Goal: Task Accomplishment & Management: Use online tool/utility

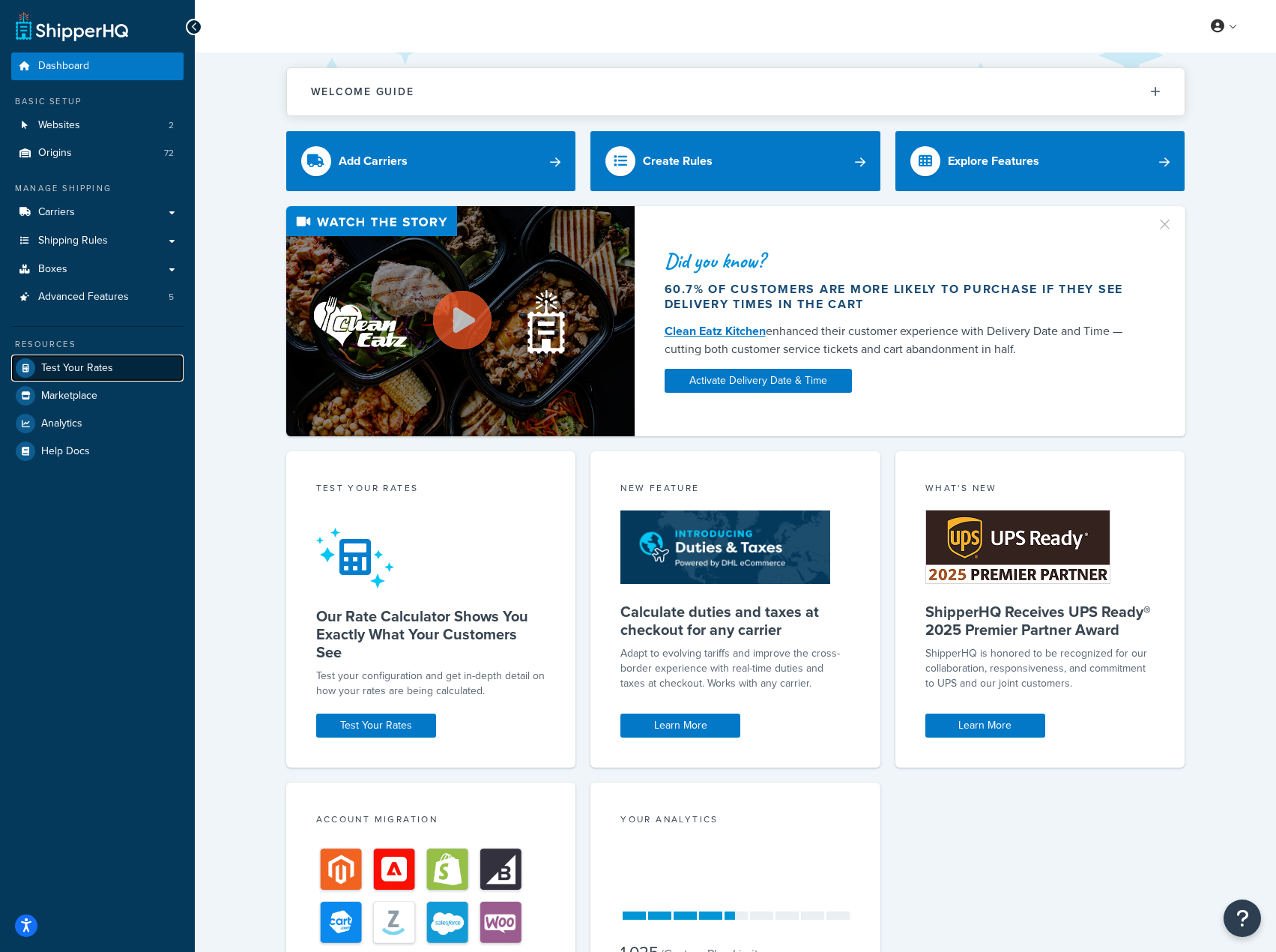
click at [88, 372] on span "Test Your Rates" at bounding box center [77, 368] width 72 height 13
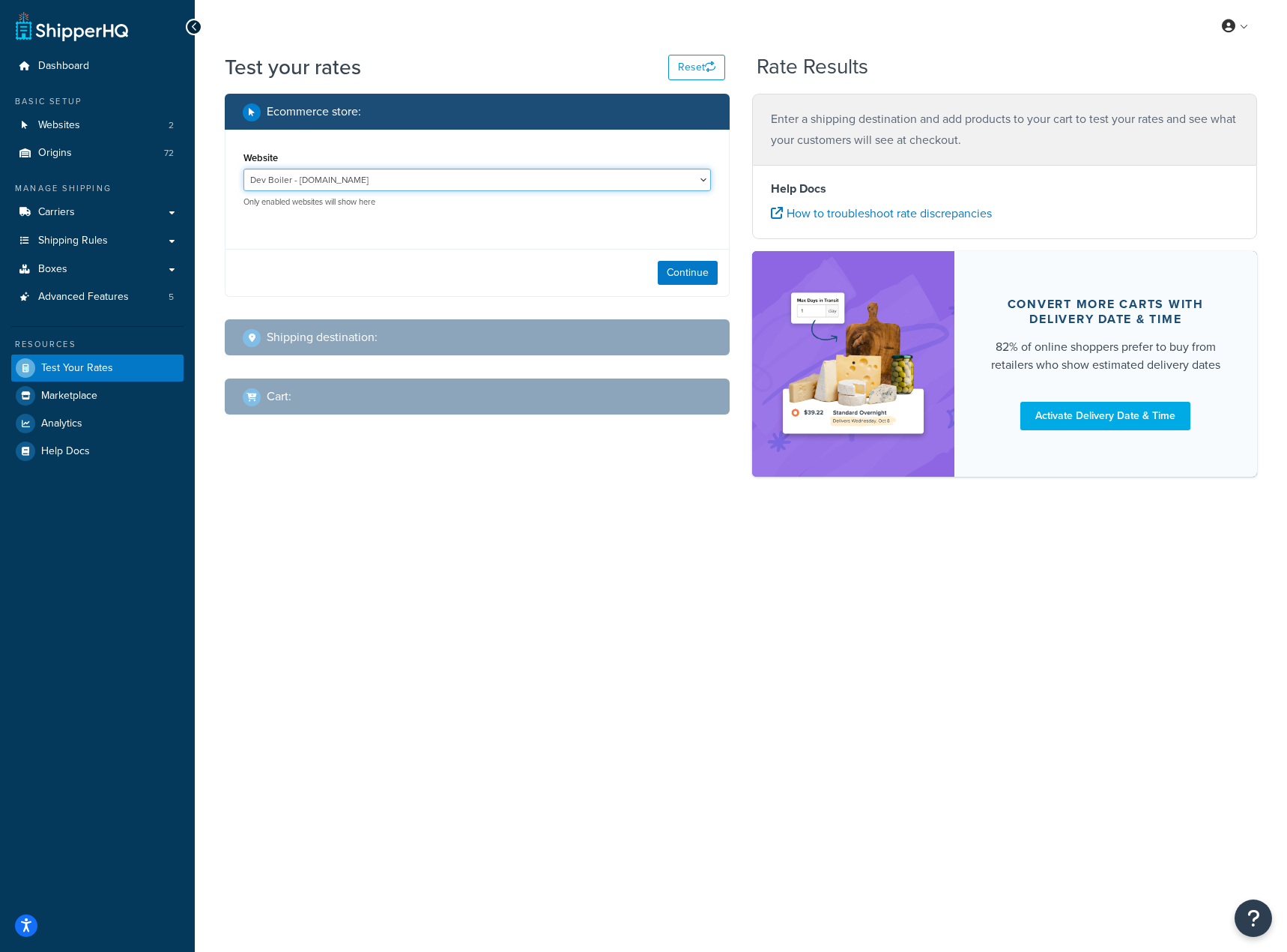
click at [495, 174] on select "Dev Boiler - [DOMAIN_NAME] [DOMAIN_NAME] - [URL][DOMAIN_NAME]" at bounding box center [477, 179] width 468 height 23
select select "3f026eeca6bc4be92782b087941f4a48"
click at [243, 168] on select "Dev Boiler - [DOMAIN_NAME] [DOMAIN_NAME] - [URL][DOMAIN_NAME]" at bounding box center [477, 179] width 468 height 23
drag, startPoint x: 463, startPoint y: 244, endPoint x: 569, endPoint y: 260, distance: 107.2
click at [465, 244] on div "Website Dev Boiler - [DOMAIN_NAME] [DOMAIN_NAME] - [URL][DOMAIN_NAME] Only enab…" at bounding box center [477, 213] width 505 height 167
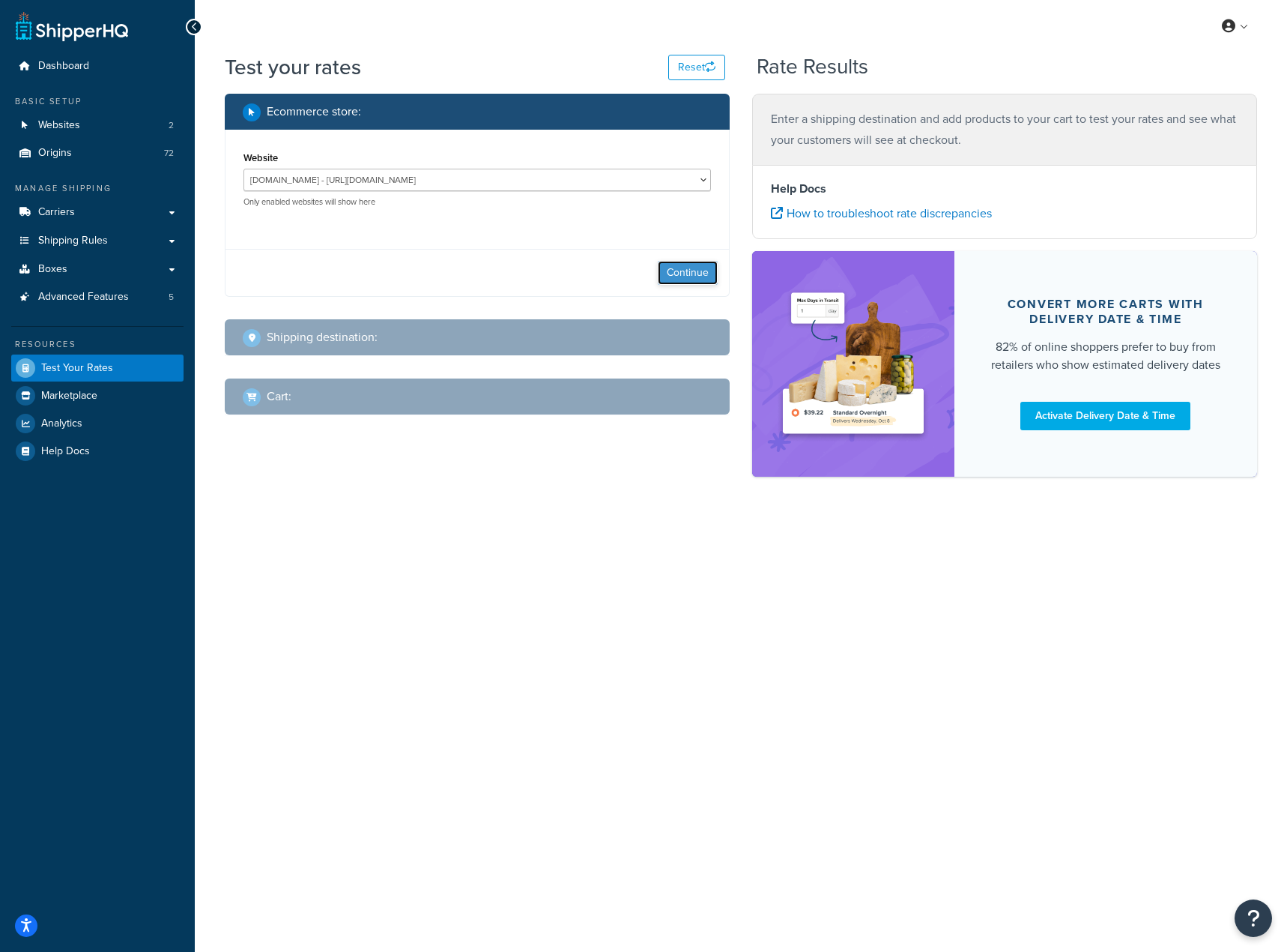
click at [706, 269] on button "Continue" at bounding box center [688, 273] width 60 height 24
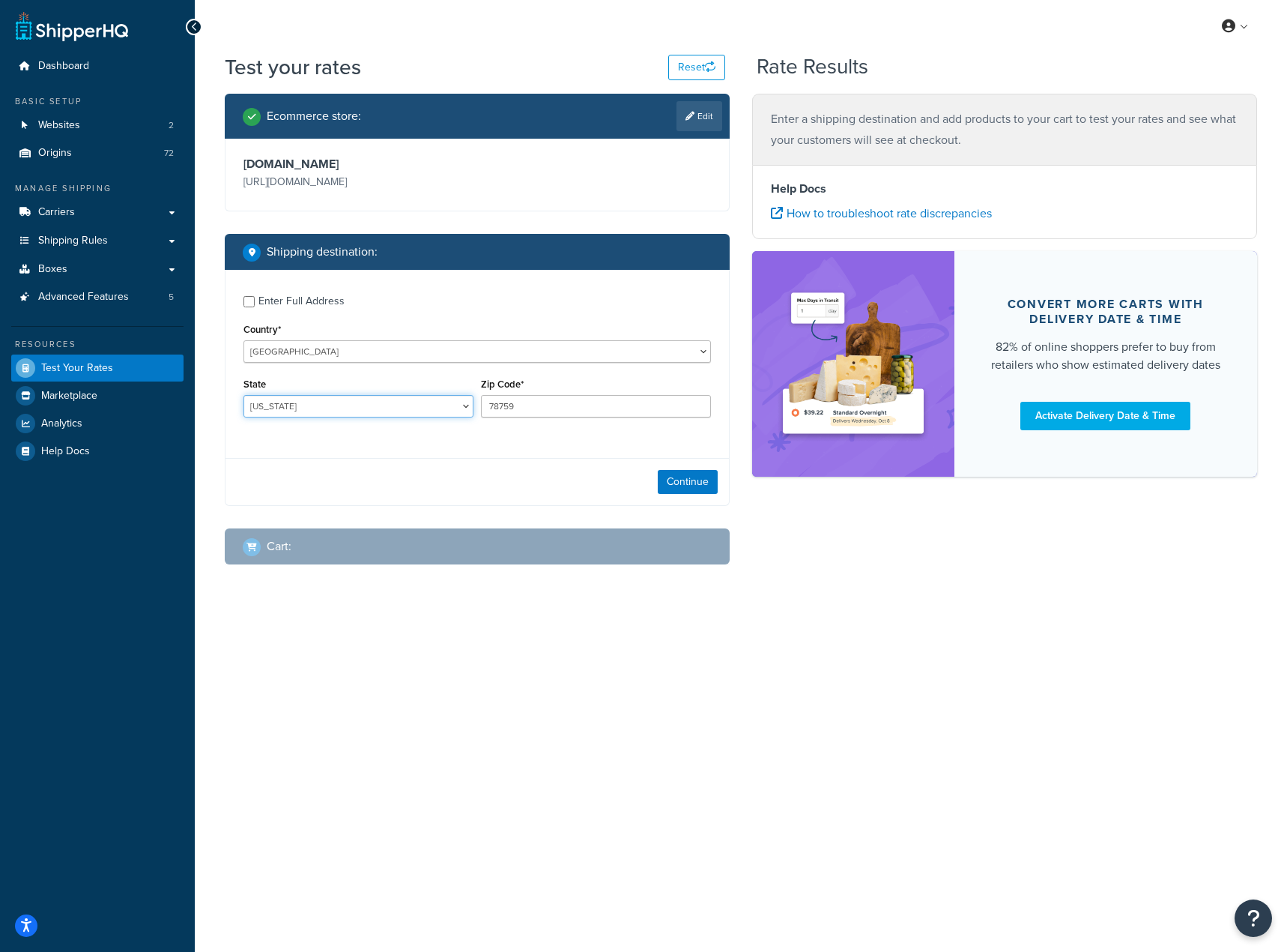
click at [398, 415] on select "[US_STATE] [US_STATE] [US_STATE] [US_STATE] [US_STATE] Armed Forces Americas Ar…" at bounding box center [358, 406] width 230 height 23
select select "GA"
click at [243, 396] on select "[US_STATE] [US_STATE] [US_STATE] [US_STATE] [US_STATE] Armed Forces Americas Ar…" at bounding box center [358, 406] width 230 height 23
drag, startPoint x: 529, startPoint y: 404, endPoint x: 475, endPoint y: 408, distance: 54.1
click at [475, 408] on div "State [US_STATE] [US_STATE] [US_STATE] [US_STATE] [US_STATE] Armed Forces Ameri…" at bounding box center [477, 401] width 475 height 55
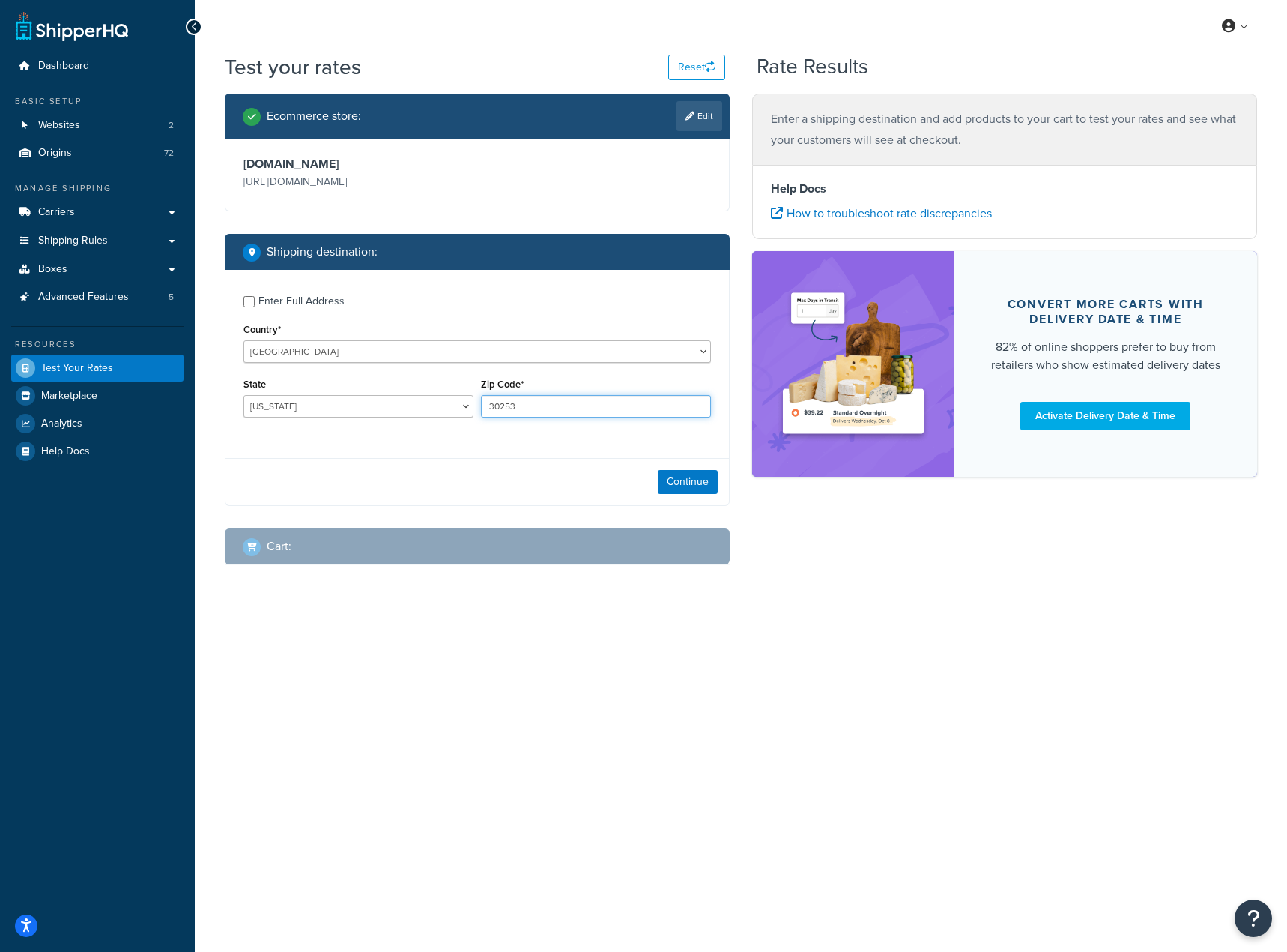
type input "30253"
click at [502, 455] on div "Enter Full Address Country* [GEOGRAPHIC_DATA] [GEOGRAPHIC_DATA] [GEOGRAPHIC_DAT…" at bounding box center [477, 387] width 505 height 236
click at [686, 478] on button "Continue" at bounding box center [688, 481] width 60 height 24
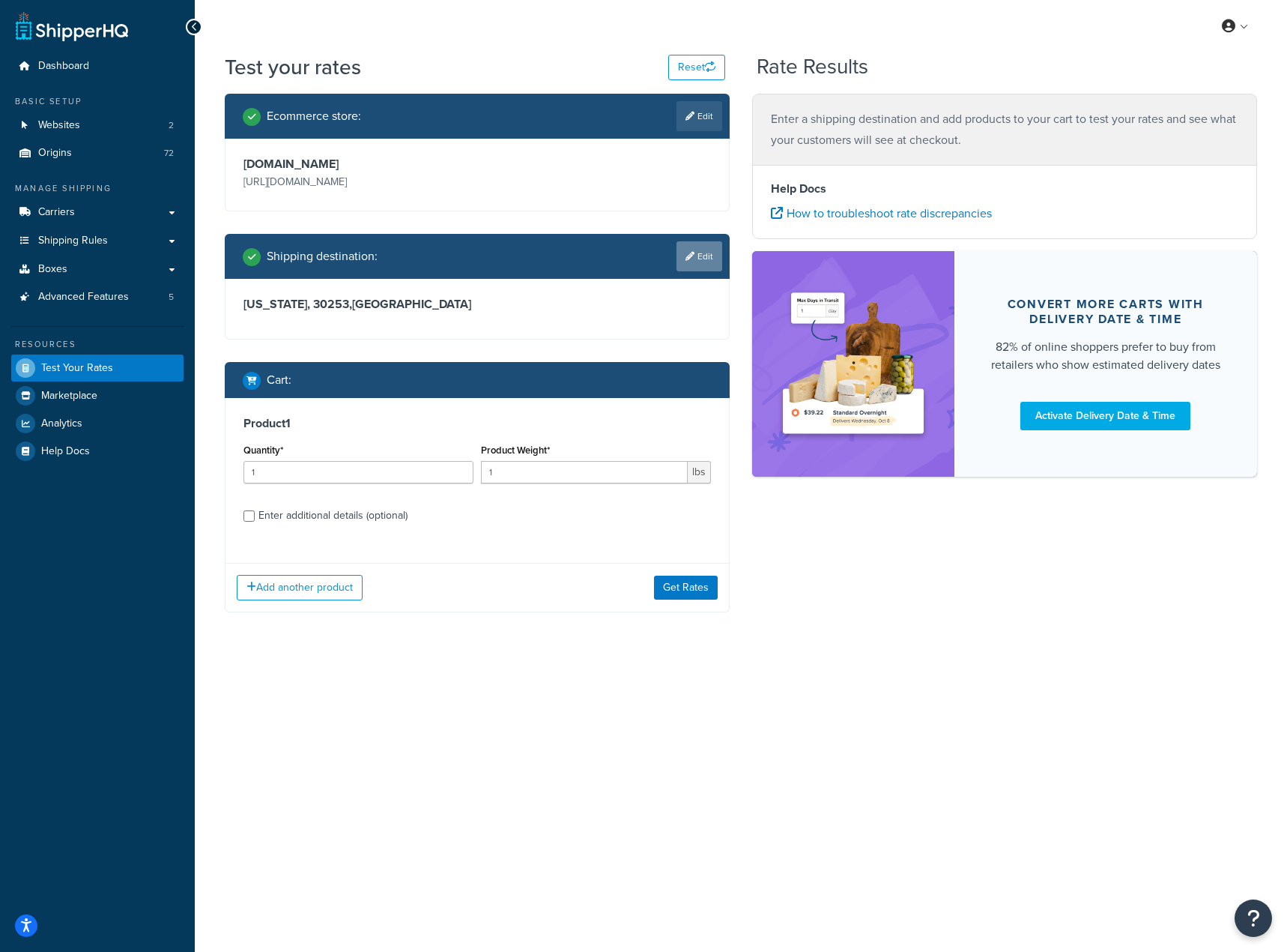
click at [690, 252] on icon at bounding box center [690, 256] width 9 height 9
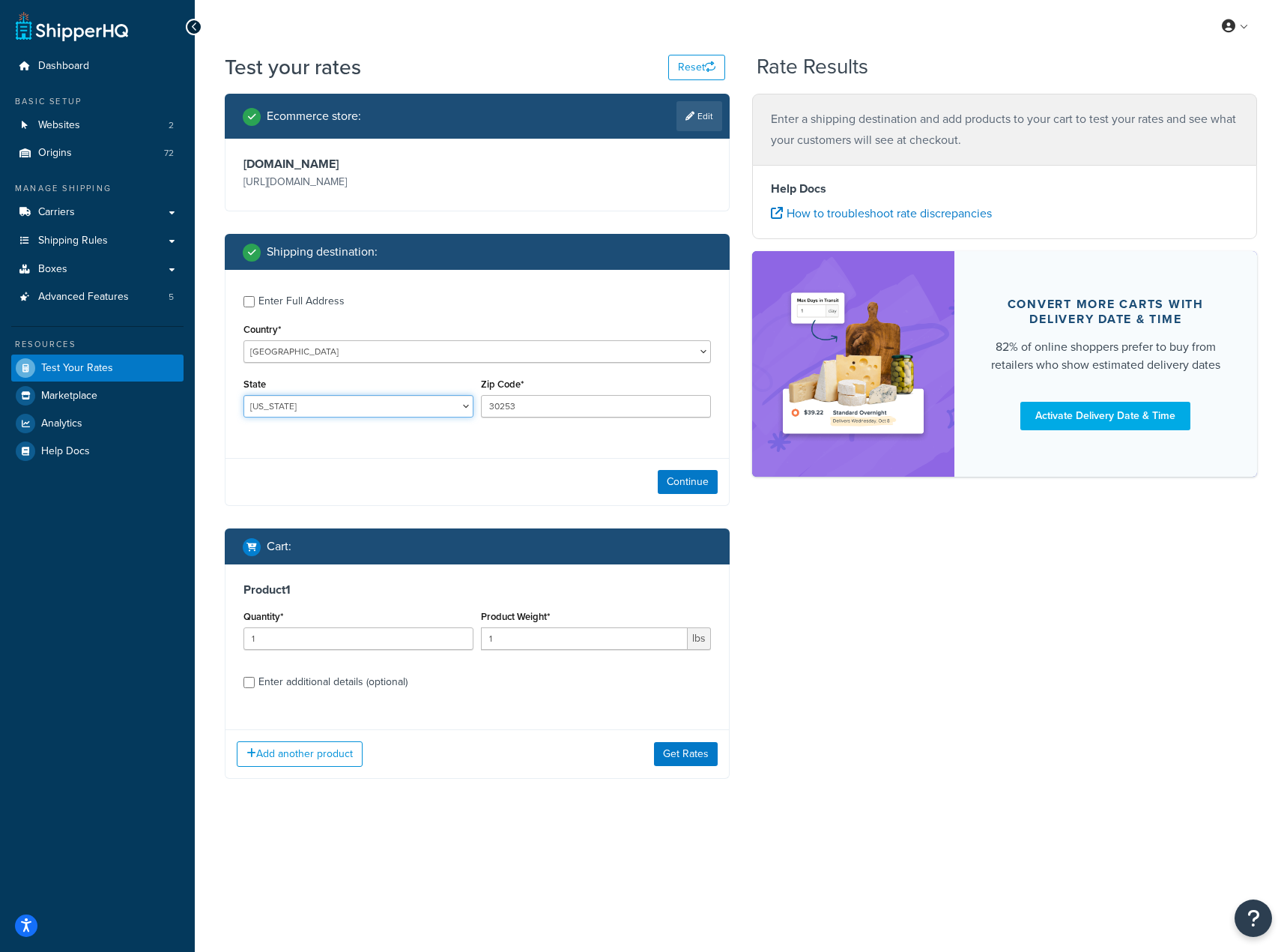
click at [423, 407] on select "[US_STATE] [US_STATE] [US_STATE] [US_STATE] [US_STATE] Armed Forces Americas Ar…" at bounding box center [358, 406] width 230 height 23
select select "FL"
click at [243, 396] on select "[US_STATE] [US_STATE] [US_STATE] [US_STATE] [US_STATE] Armed Forces Americas Ar…" at bounding box center [358, 406] width 230 height 23
drag, startPoint x: 508, startPoint y: 399, endPoint x: 502, endPoint y: 411, distance: 13.4
click at [490, 413] on div "Zip Code* 30253" at bounding box center [596, 396] width 230 height 44
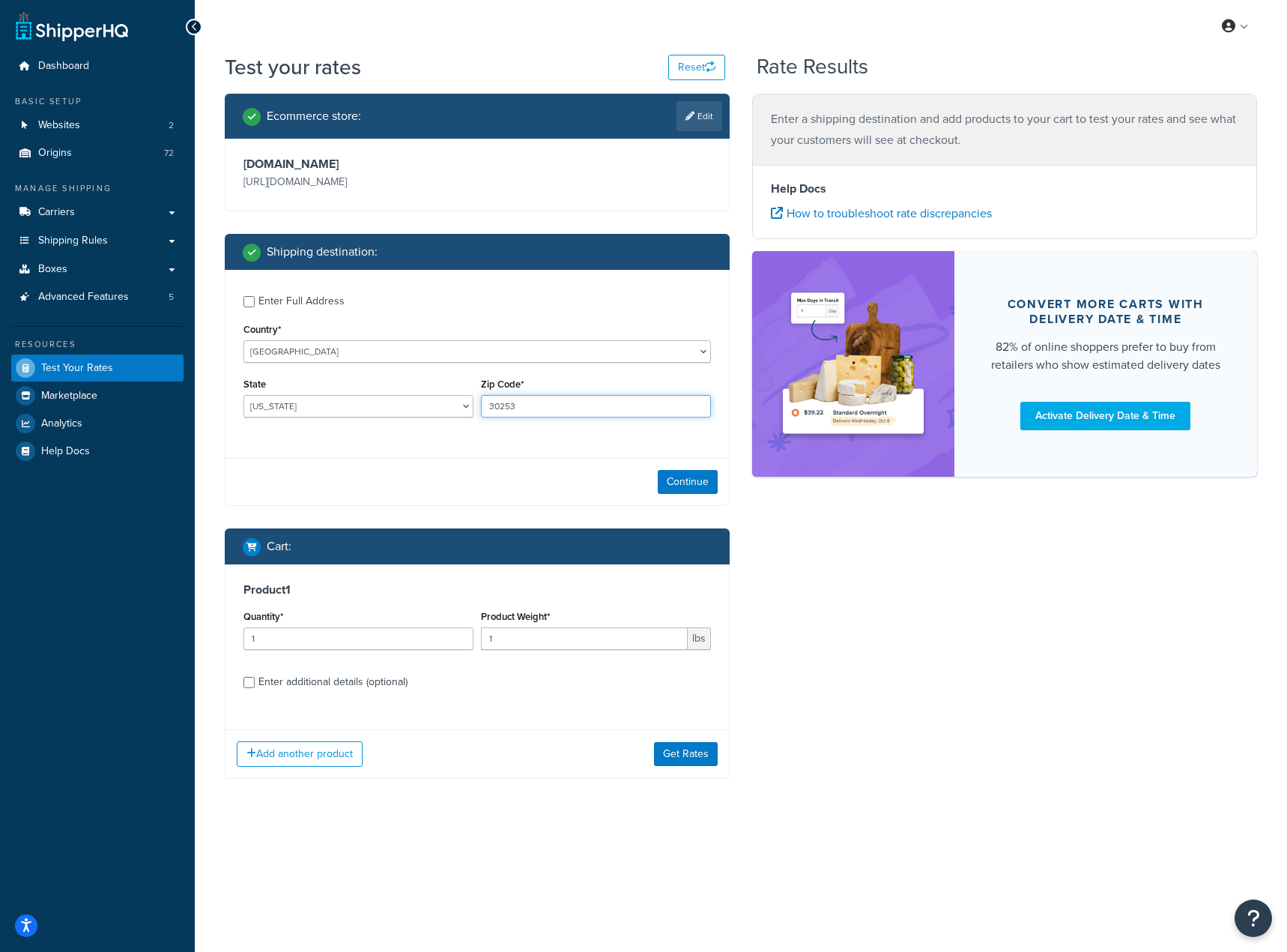
click at [526, 402] on input "30253" at bounding box center [596, 406] width 230 height 23
type input "33195"
click at [522, 442] on div "Enter Full Address Country* [GEOGRAPHIC_DATA] [GEOGRAPHIC_DATA] [GEOGRAPHIC_DAT…" at bounding box center [477, 358] width 503 height 177
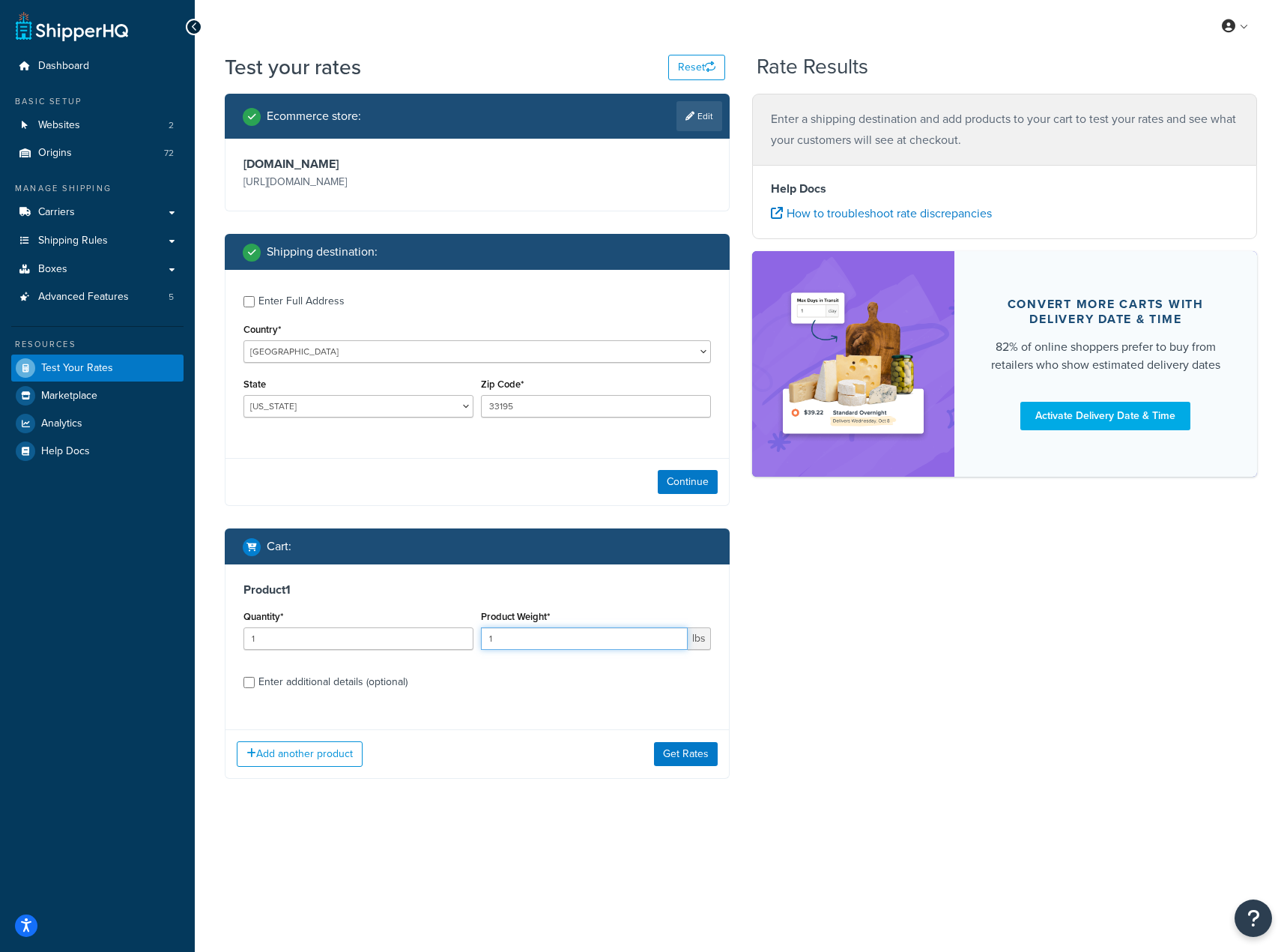
click at [492, 642] on input "1" at bounding box center [585, 638] width 207 height 23
click at [497, 642] on input "1" at bounding box center [585, 638] width 207 height 23
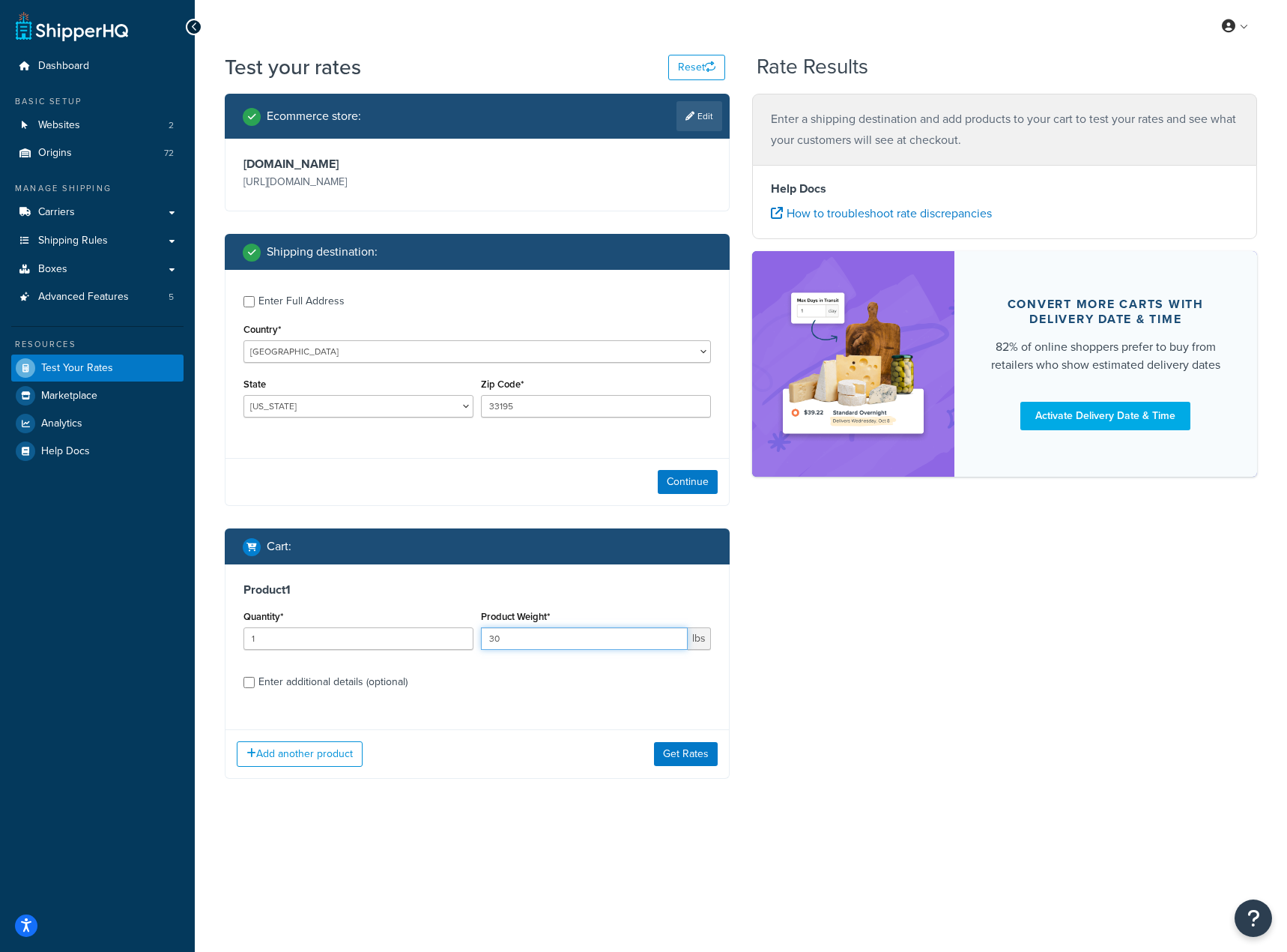
type input "30"
click at [306, 652] on div "Quantity* 1" at bounding box center [359, 633] width 237 height 55
click at [297, 642] on input "1" at bounding box center [358, 638] width 230 height 23
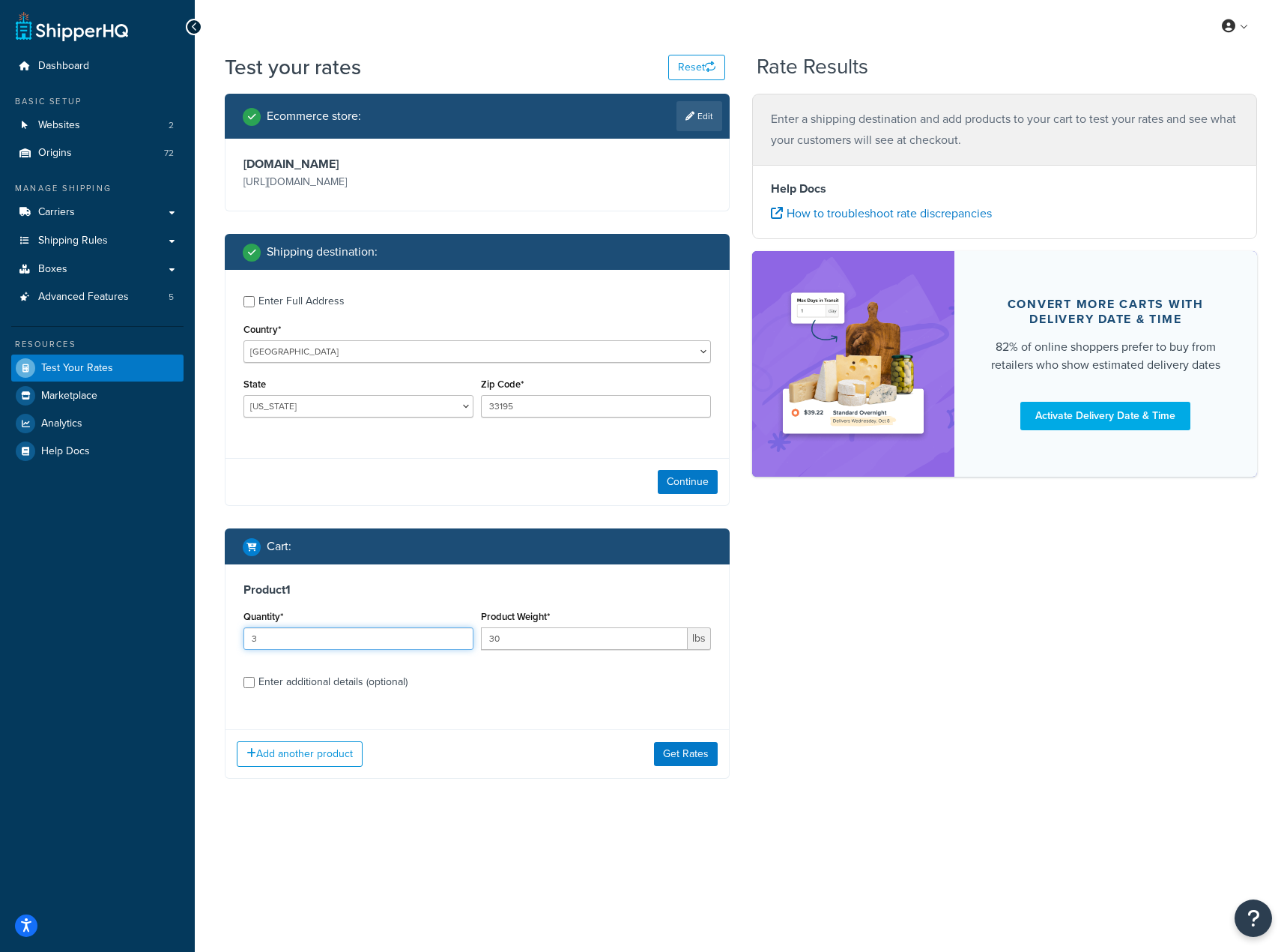
type input "3"
click at [249, 680] on input "Enter additional details (optional)" at bounding box center [248, 682] width 11 height 11
checkbox input "true"
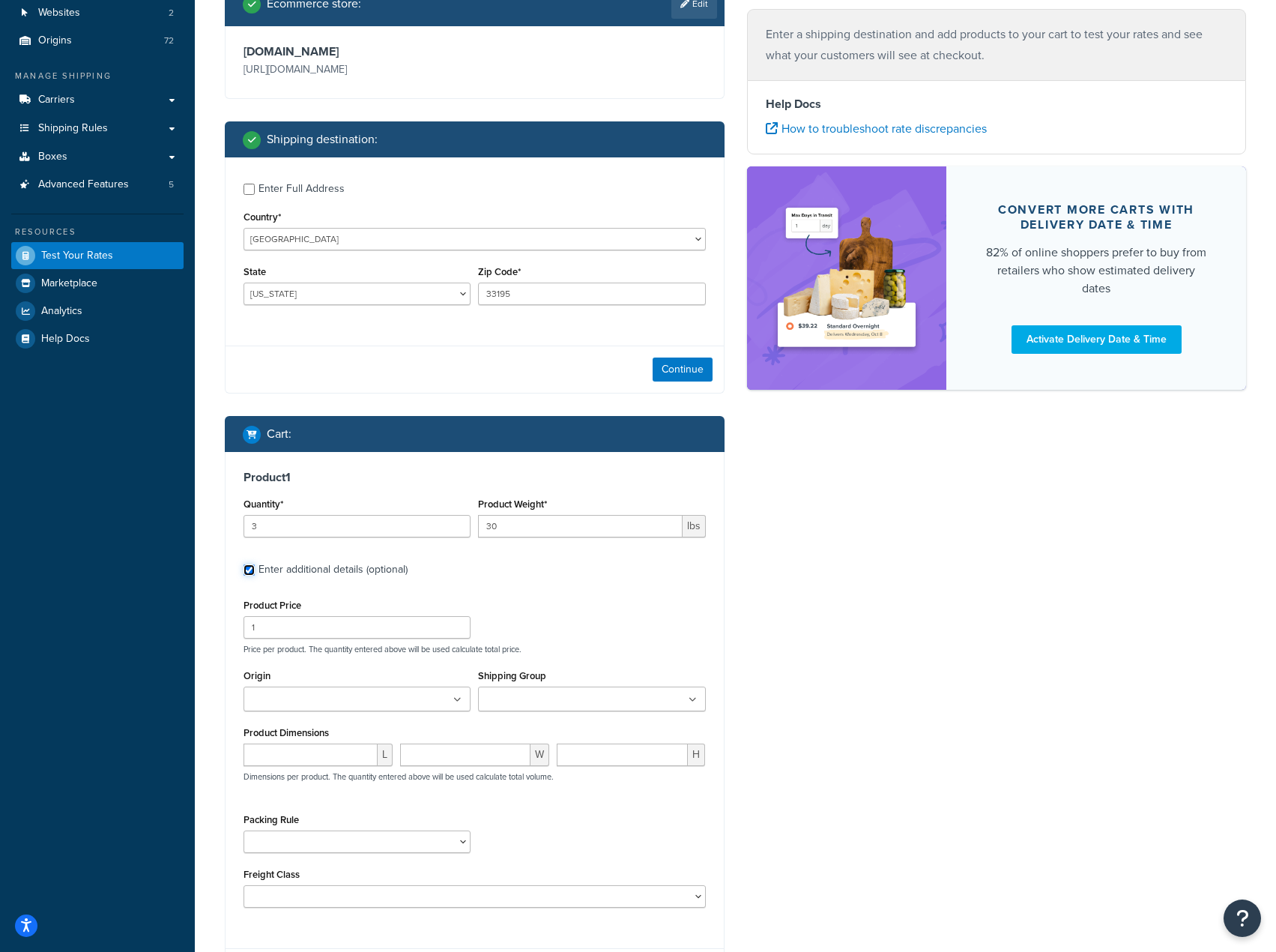
scroll to position [167, 0]
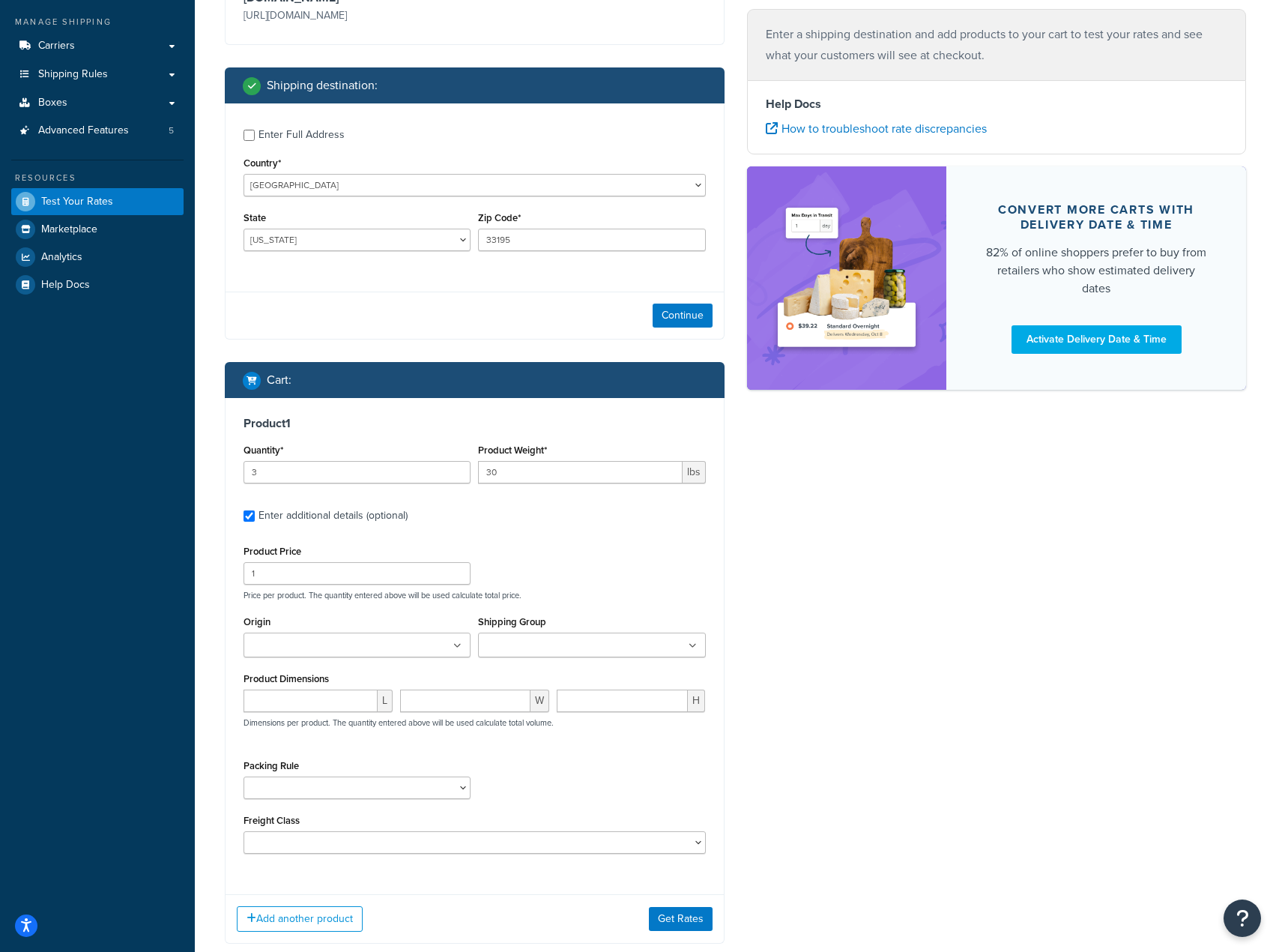
click at [362, 652] on input "Origin" at bounding box center [315, 646] width 133 height 17
type input "power"
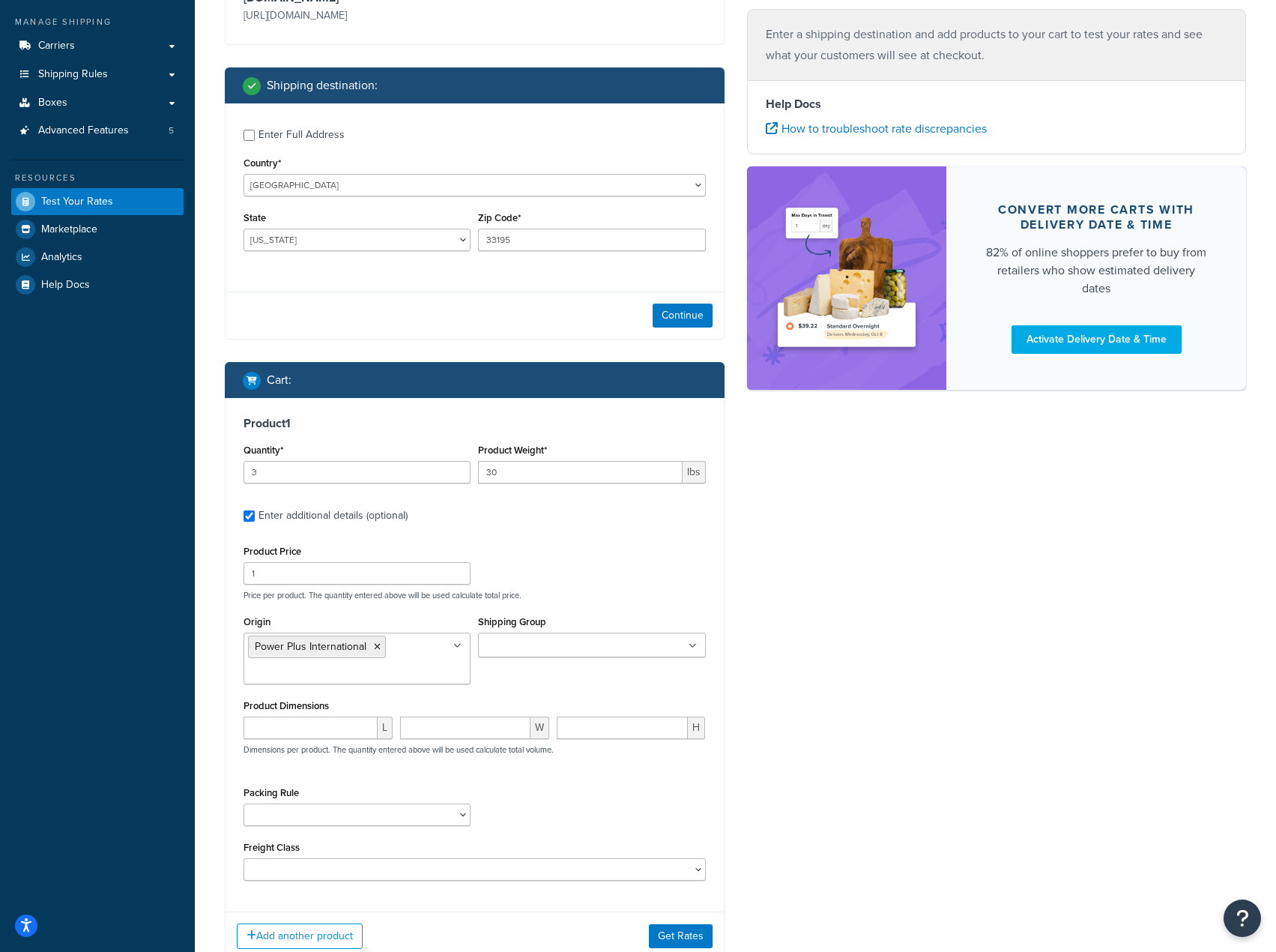
click at [845, 784] on div "Ecommerce store : Edit [DOMAIN_NAME] [URL][DOMAIN_NAME] Shipping destination : …" at bounding box center [736, 455] width 1044 height 1056
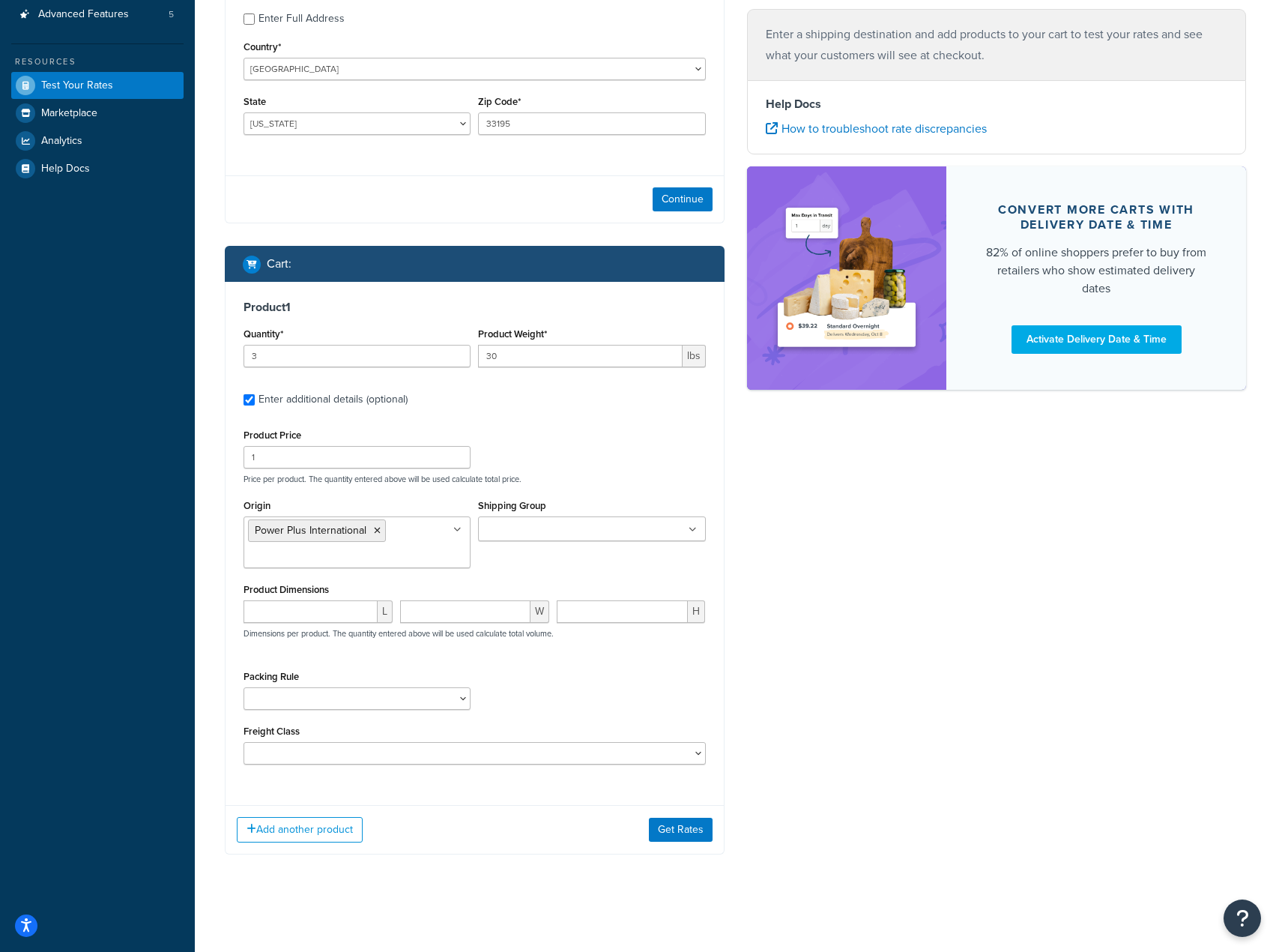
scroll to position [285, 0]
click at [308, 620] on input "number" at bounding box center [310, 611] width 134 height 23
type input "19"
type input "9"
type input "19"
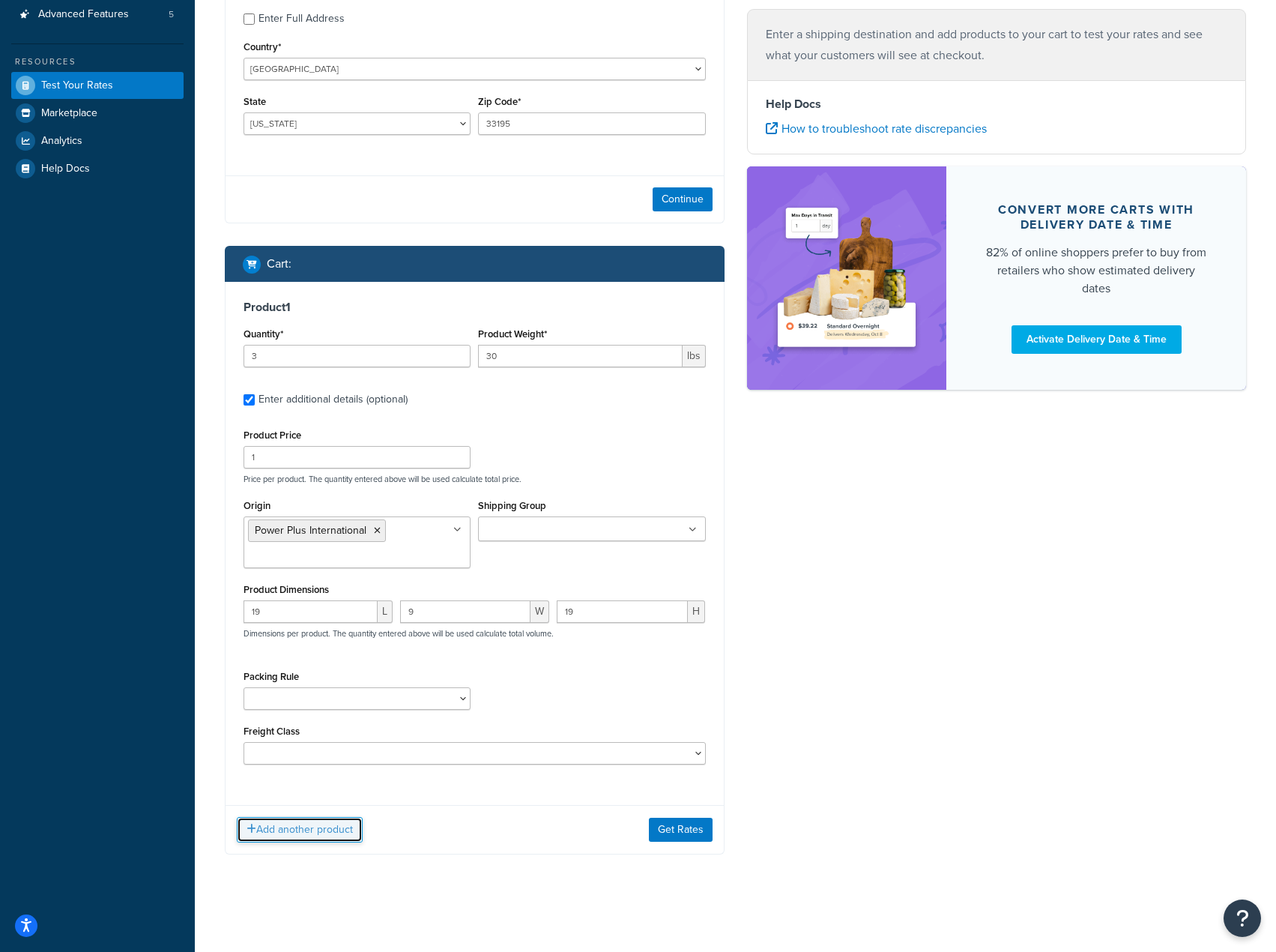
click at [315, 827] on button "Add another product" at bounding box center [300, 829] width 126 height 25
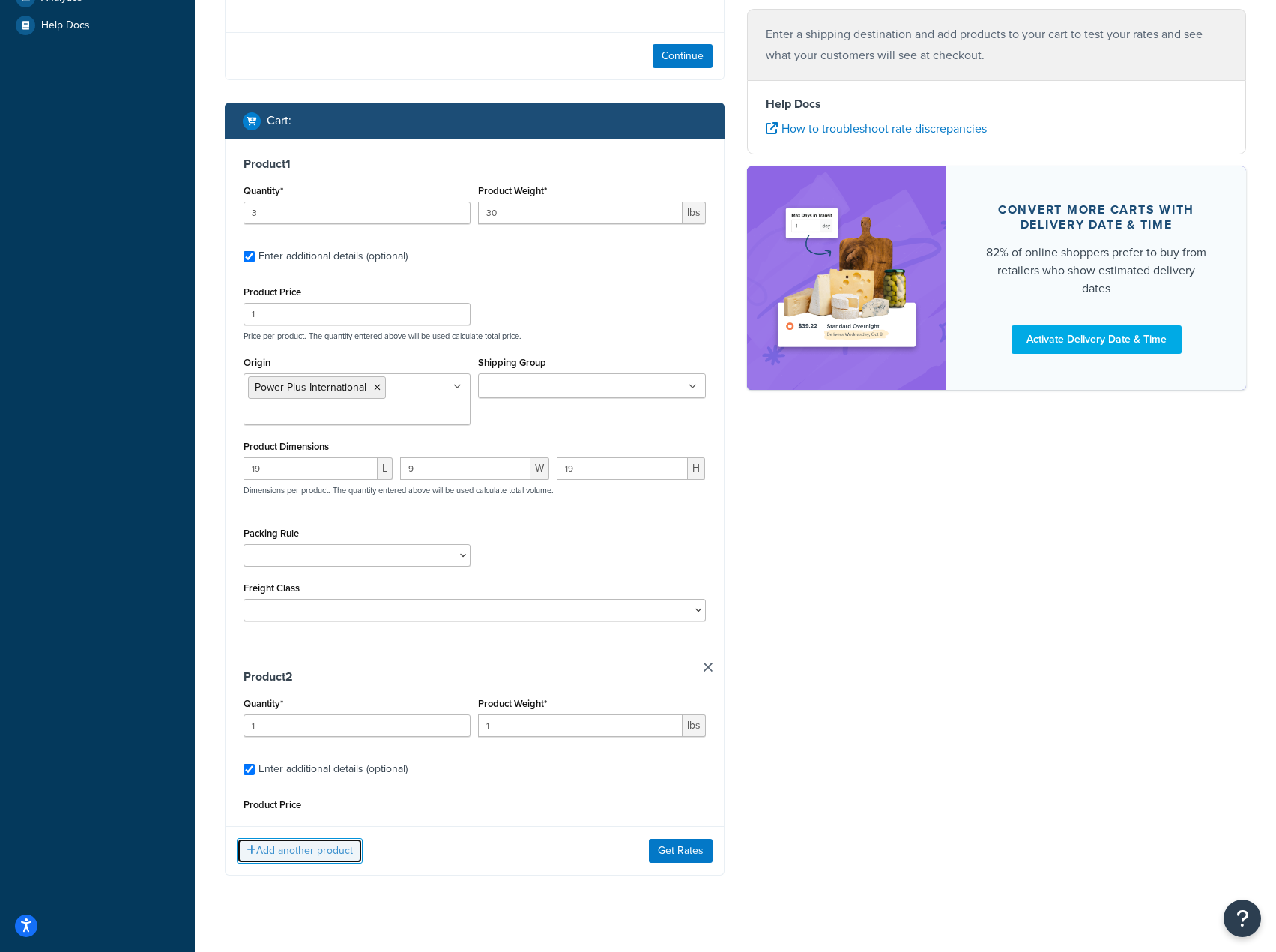
scroll to position [431, 0]
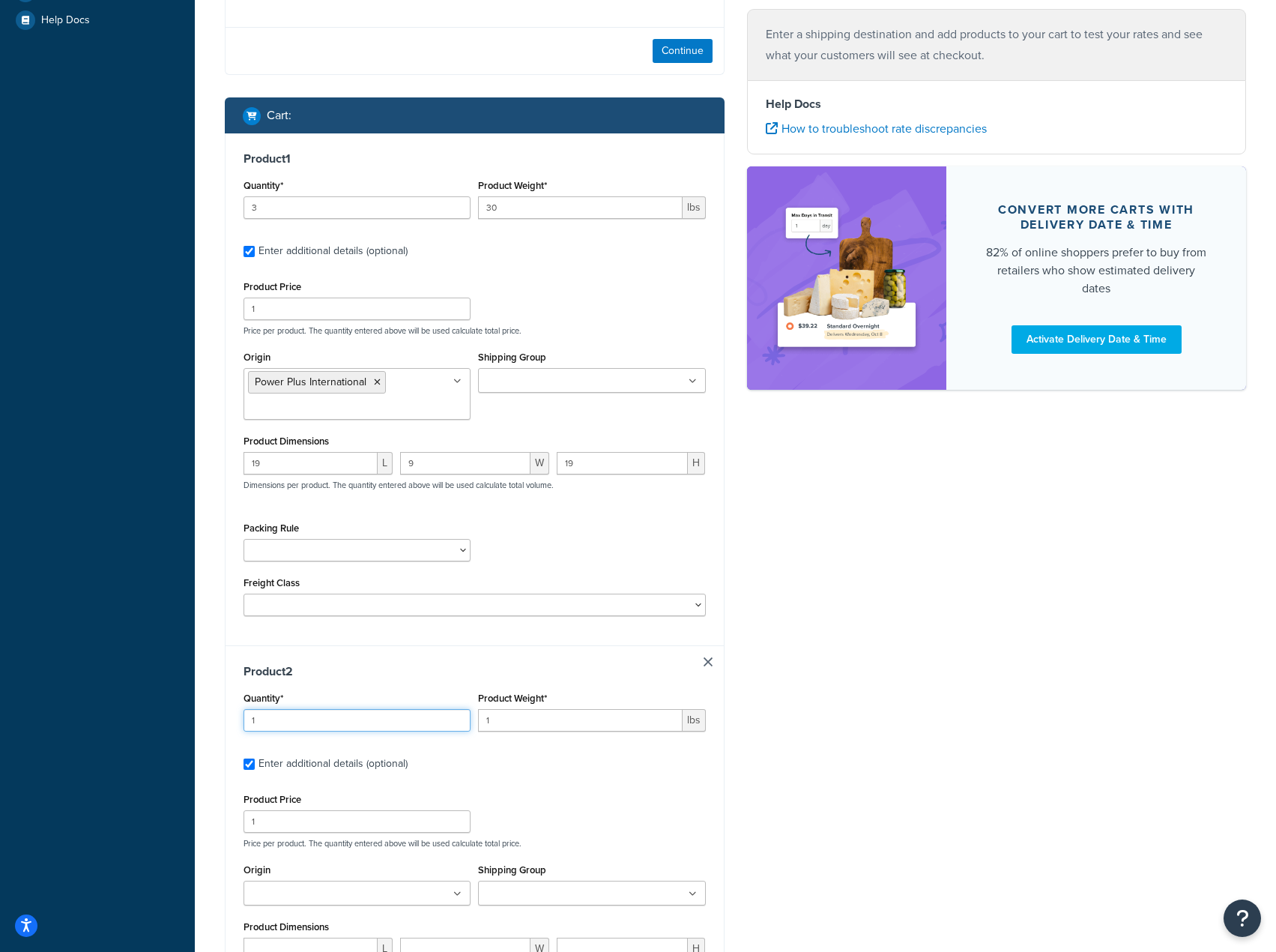
click at [389, 719] on input "1" at bounding box center [357, 720] width 227 height 23
type input "3"
click at [526, 731] on input "1" at bounding box center [580, 720] width 204 height 23
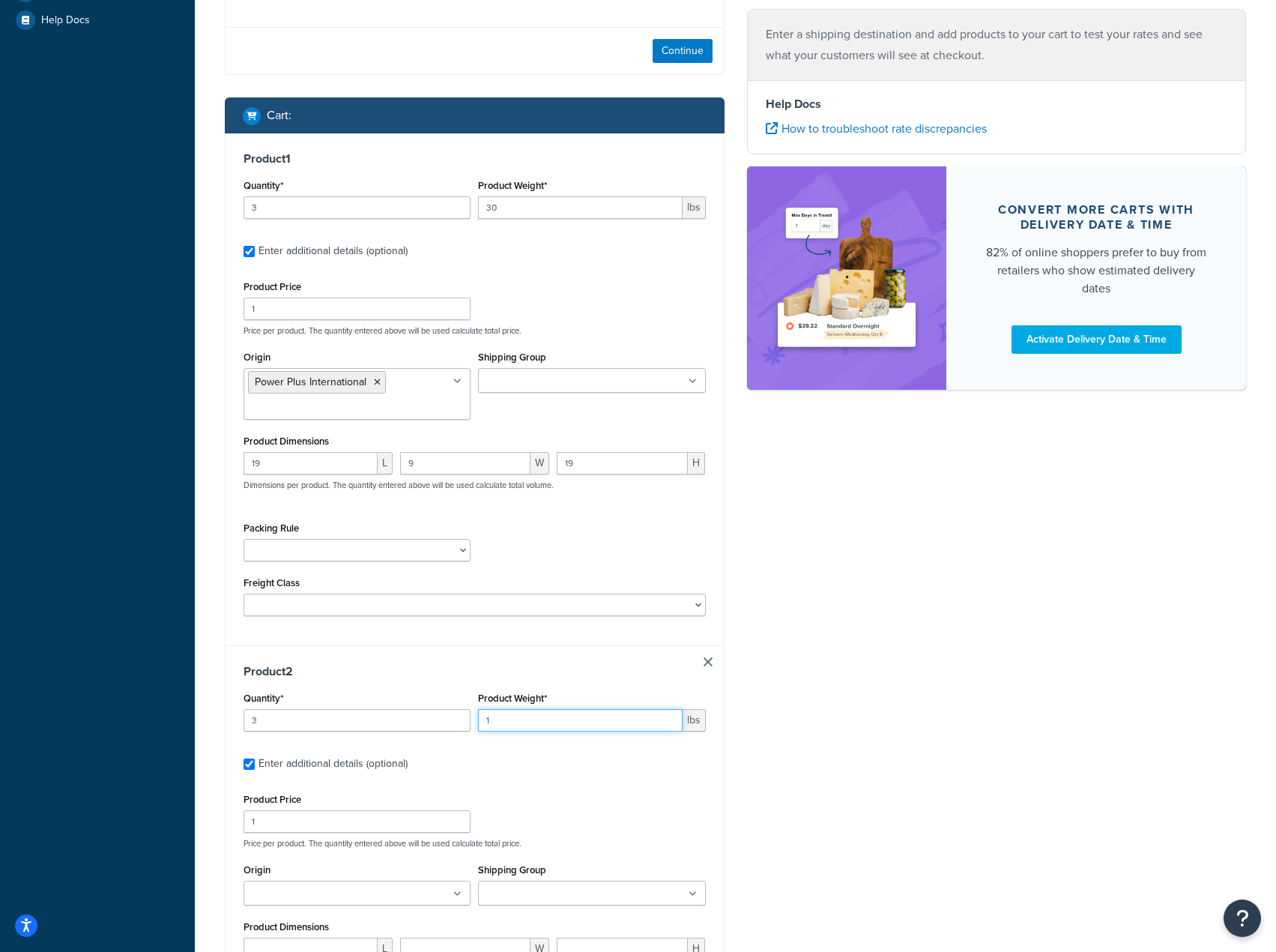
click at [526, 731] on input "1" at bounding box center [580, 720] width 204 height 23
type input "2"
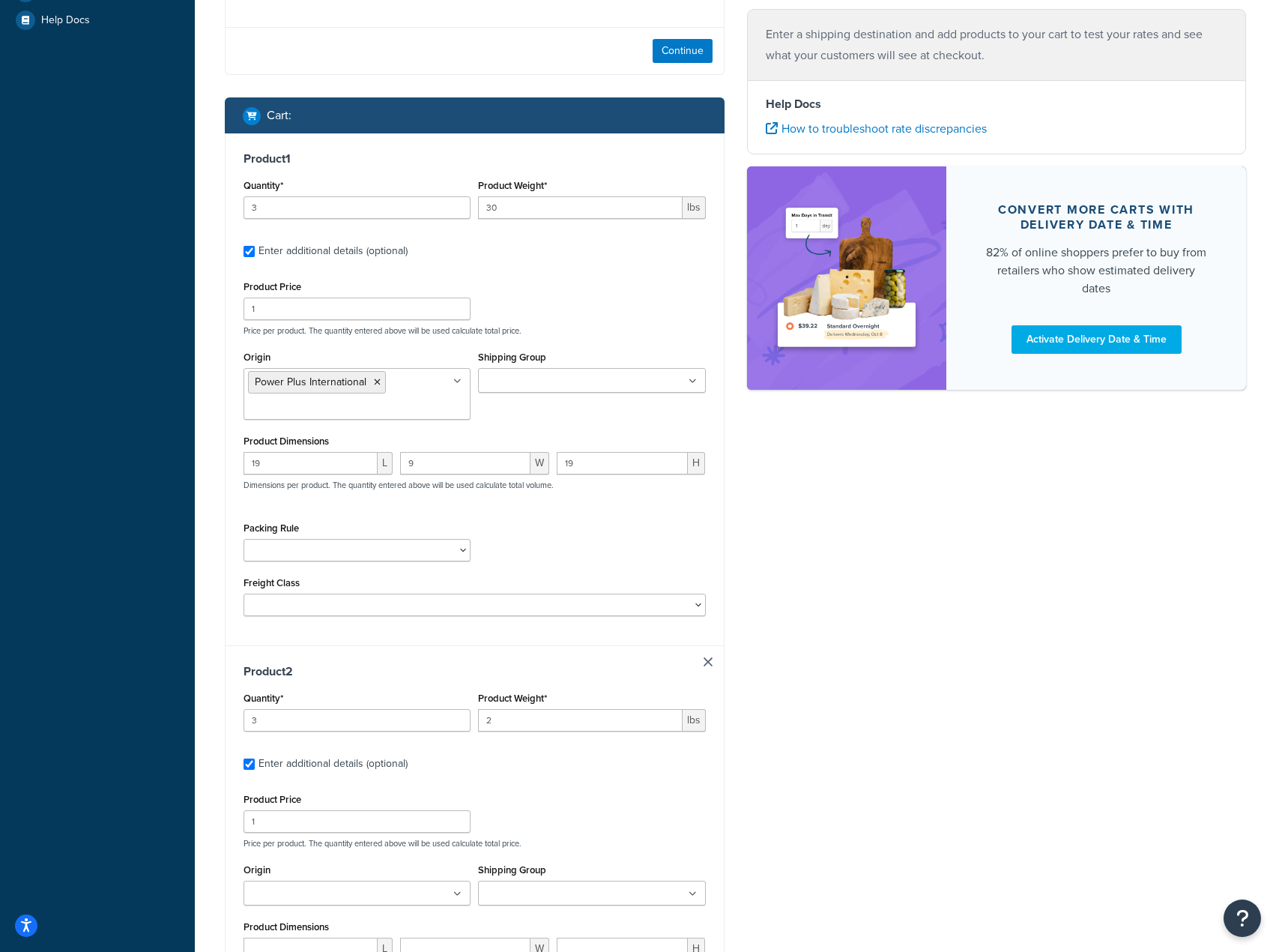
drag, startPoint x: 877, startPoint y: 716, endPoint x: 854, endPoint y: 730, distance: 26.9
click at [879, 716] on div "Ecommerce store : Edit [DOMAIN_NAME] [URL][DOMAIN_NAME] Shipping destination : …" at bounding box center [736, 438] width 1044 height 1551
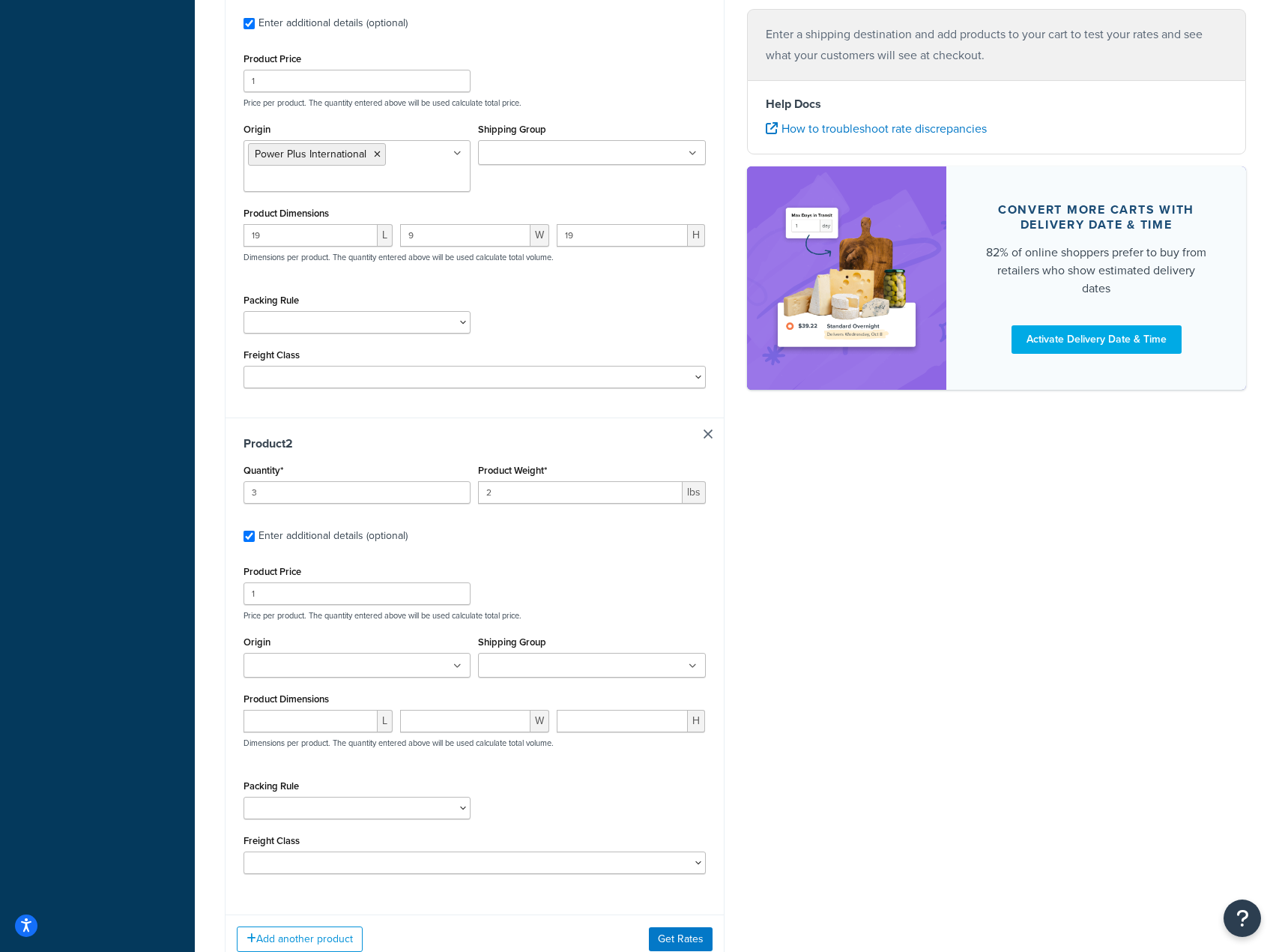
scroll to position [680, 0]
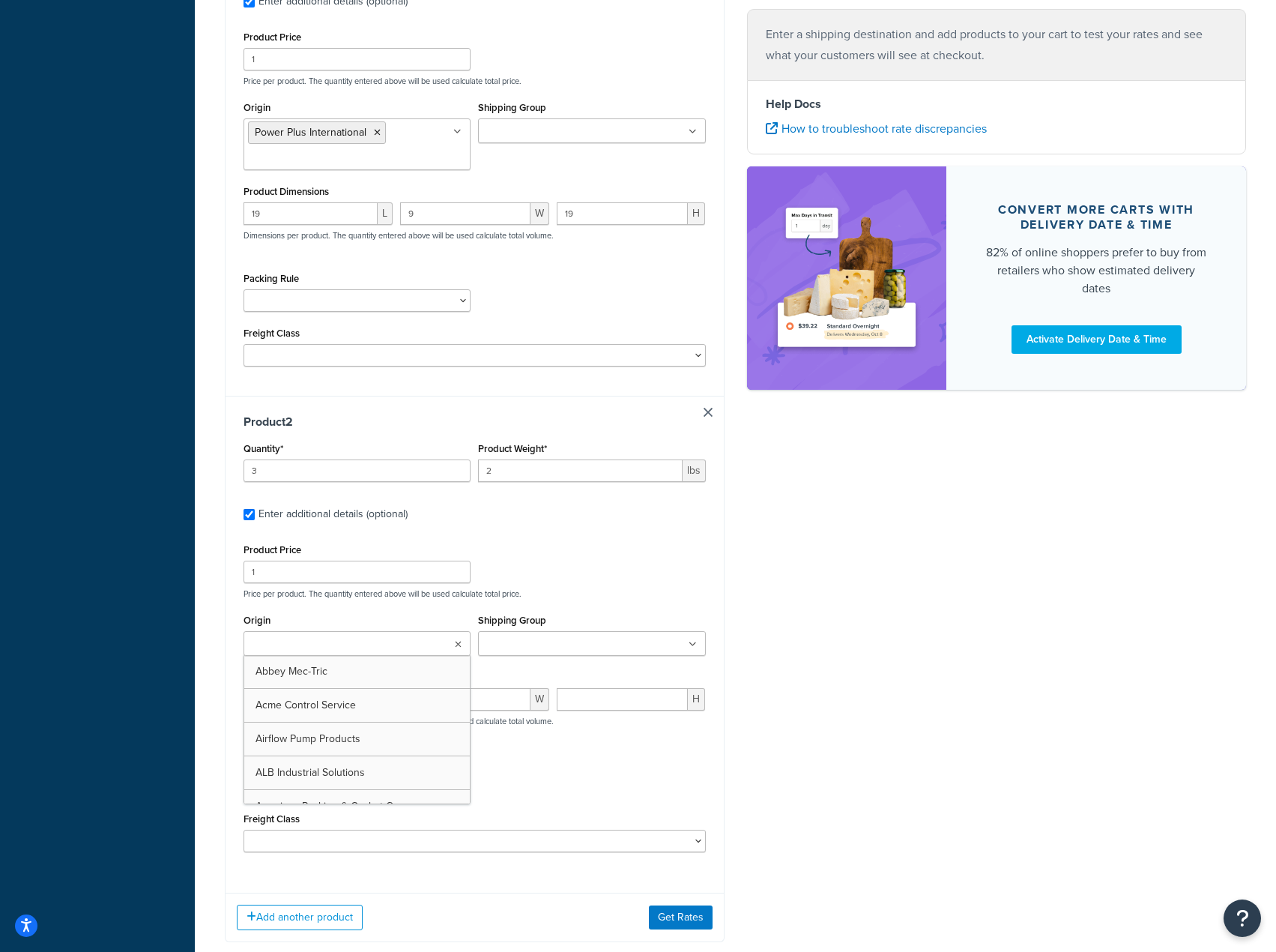
drag, startPoint x: 338, startPoint y: 652, endPoint x: 342, endPoint y: 658, distance: 7.2
click at [339, 652] on input "Origin" at bounding box center [315, 645] width 133 height 17
type input "power"
drag, startPoint x: 301, startPoint y: 665, endPoint x: 304, endPoint y: 673, distance: 8.5
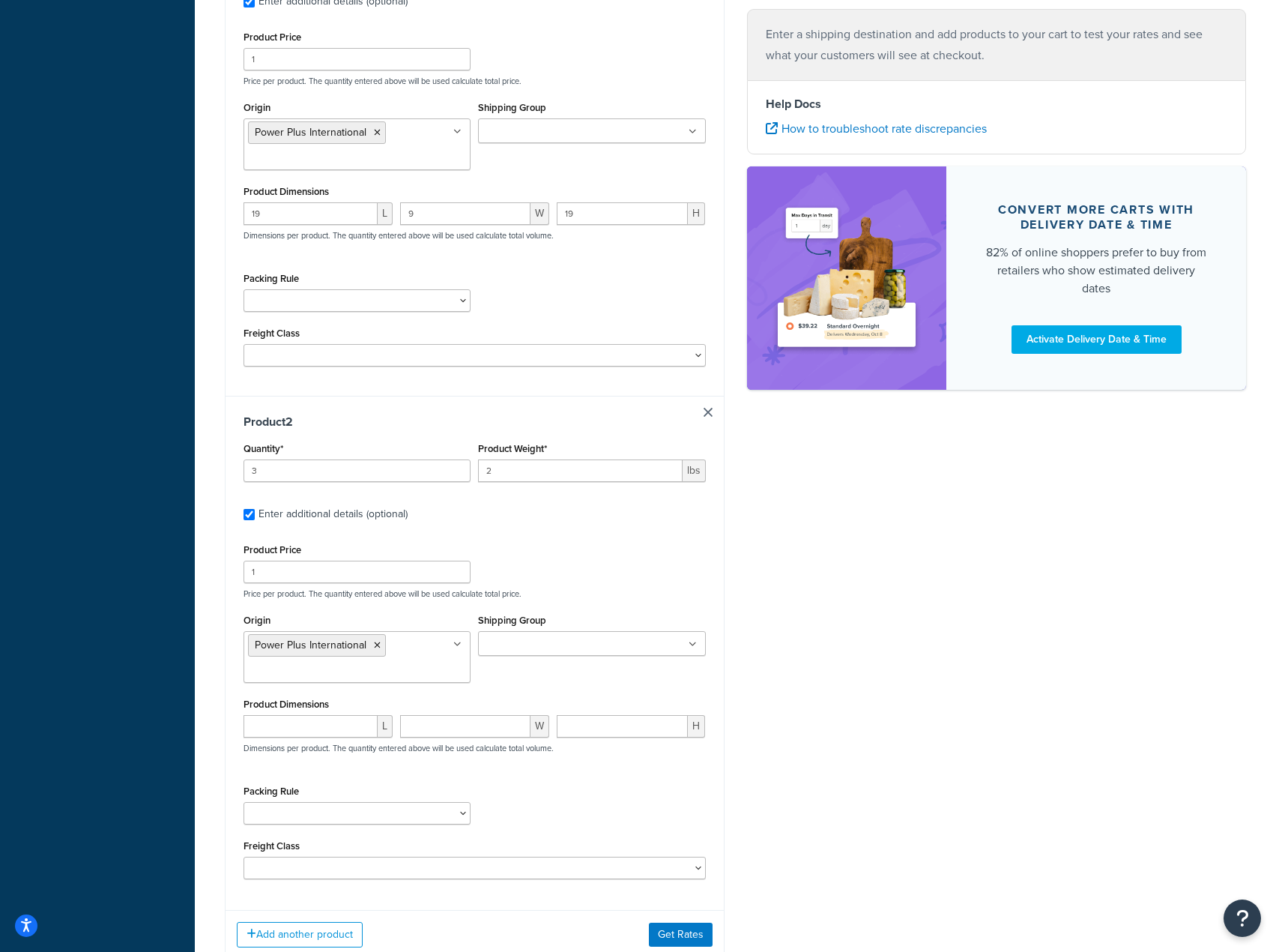
click at [135, 730] on div "Dashboard Basic Setup Websites 2 Origins 72 Manage Shipping Carriers Carriers A…" at bounding box center [97, 189] width 194 height 1737
click at [261, 737] on input "number" at bounding box center [310, 726] width 134 height 23
type input "18"
type input "6"
type input "18"
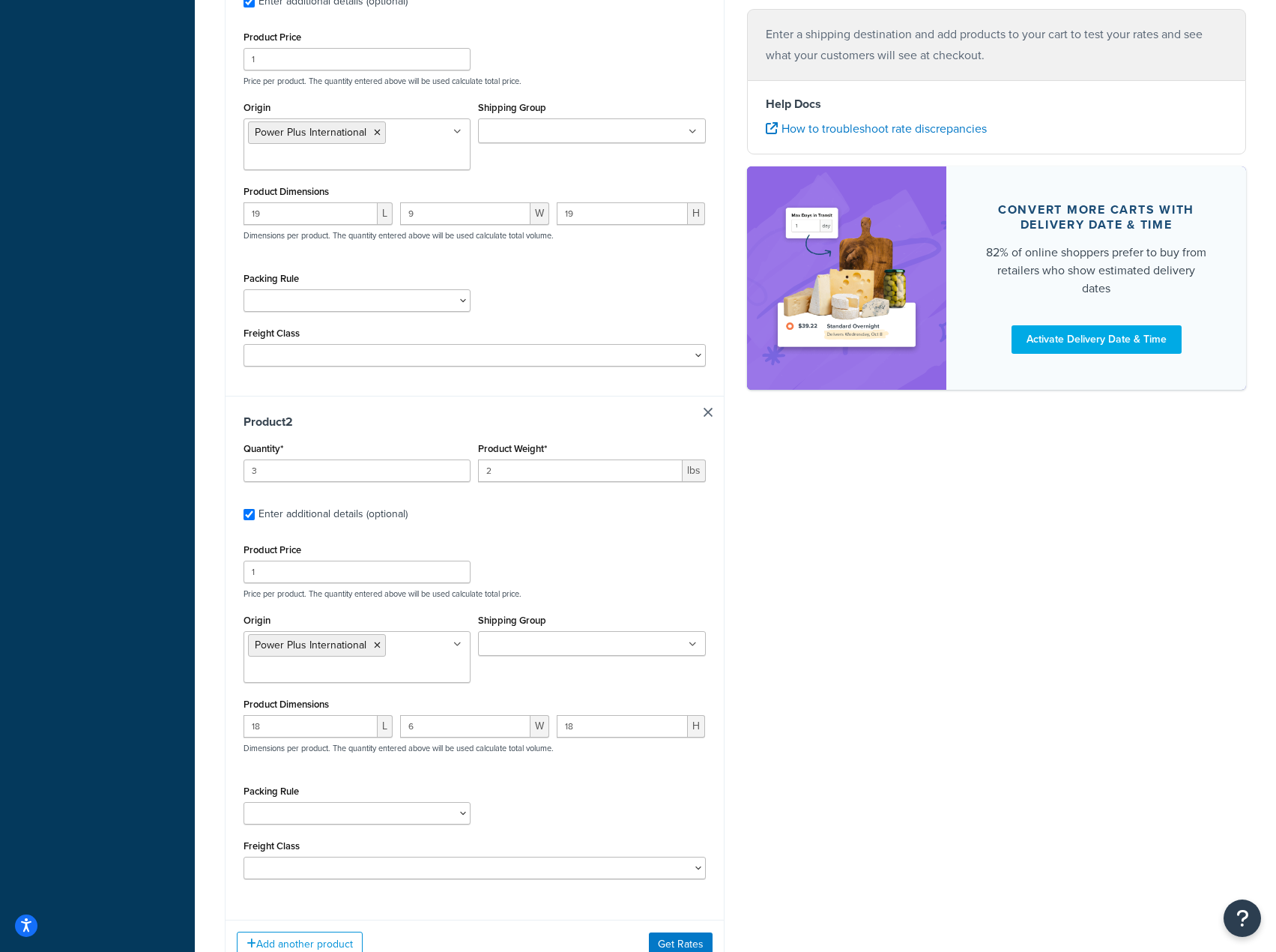
drag, startPoint x: 829, startPoint y: 790, endPoint x: 834, endPoint y: 800, distance: 11.2
click at [834, 800] on div "Ecommerce store : Edit [DOMAIN_NAME] [URL][DOMAIN_NAME] Shipping destination : …" at bounding box center [736, 202] width 1044 height 1578
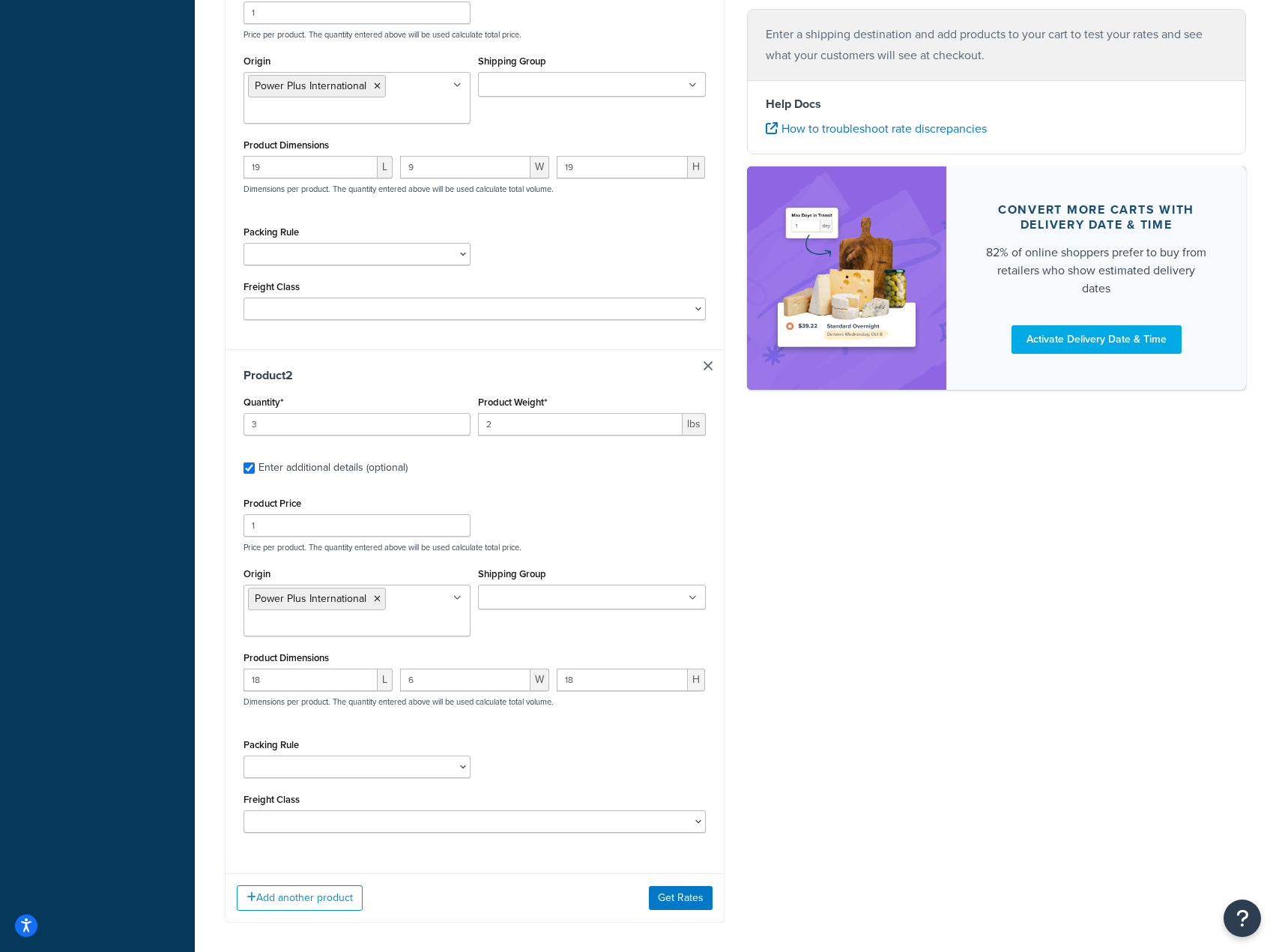
scroll to position [800, 0]
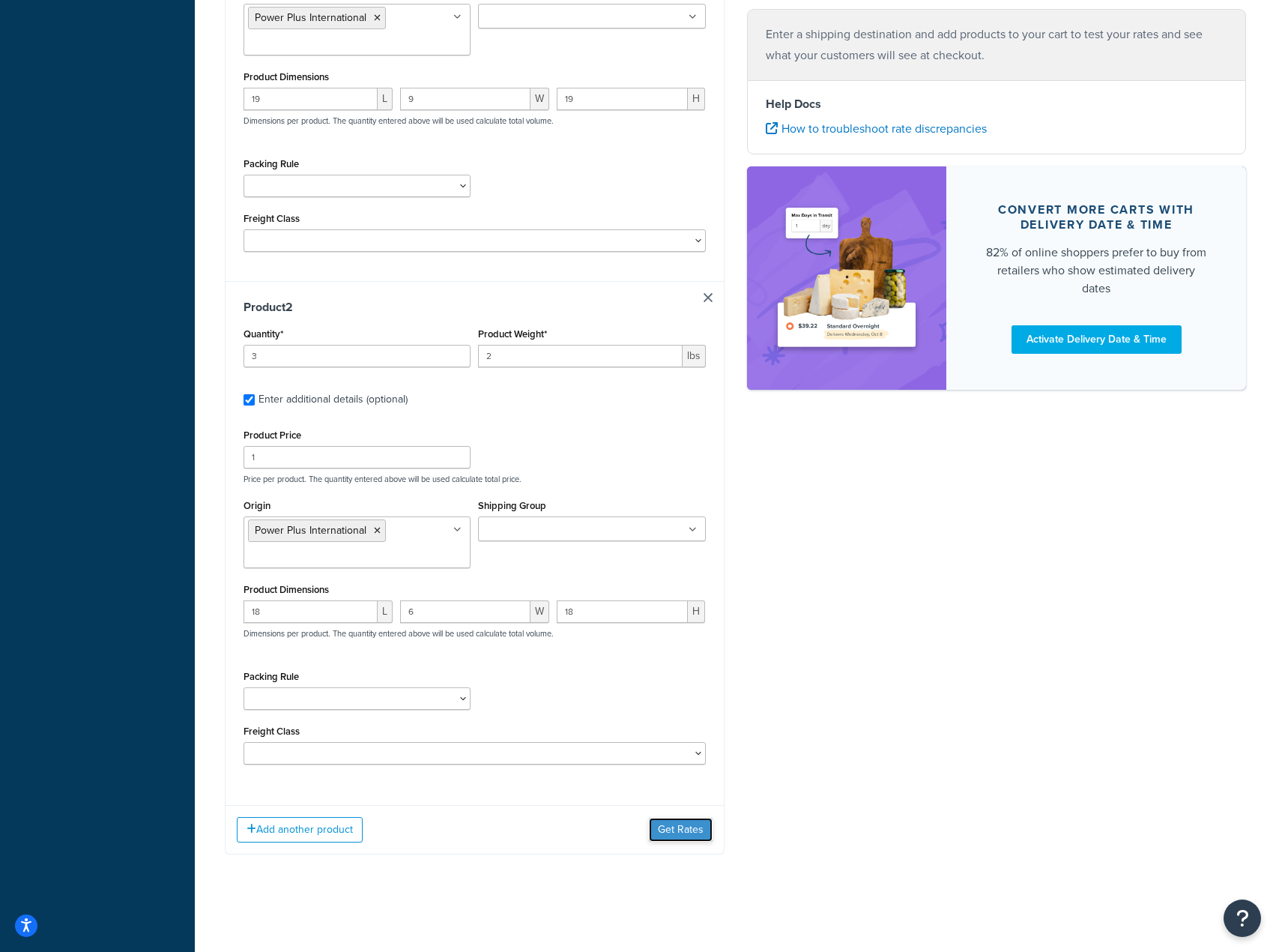
click at [699, 822] on button "Get Rates" at bounding box center [681, 829] width 64 height 24
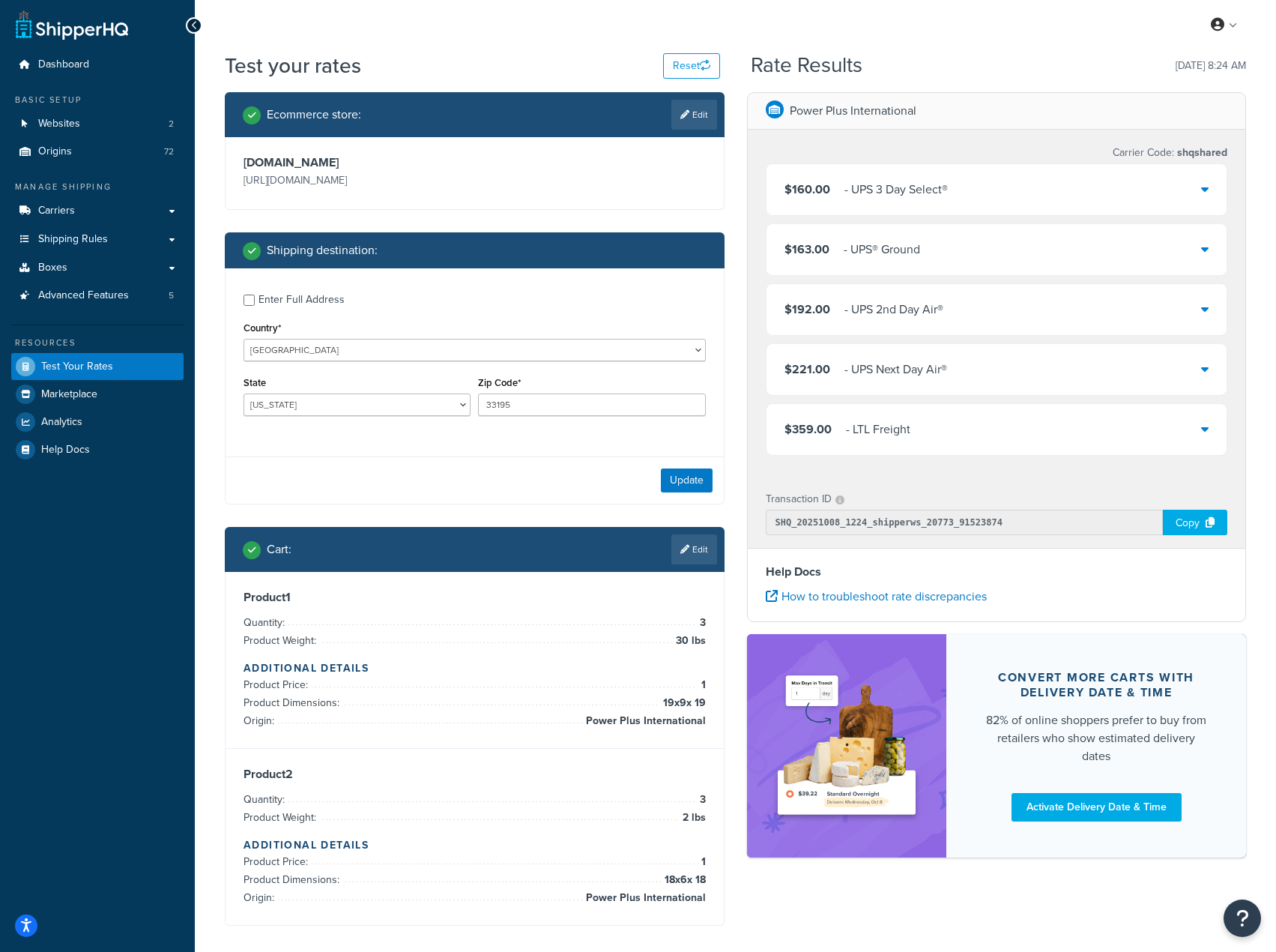
scroll to position [0, 0]
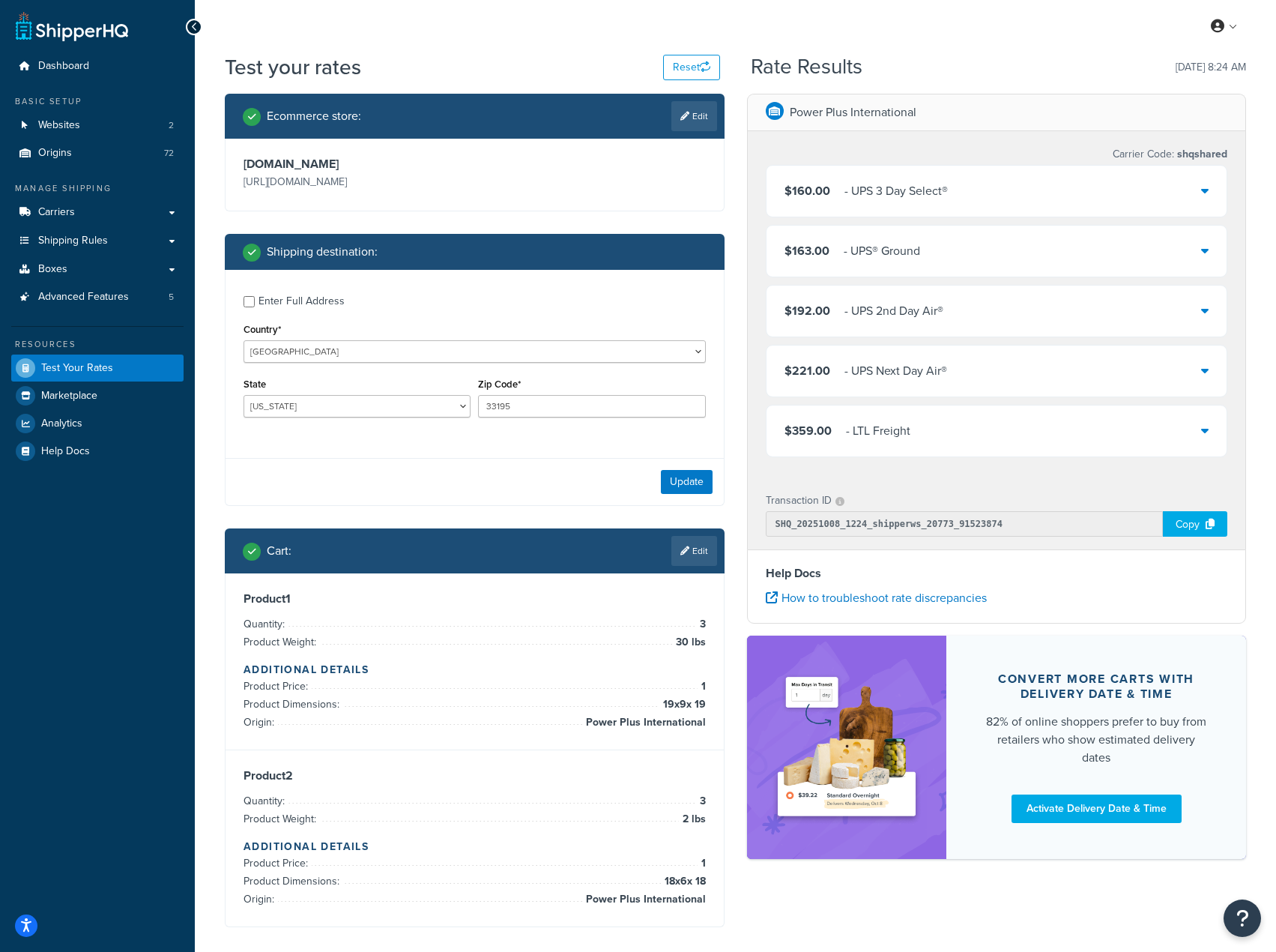
click at [924, 193] on div "- UPS 3 Day Select®" at bounding box center [896, 191] width 104 height 21
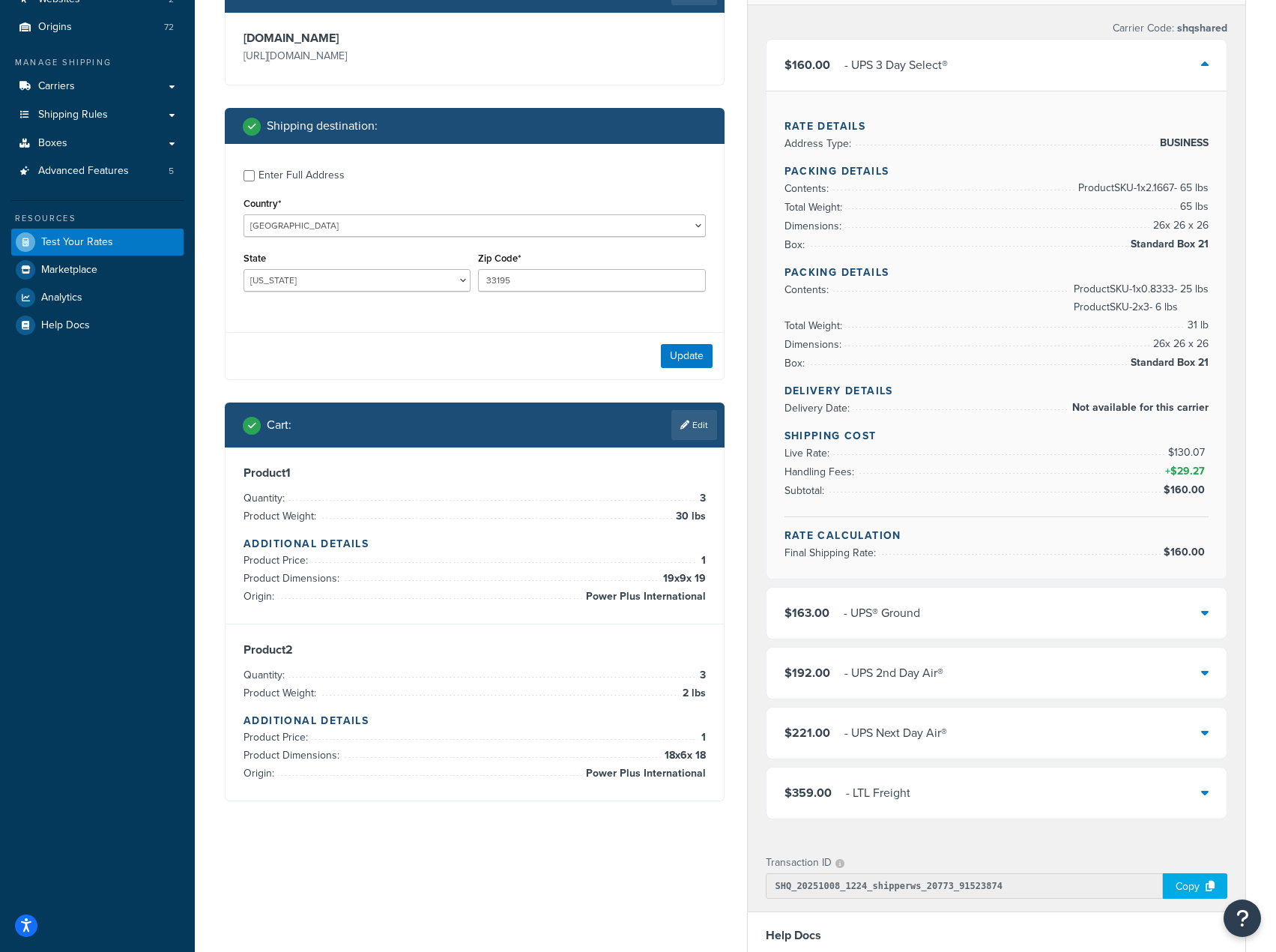
scroll to position [125, 0]
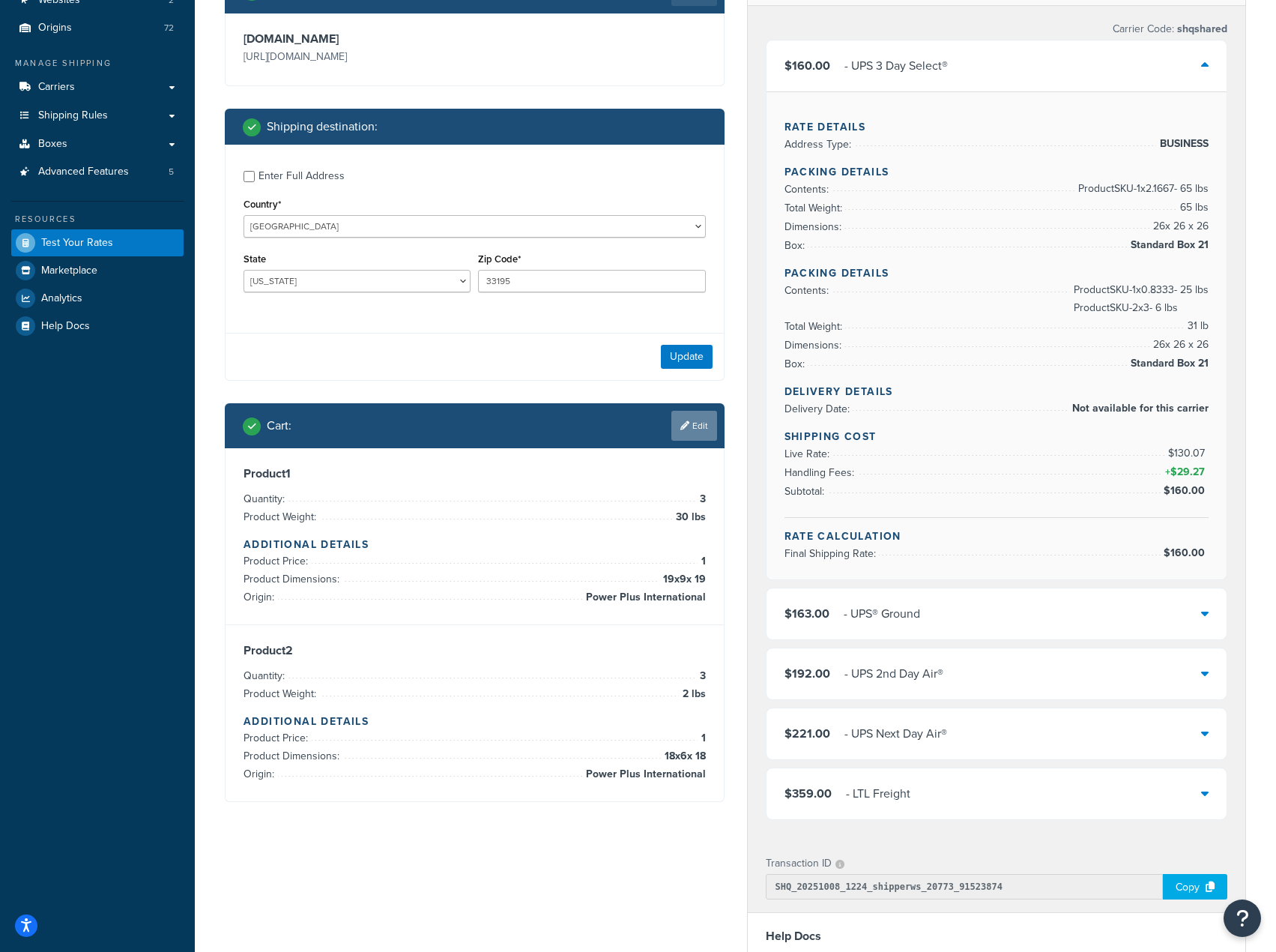
click at [694, 422] on link "Edit" at bounding box center [694, 426] width 45 height 30
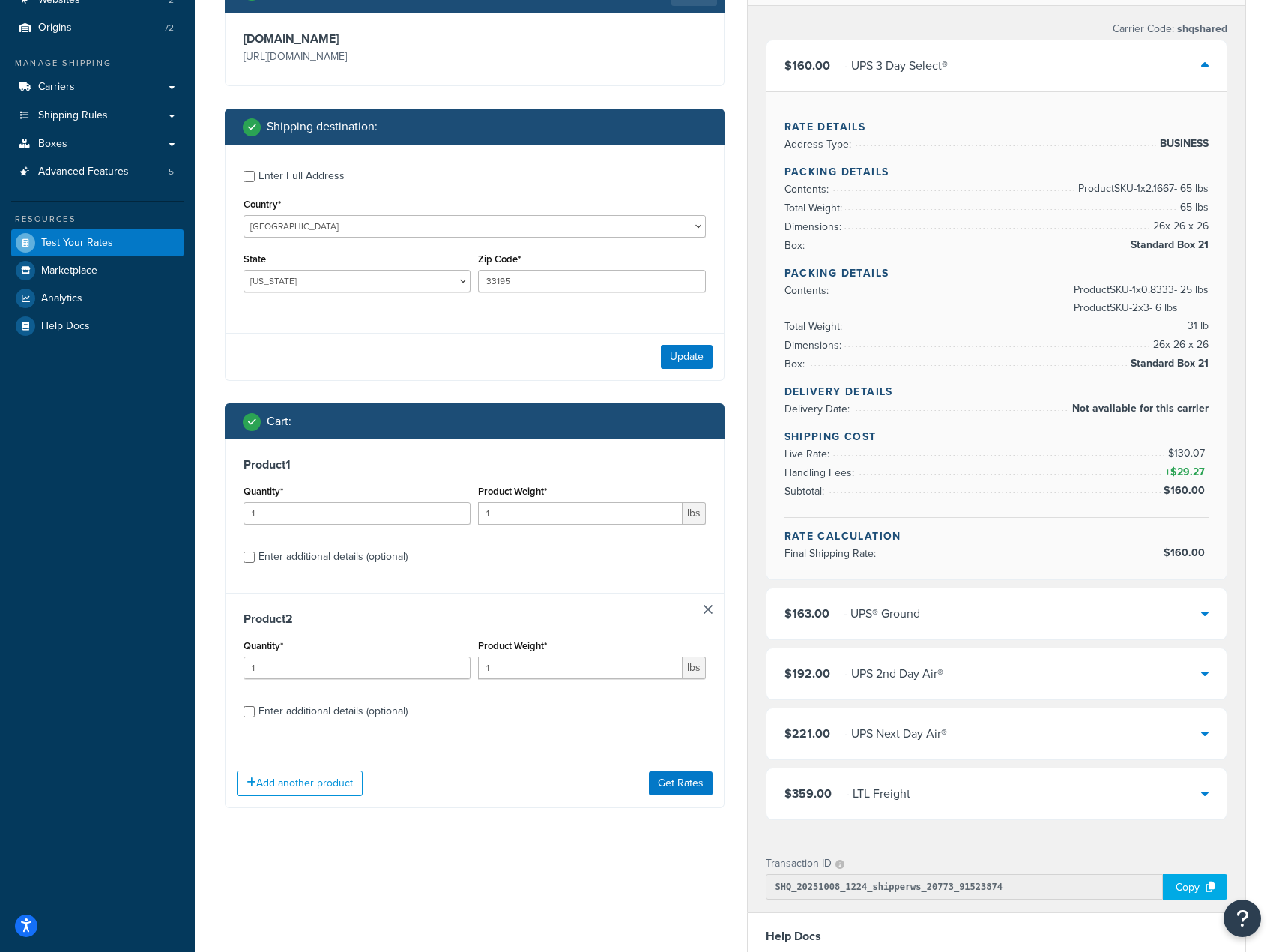
click at [265, 566] on div "Enter additional details (optional)" at bounding box center [332, 556] width 149 height 21
click at [255, 563] on input "Enter additional details (optional)" at bounding box center [248, 556] width 11 height 11
checkbox input "true"
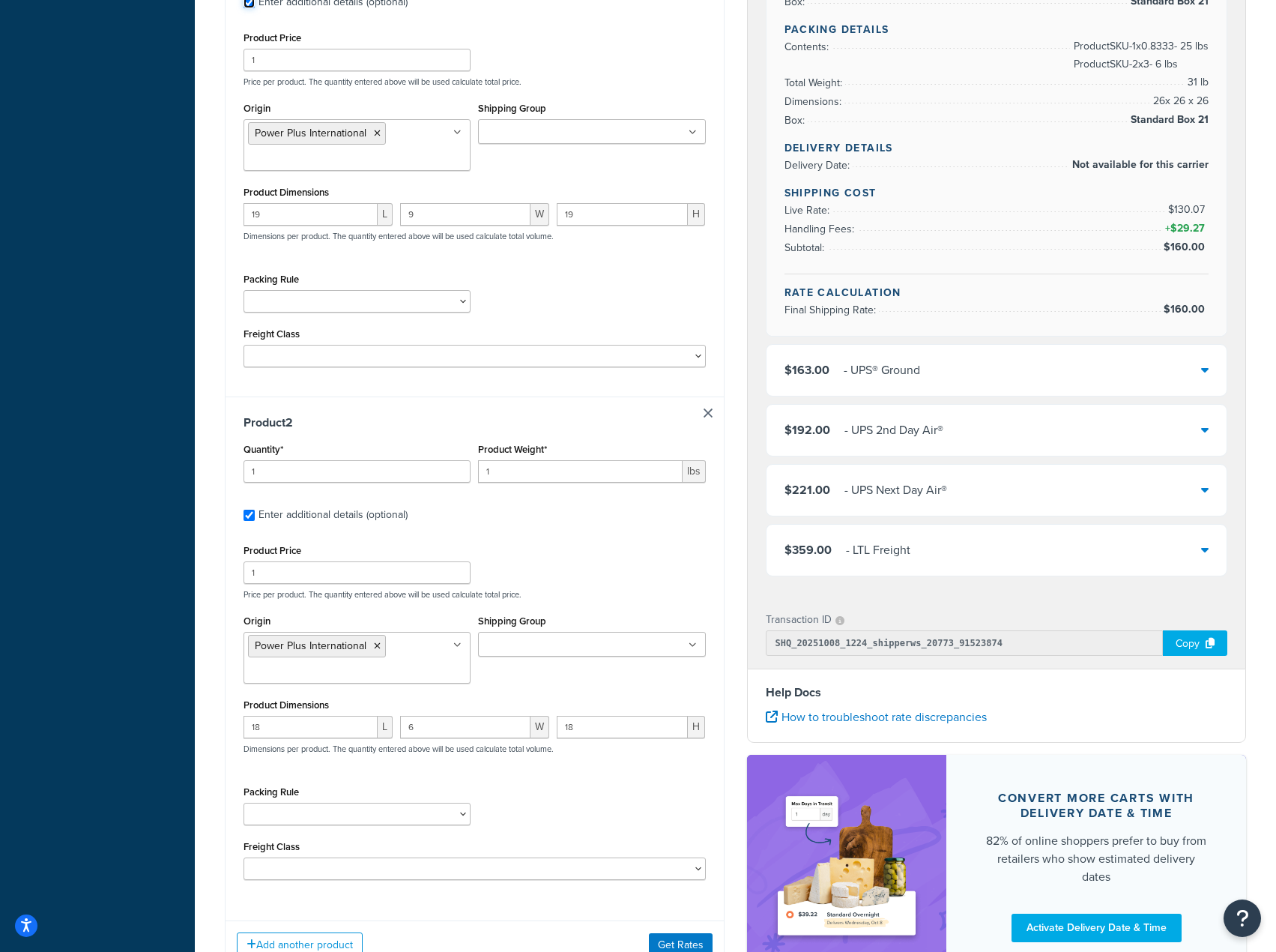
scroll to position [425, 0]
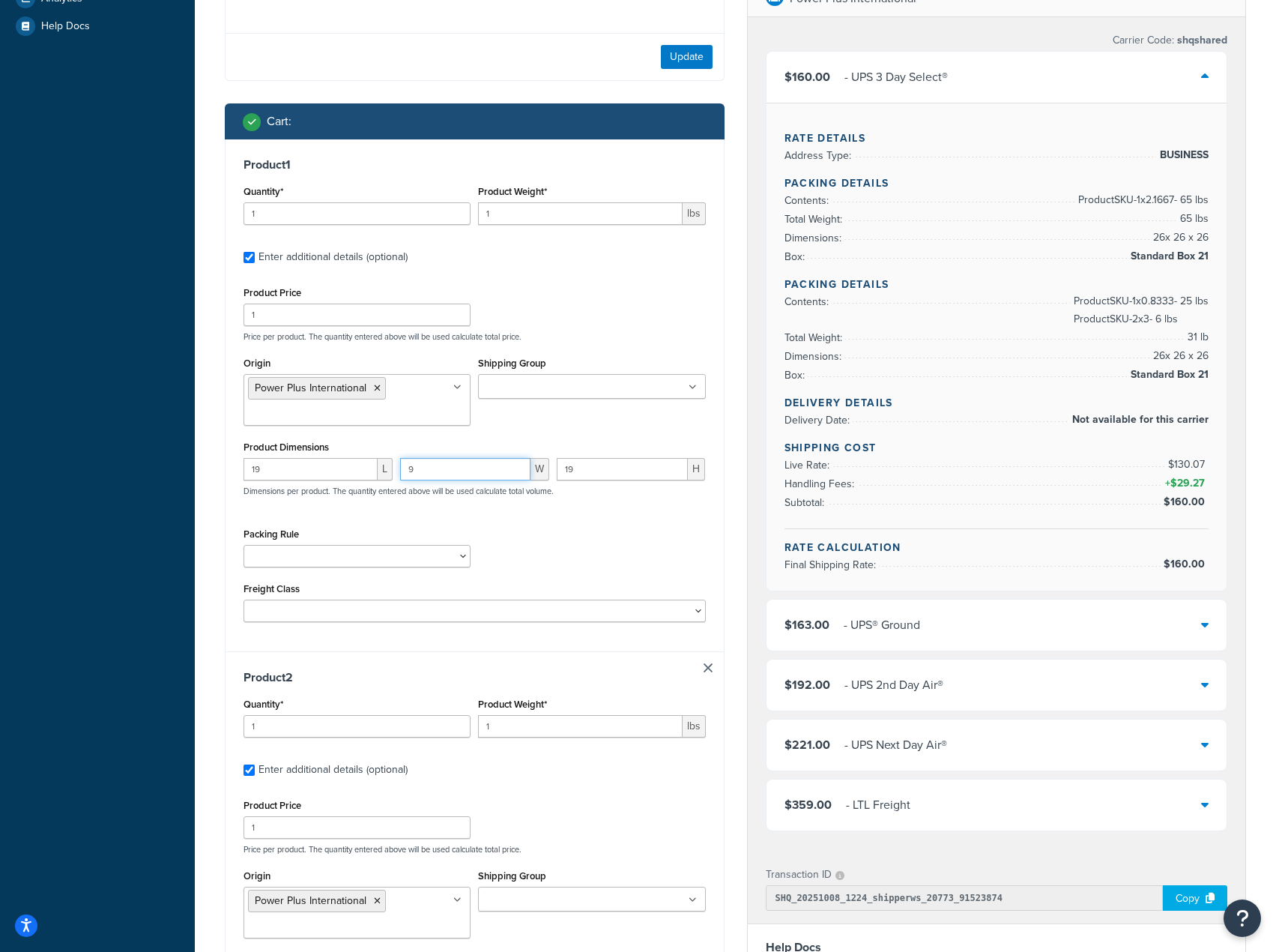
click at [456, 474] on input "9" at bounding box center [465, 469] width 130 height 23
type input "19"
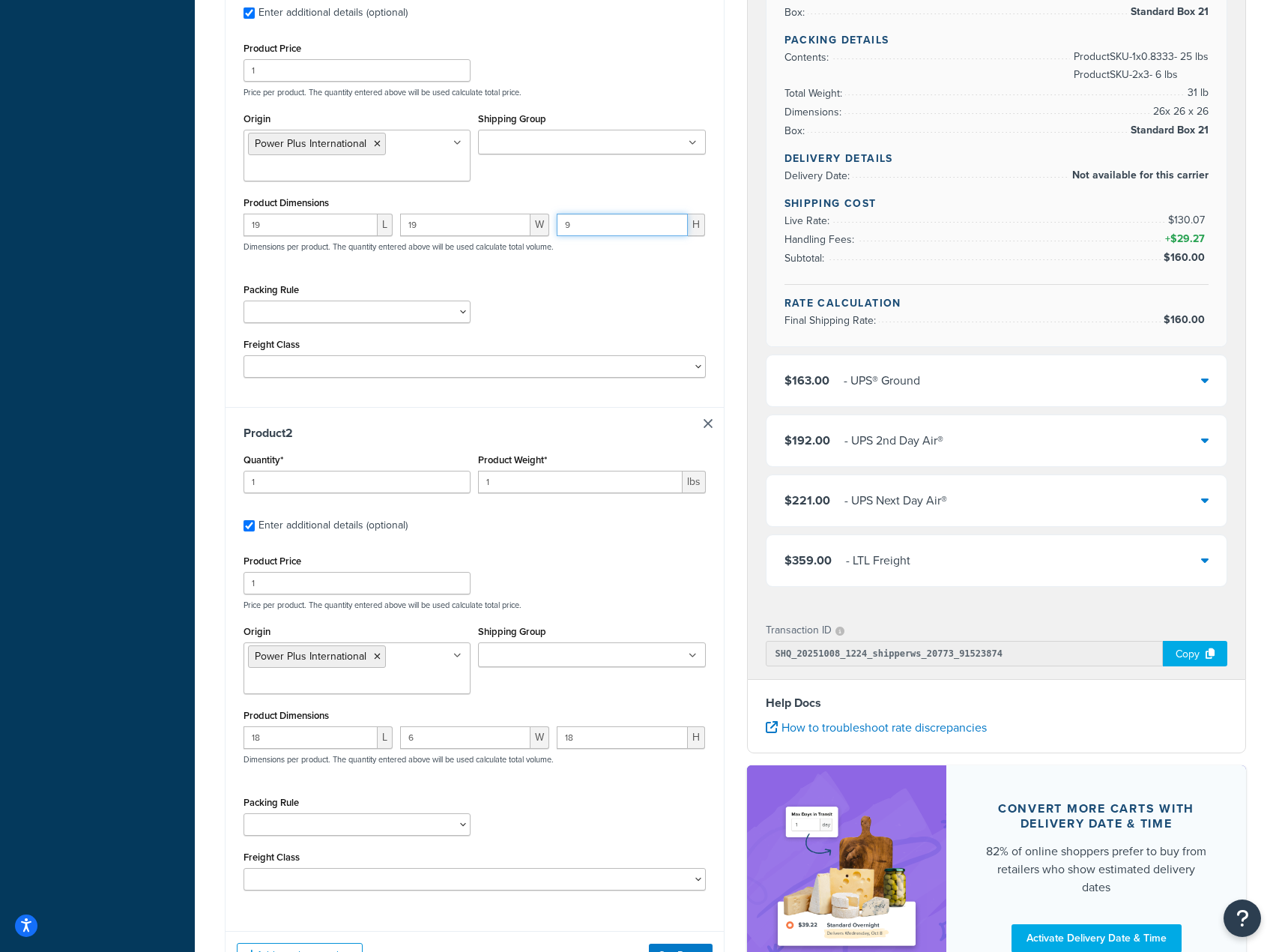
scroll to position [674, 0]
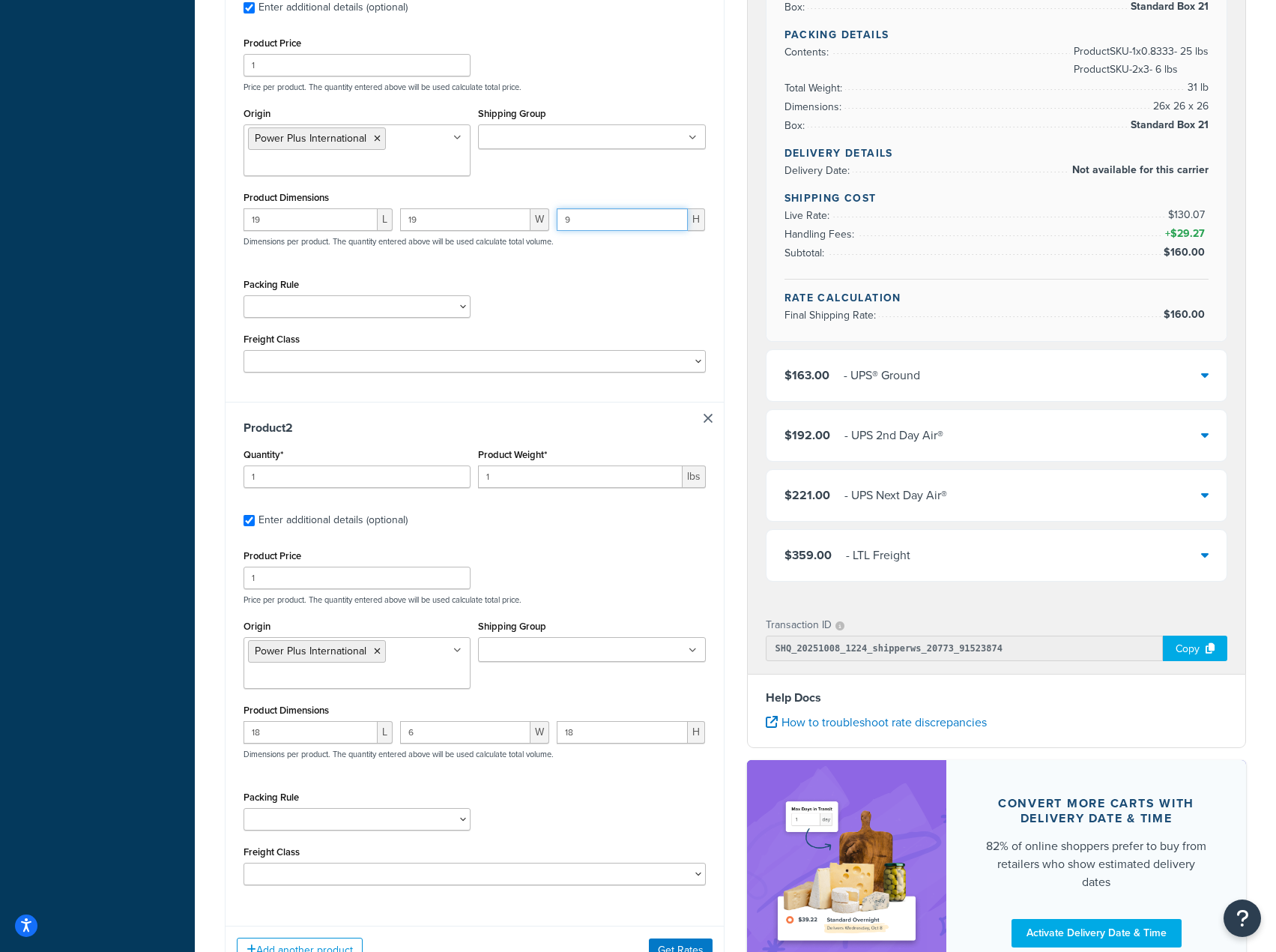
type input "9"
click at [315, 739] on input "18" at bounding box center [310, 731] width 134 height 23
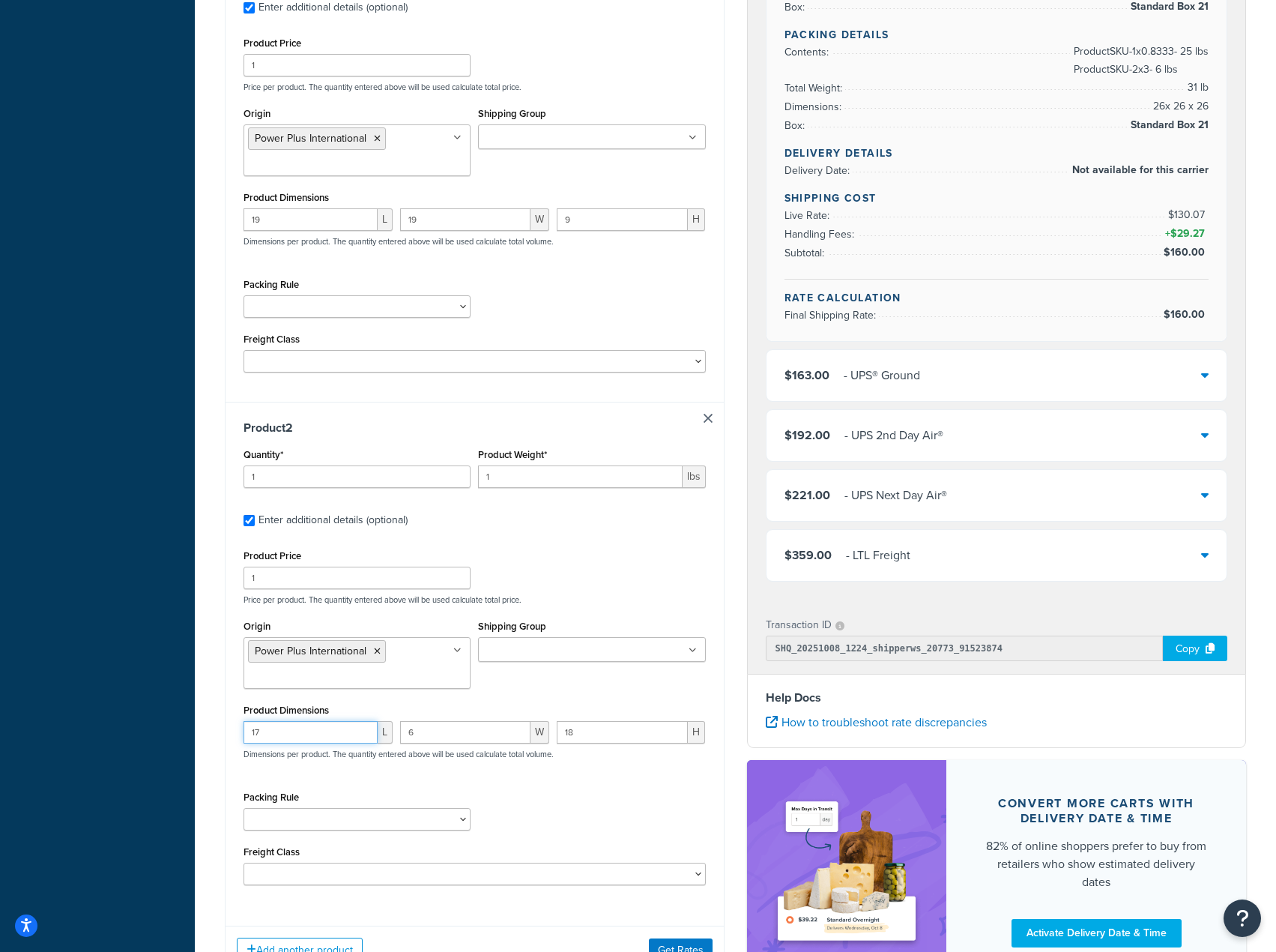
type input "17"
type input "1"
click at [339, 481] on input "1" at bounding box center [357, 476] width 227 height 23
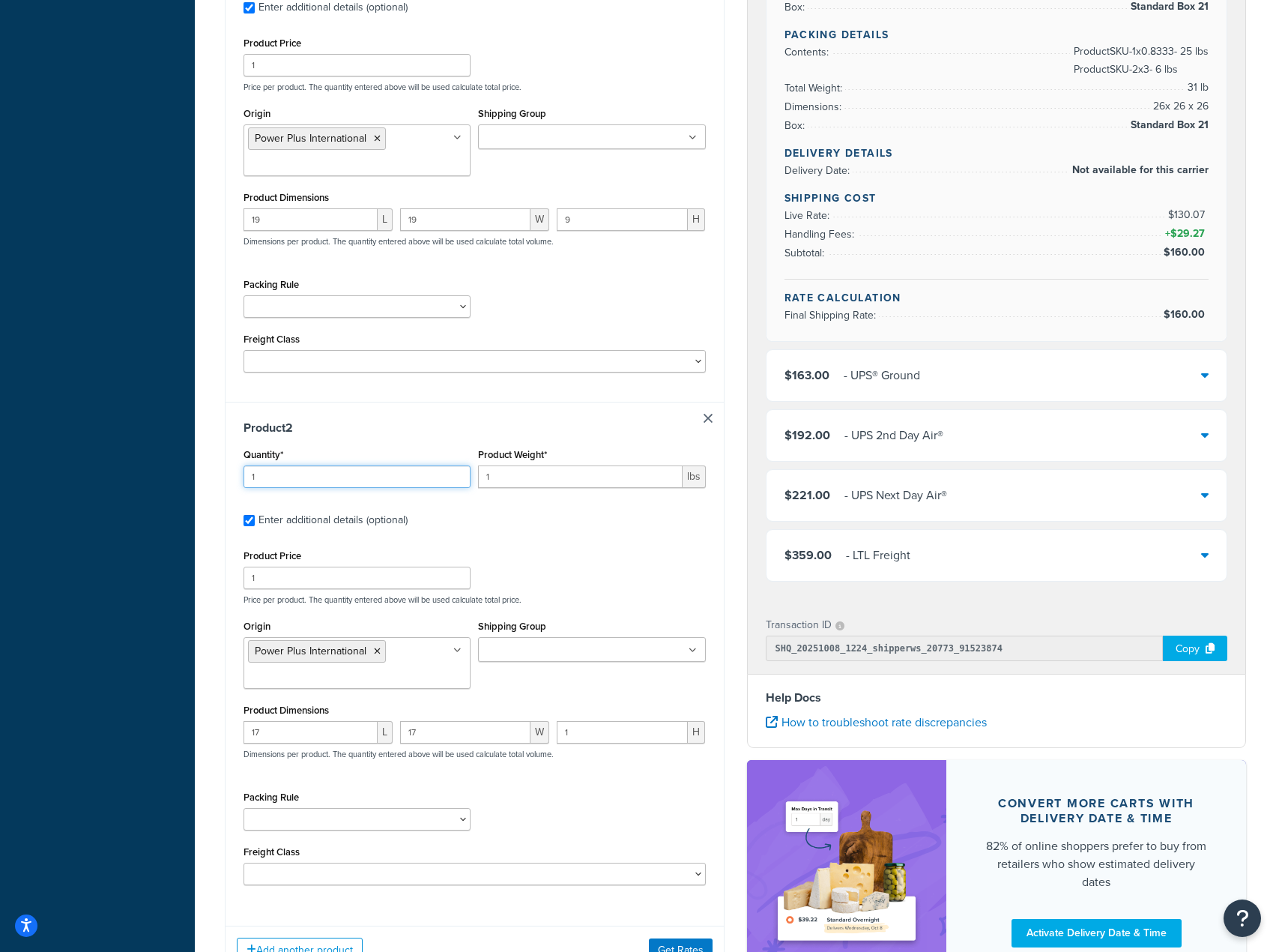
click at [339, 481] on input "1" at bounding box center [357, 476] width 227 height 23
type input "3"
click at [537, 512] on label "Enter additional details (optional)" at bounding box center [481, 519] width 447 height 24
click at [255, 515] on input "Enter additional details (optional)" at bounding box center [248, 520] width 11 height 11
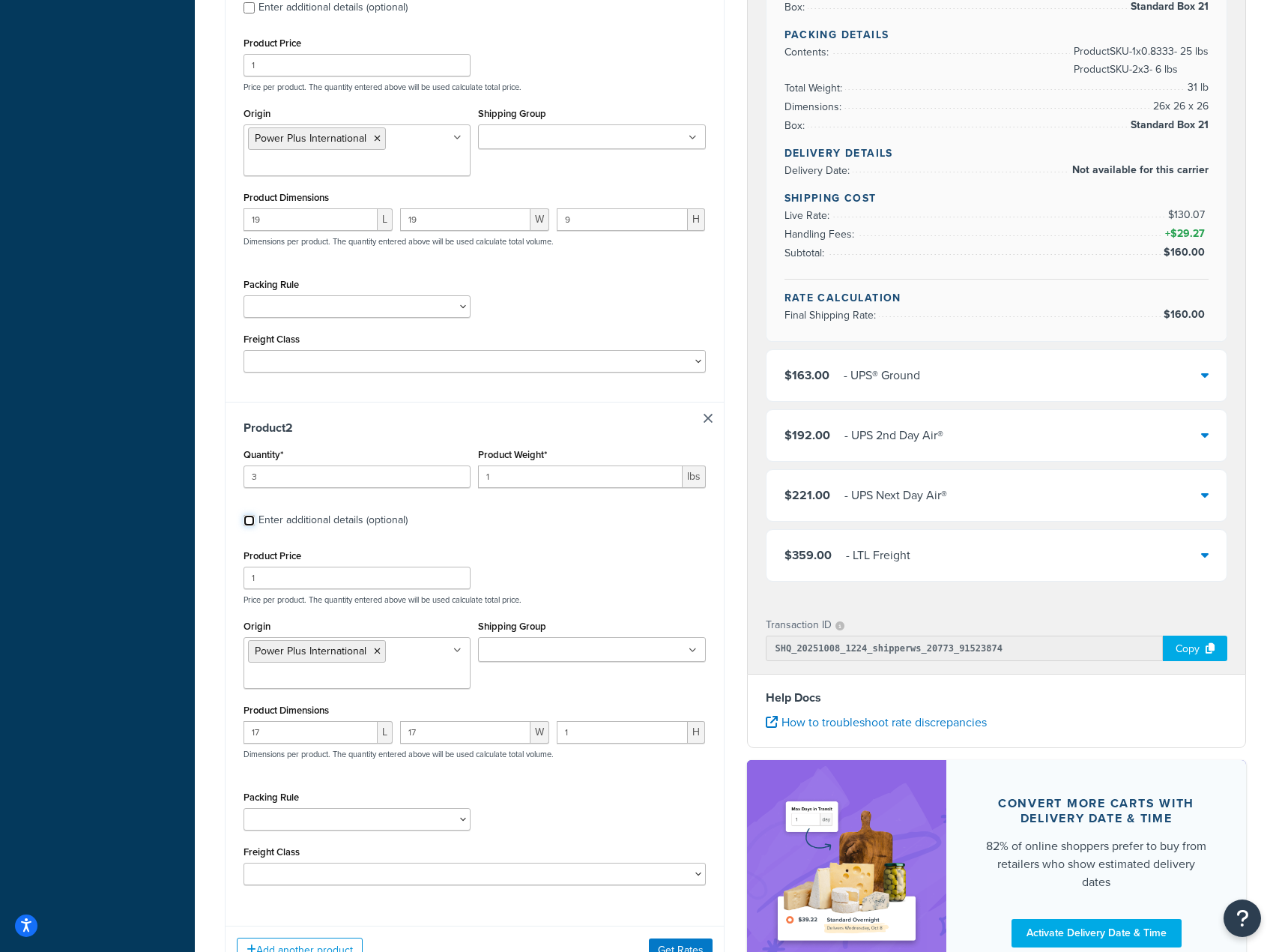
checkbox input "false"
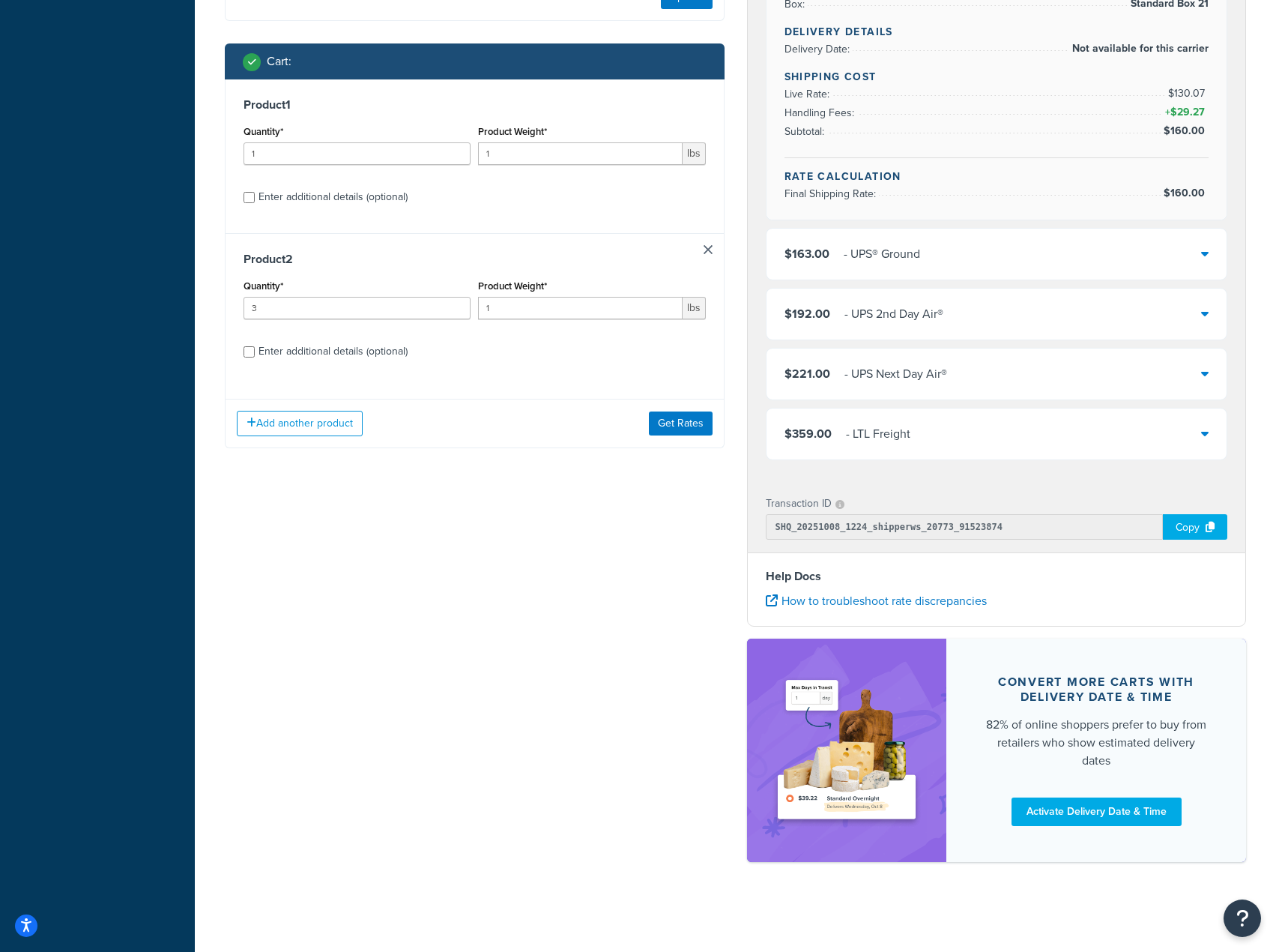
click at [373, 361] on div "Enter additional details (optional)" at bounding box center [332, 351] width 149 height 21
click at [255, 358] on input "Enter additional details (optional)" at bounding box center [248, 351] width 11 height 11
checkbox input "true"
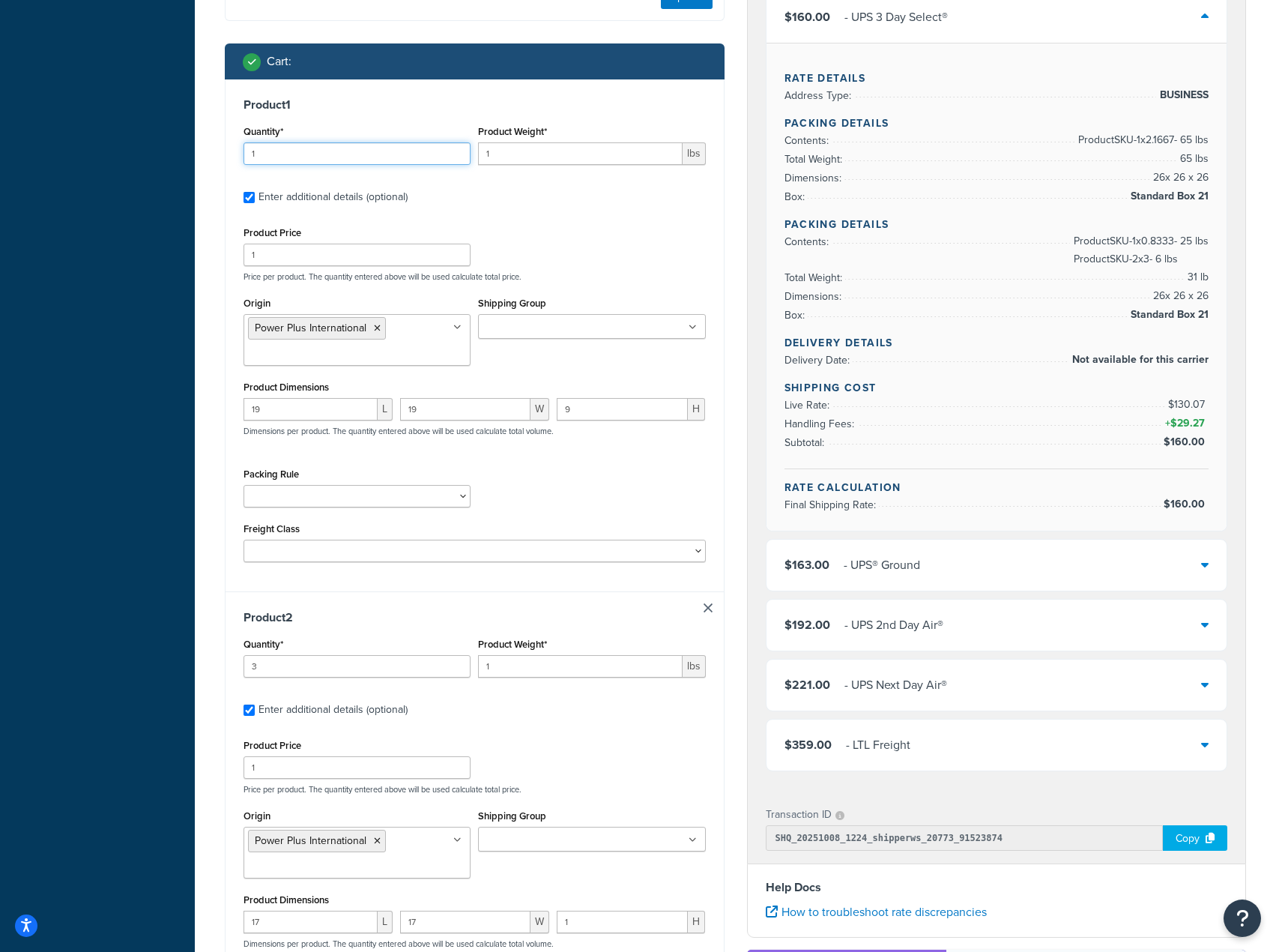
click at [331, 161] on input "1" at bounding box center [357, 153] width 227 height 23
click at [331, 159] on input "1" at bounding box center [357, 153] width 227 height 23
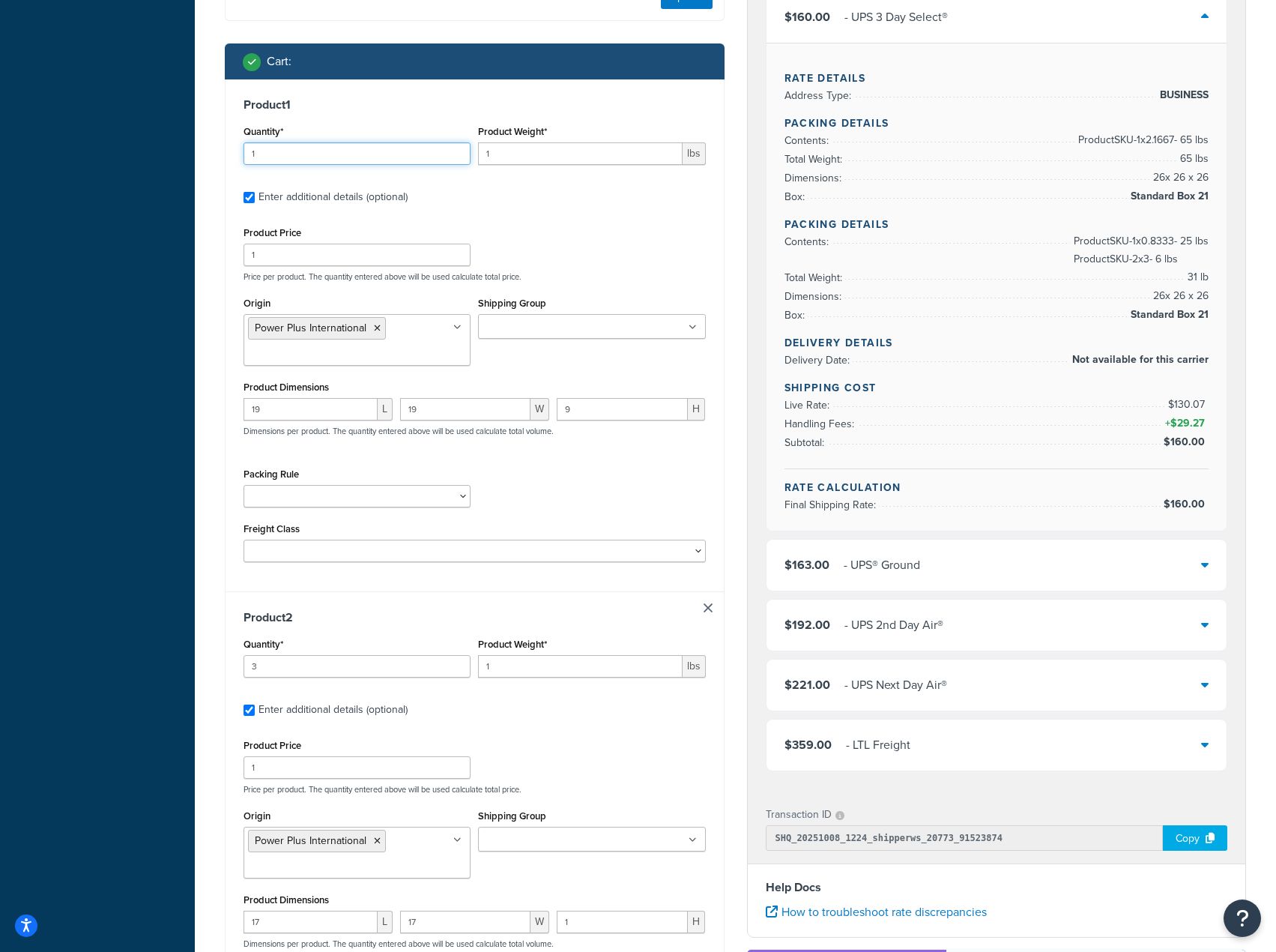
click at [331, 159] on input "1" at bounding box center [357, 153] width 227 height 23
type input "3"
click at [535, 152] on input "1" at bounding box center [580, 153] width 204 height 23
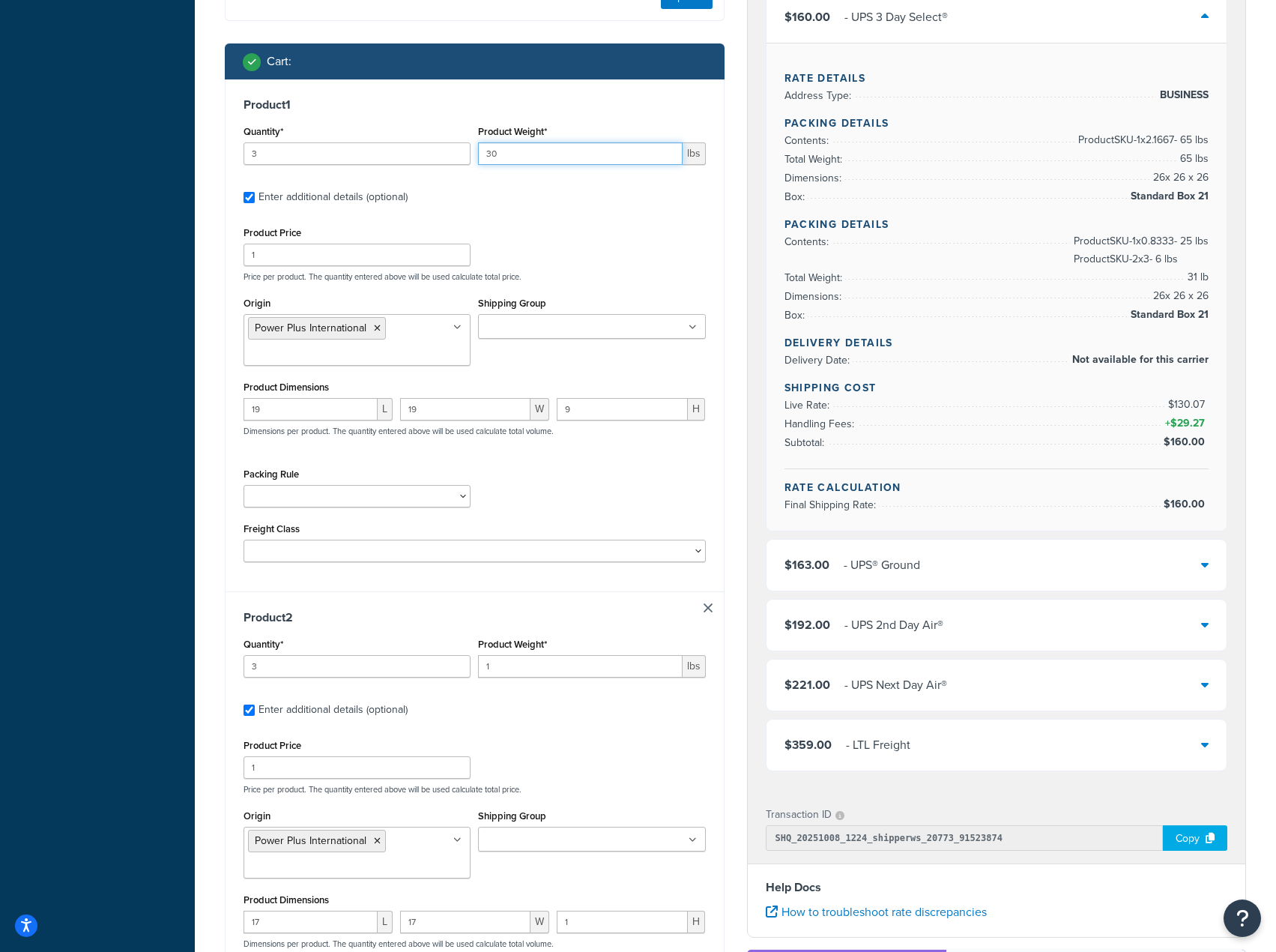
type input "30"
click at [77, 469] on div "Dashboard Basic Setup Websites 2 Origins 72 Manage Shipping Carriers Carriers A…" at bounding box center [97, 388] width 194 height 1747
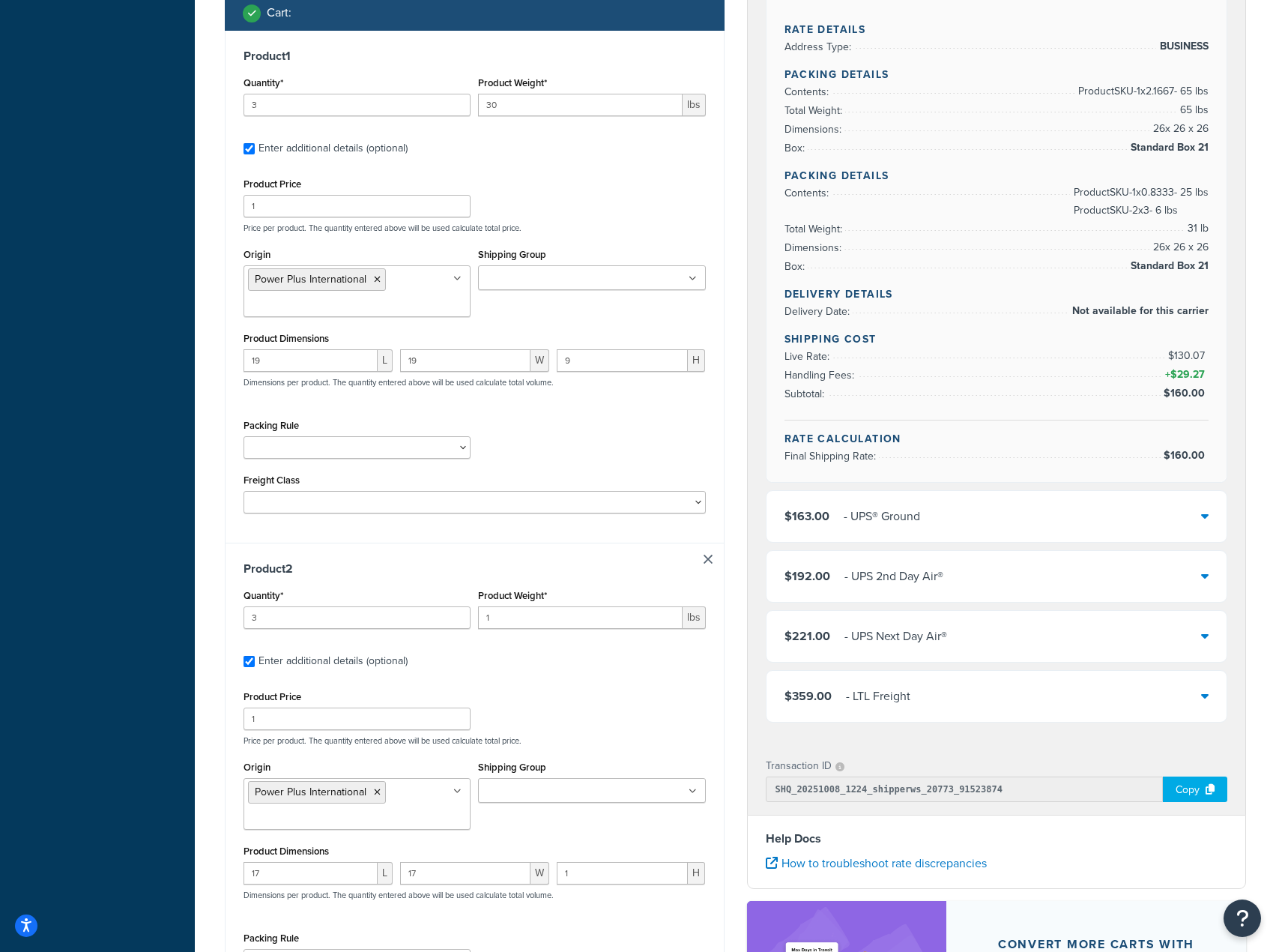
scroll to position [610, 0]
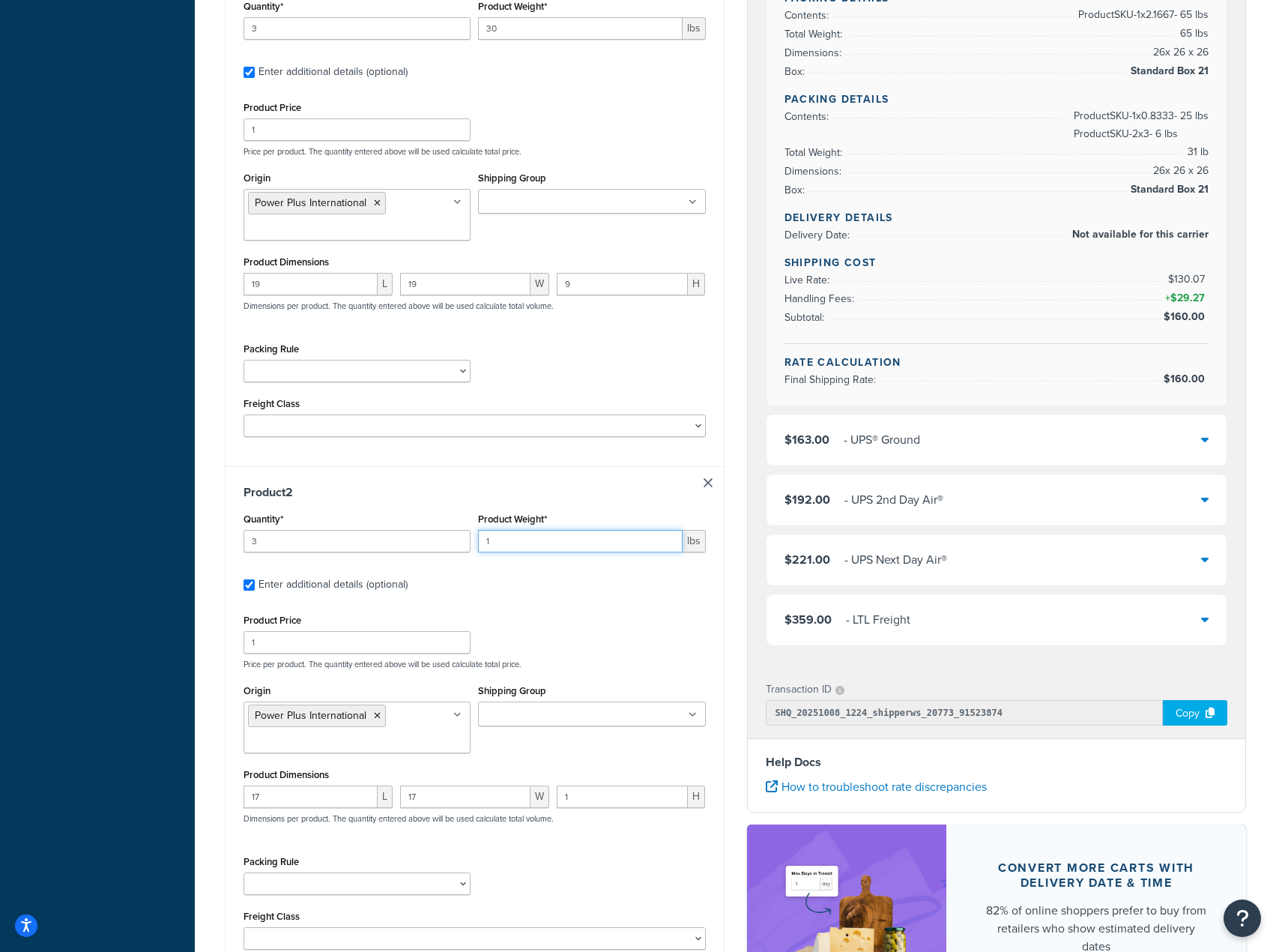
click at [553, 545] on input "1" at bounding box center [580, 540] width 204 height 23
click at [553, 543] on input "1" at bounding box center [580, 540] width 204 height 23
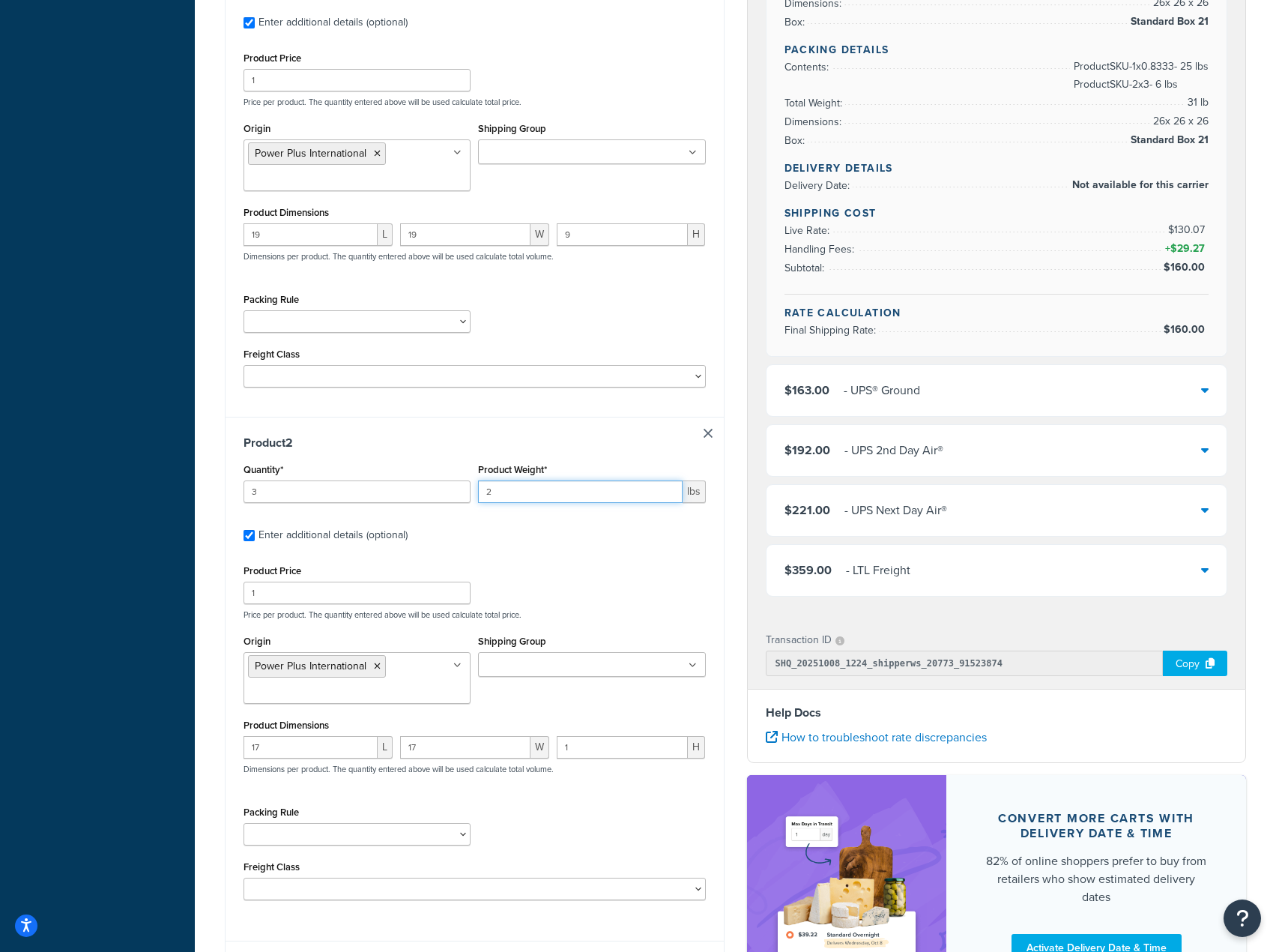
scroll to position [734, 0]
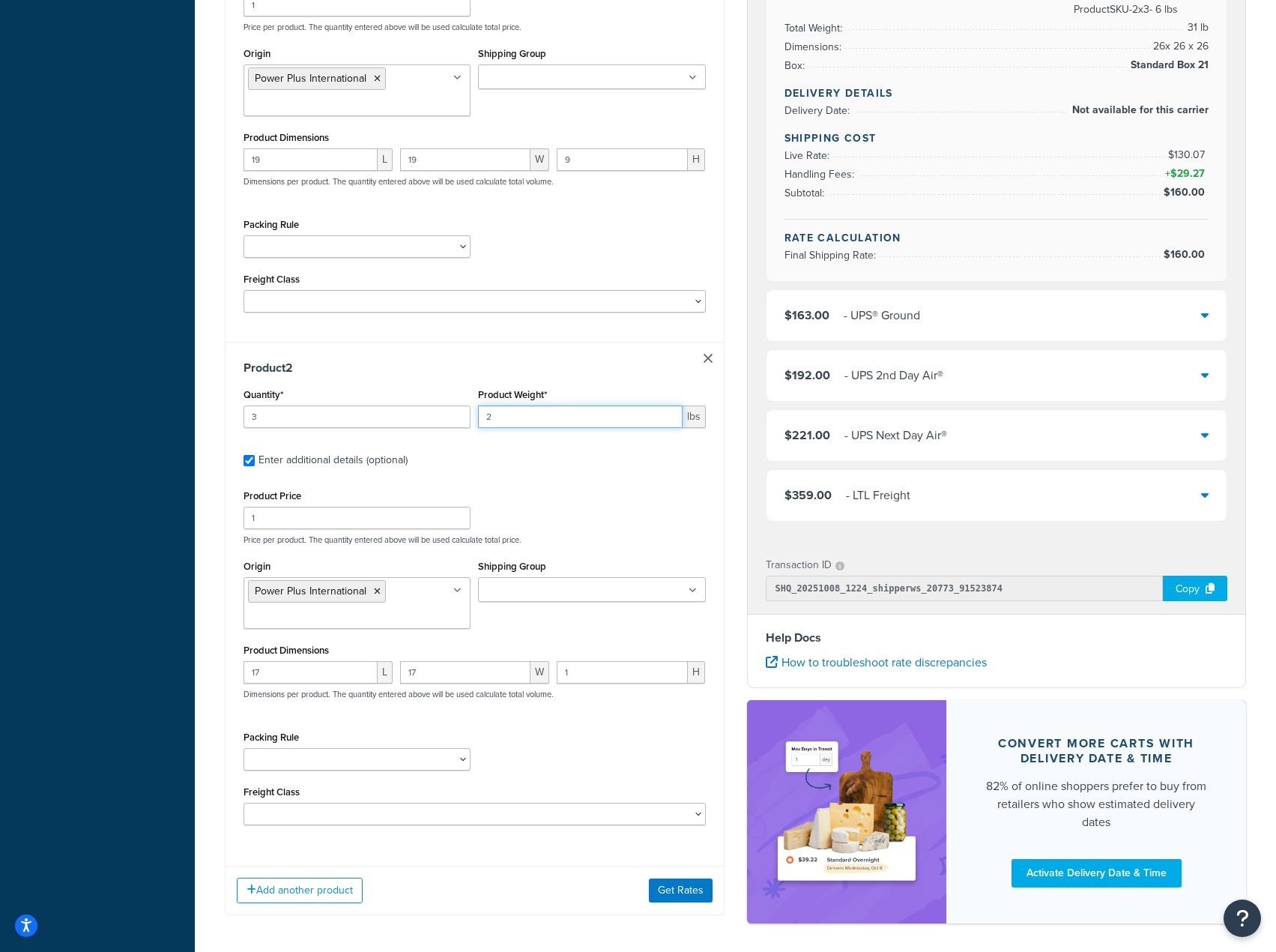
type input "2"
click at [326, 678] on input "17" at bounding box center [310, 672] width 134 height 23
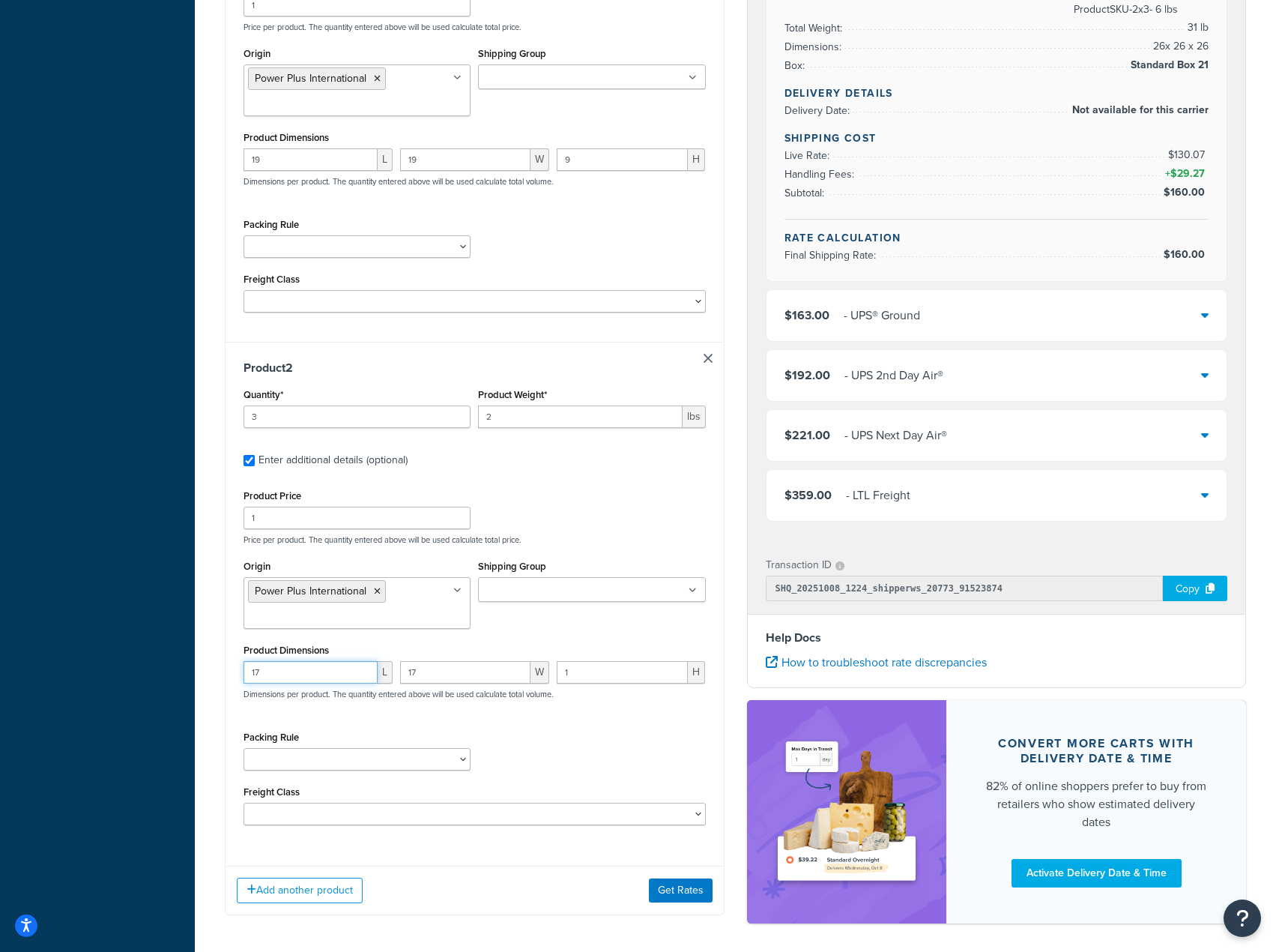
click at [326, 678] on input "17" at bounding box center [310, 672] width 134 height 23
type input "18"
type input "6"
click at [704, 887] on button "Get Rates" at bounding box center [681, 890] width 64 height 24
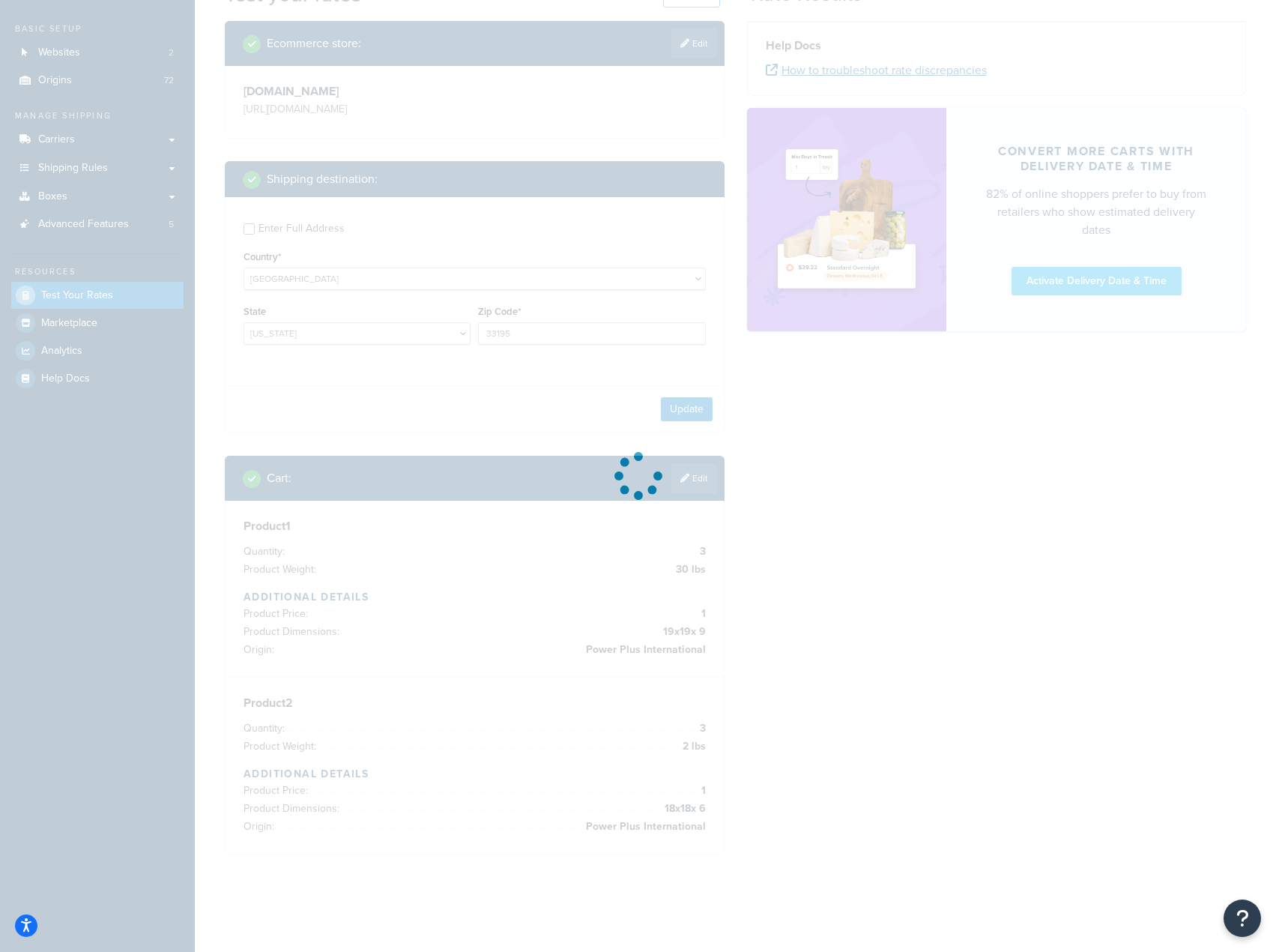
scroll to position [73, 0]
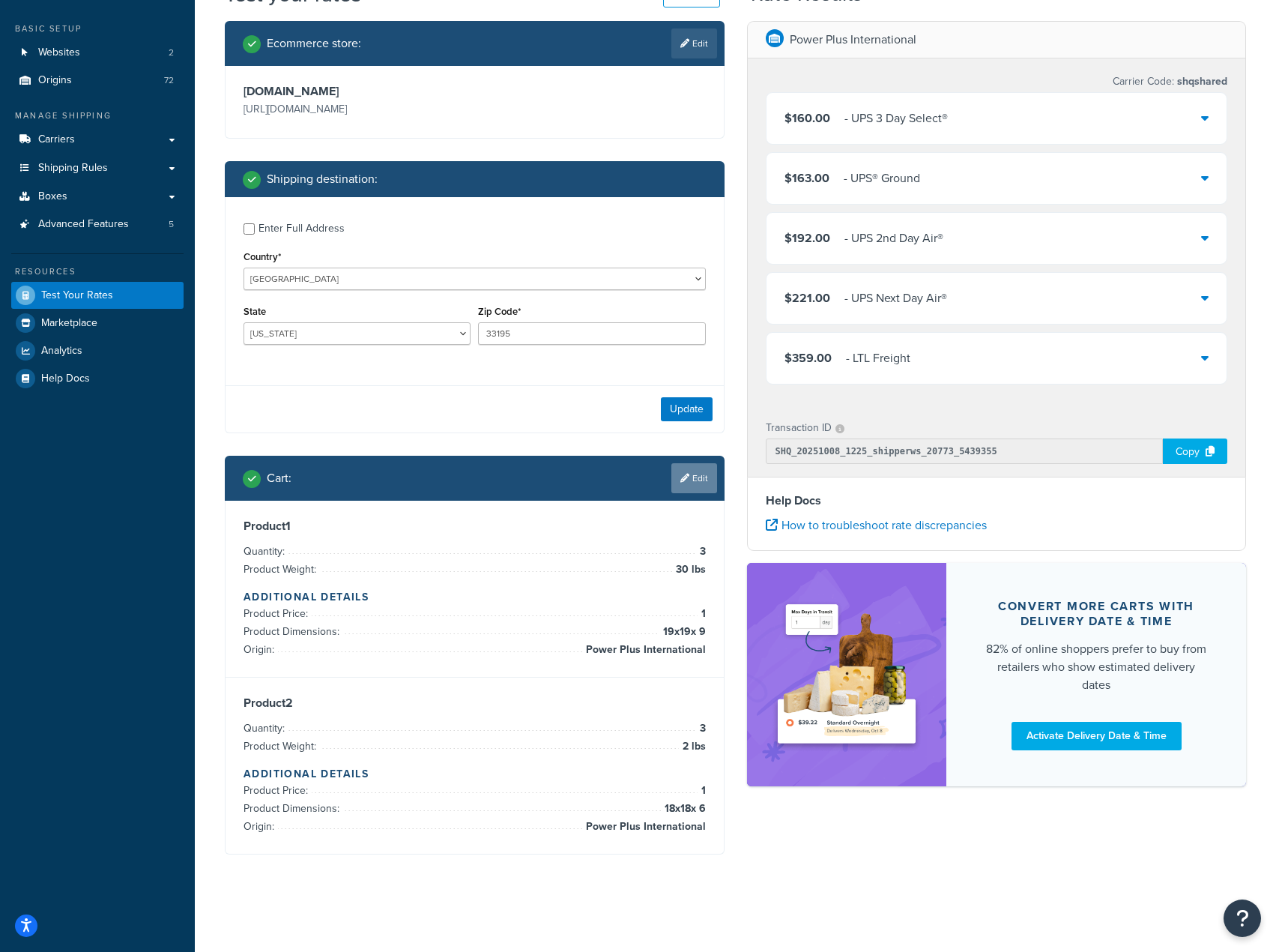
click at [679, 469] on link "Edit" at bounding box center [694, 478] width 45 height 30
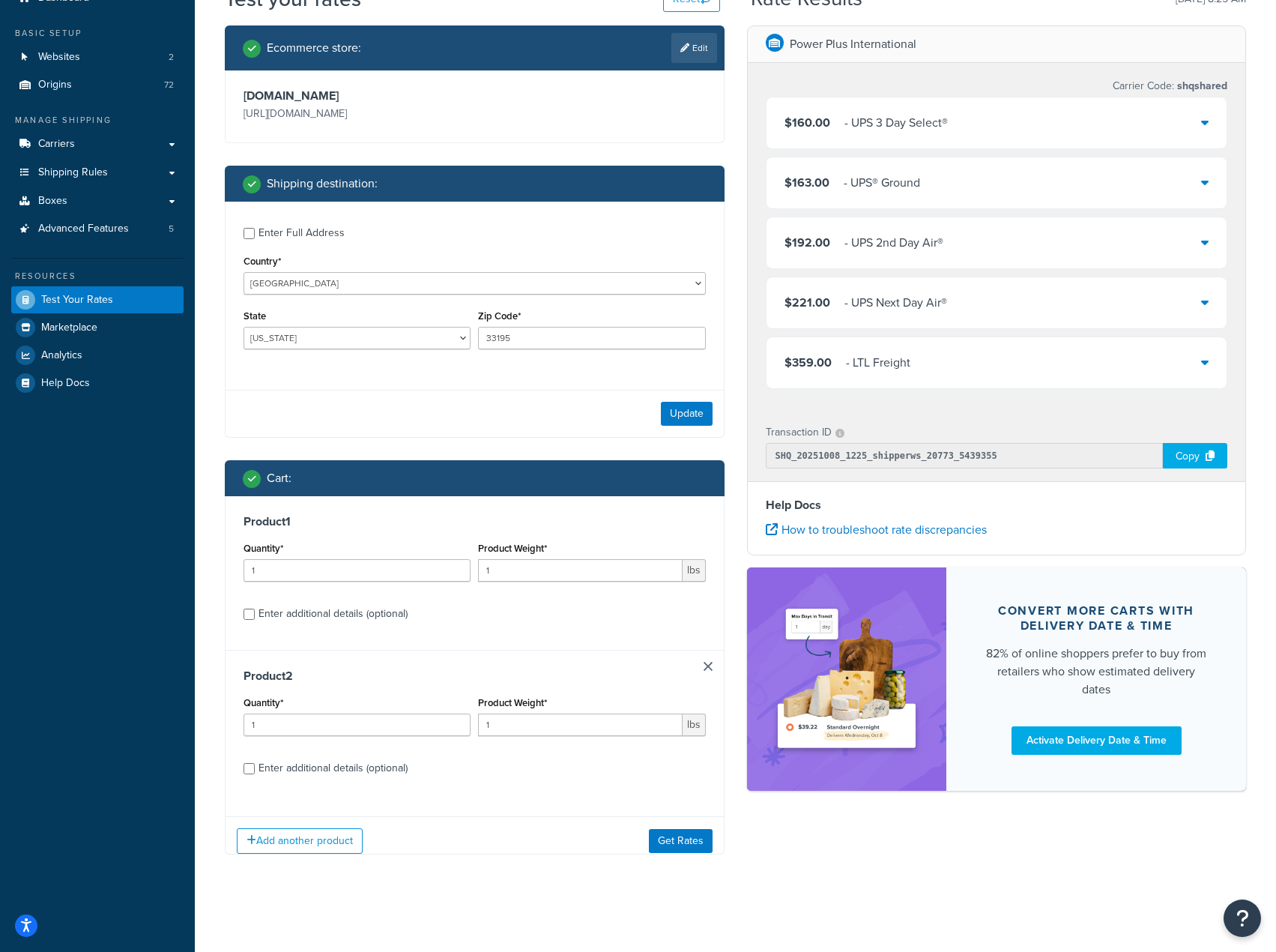
scroll to position [81, 0]
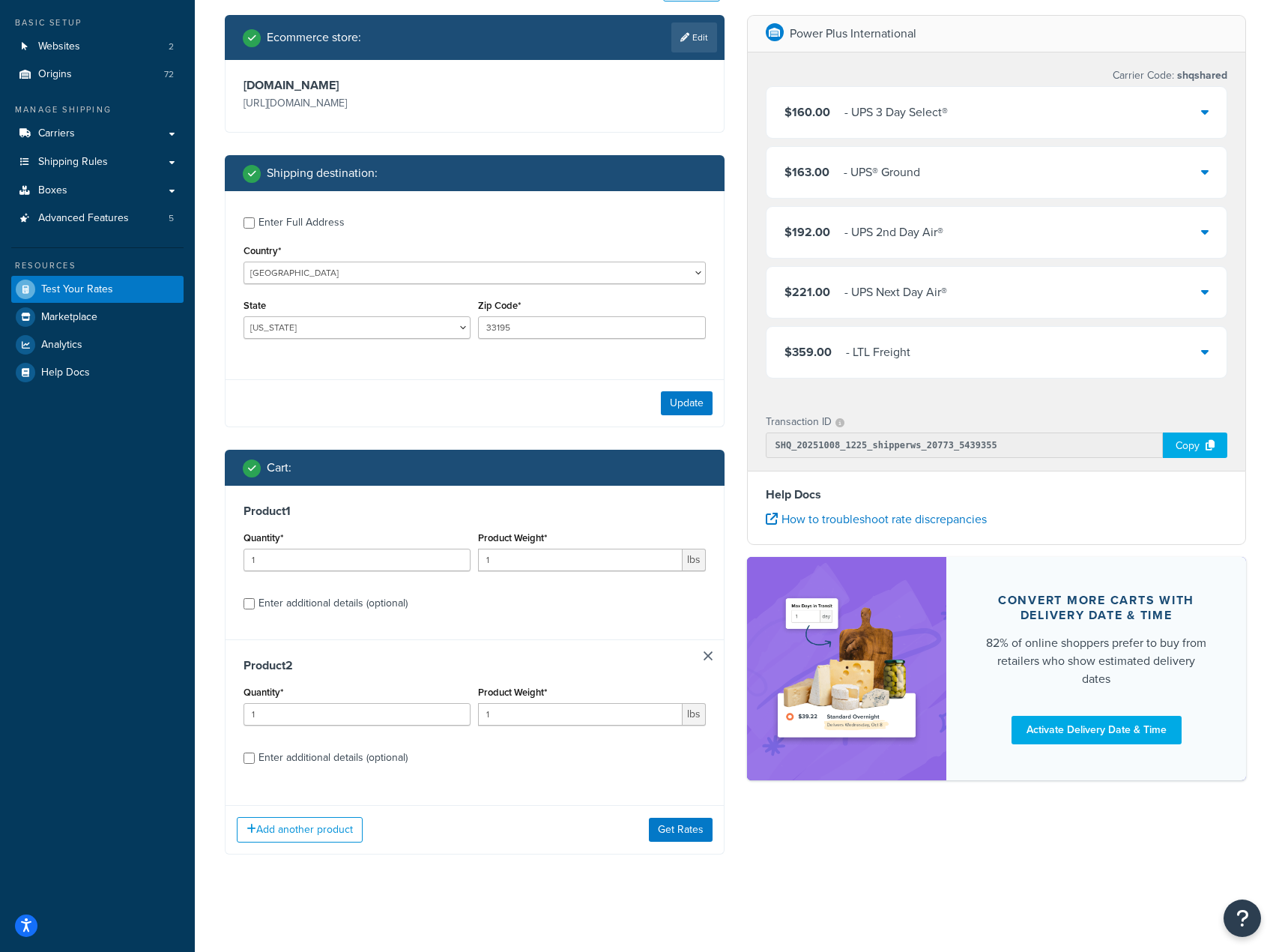
click at [348, 604] on div "Enter additional details (optional)" at bounding box center [332, 603] width 149 height 21
click at [255, 604] on input "Enter additional details (optional)" at bounding box center [248, 603] width 11 height 11
checkbox input "true"
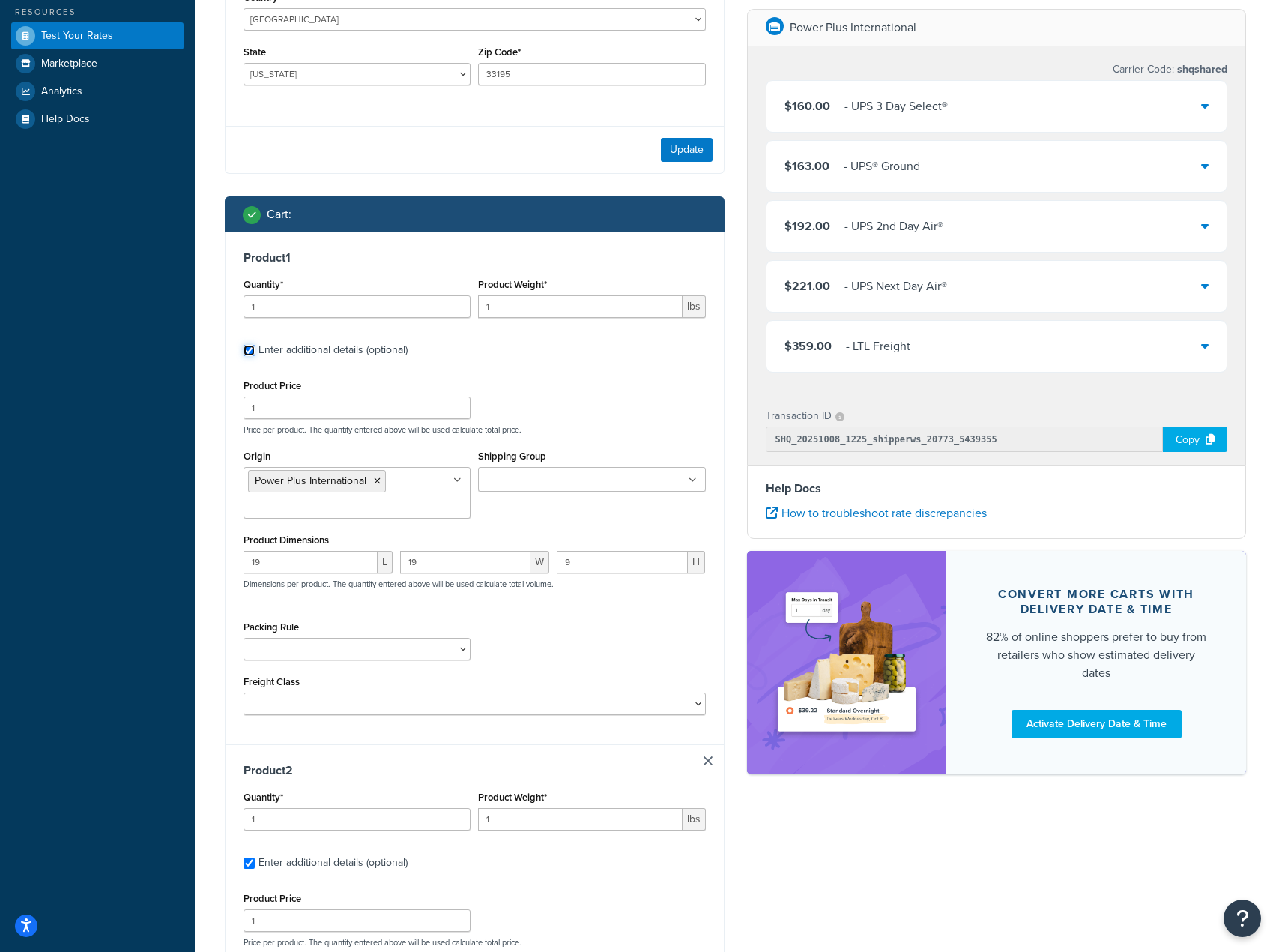
scroll to position [331, 0]
click at [311, 577] on div "19 L" at bounding box center [318, 569] width 157 height 34
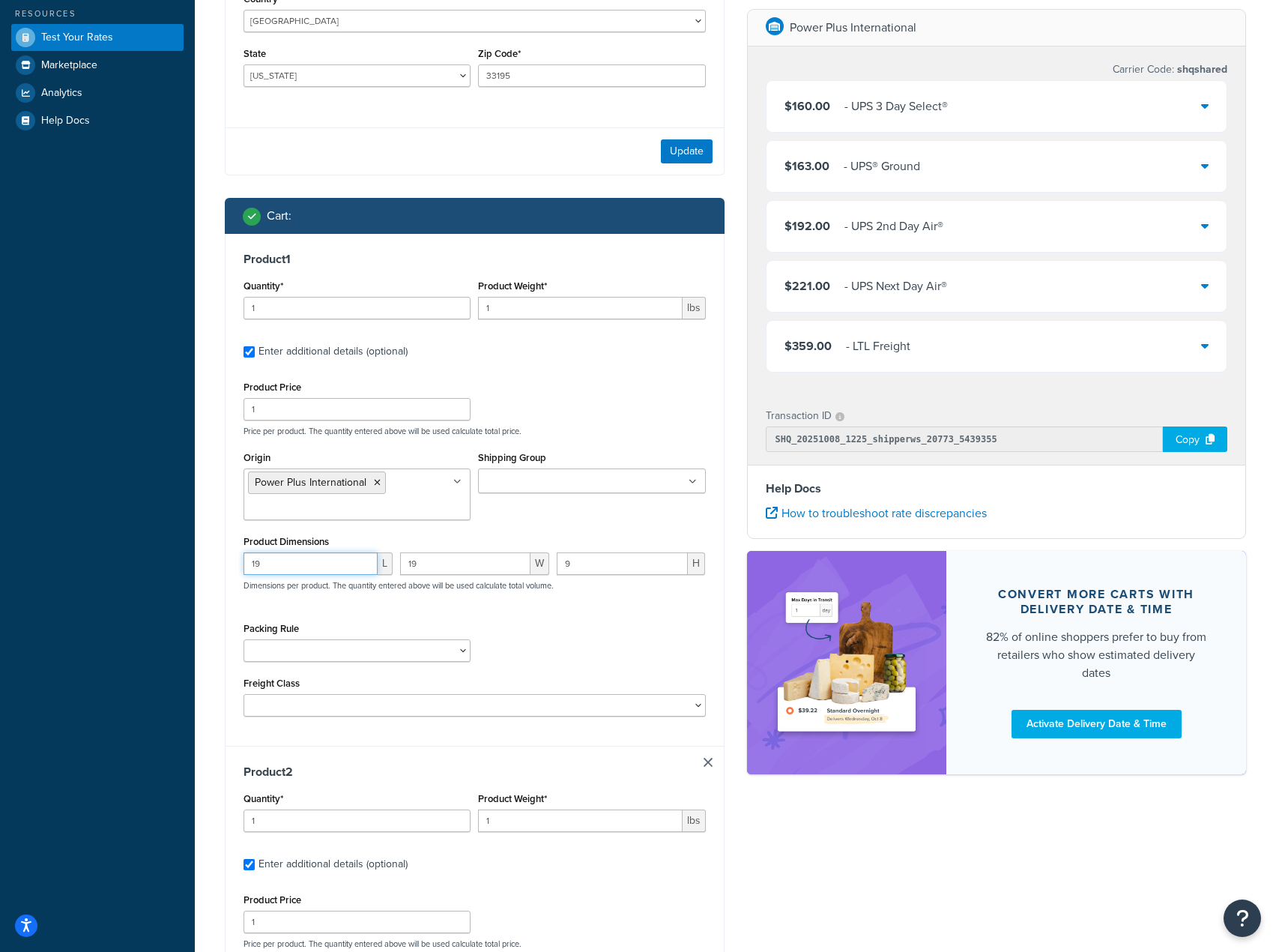
click at [301, 559] on input "19" at bounding box center [310, 563] width 134 height 23
type input "19"
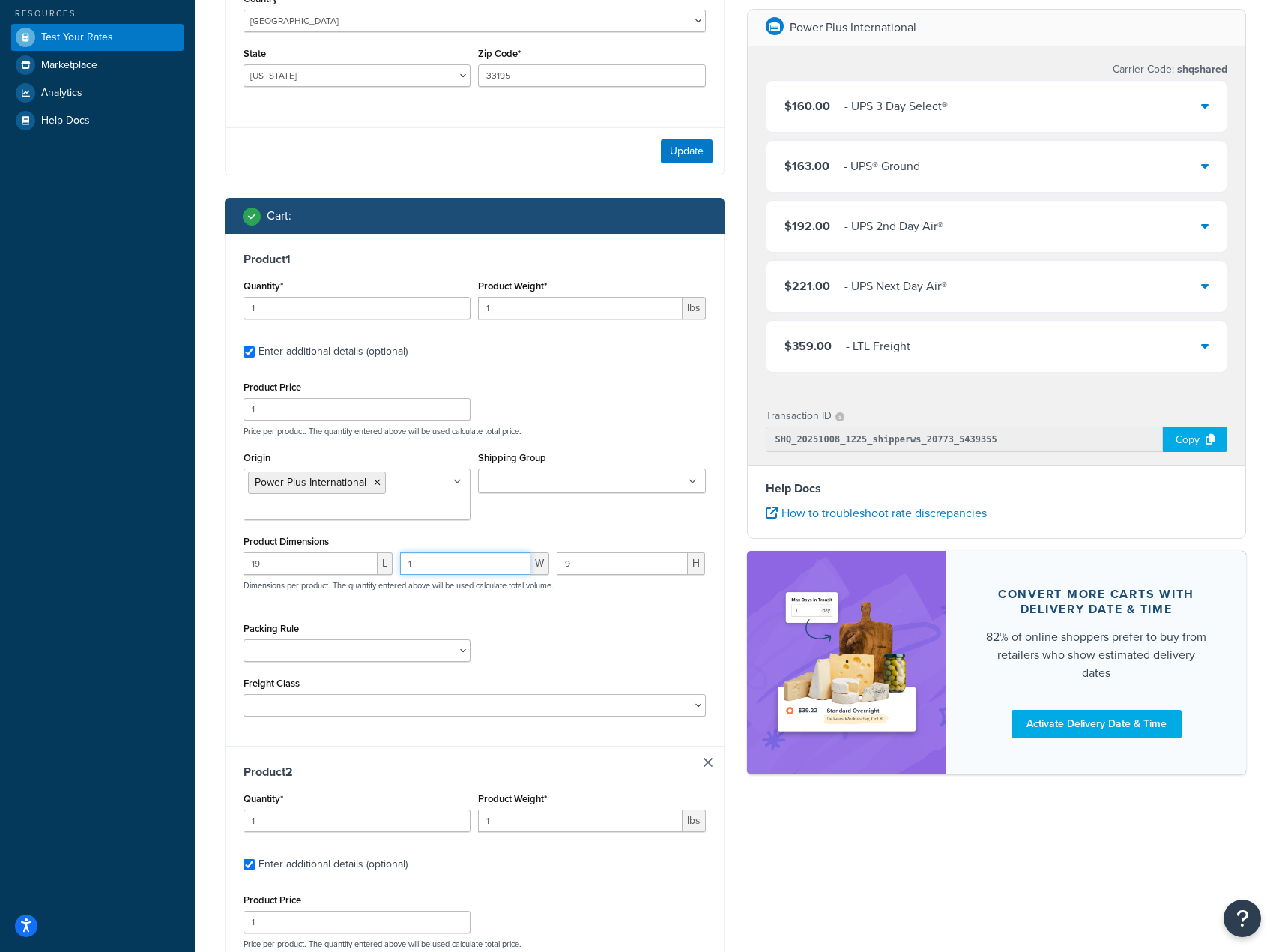
type input "19"
click at [402, 303] on input "1" at bounding box center [357, 308] width 227 height 23
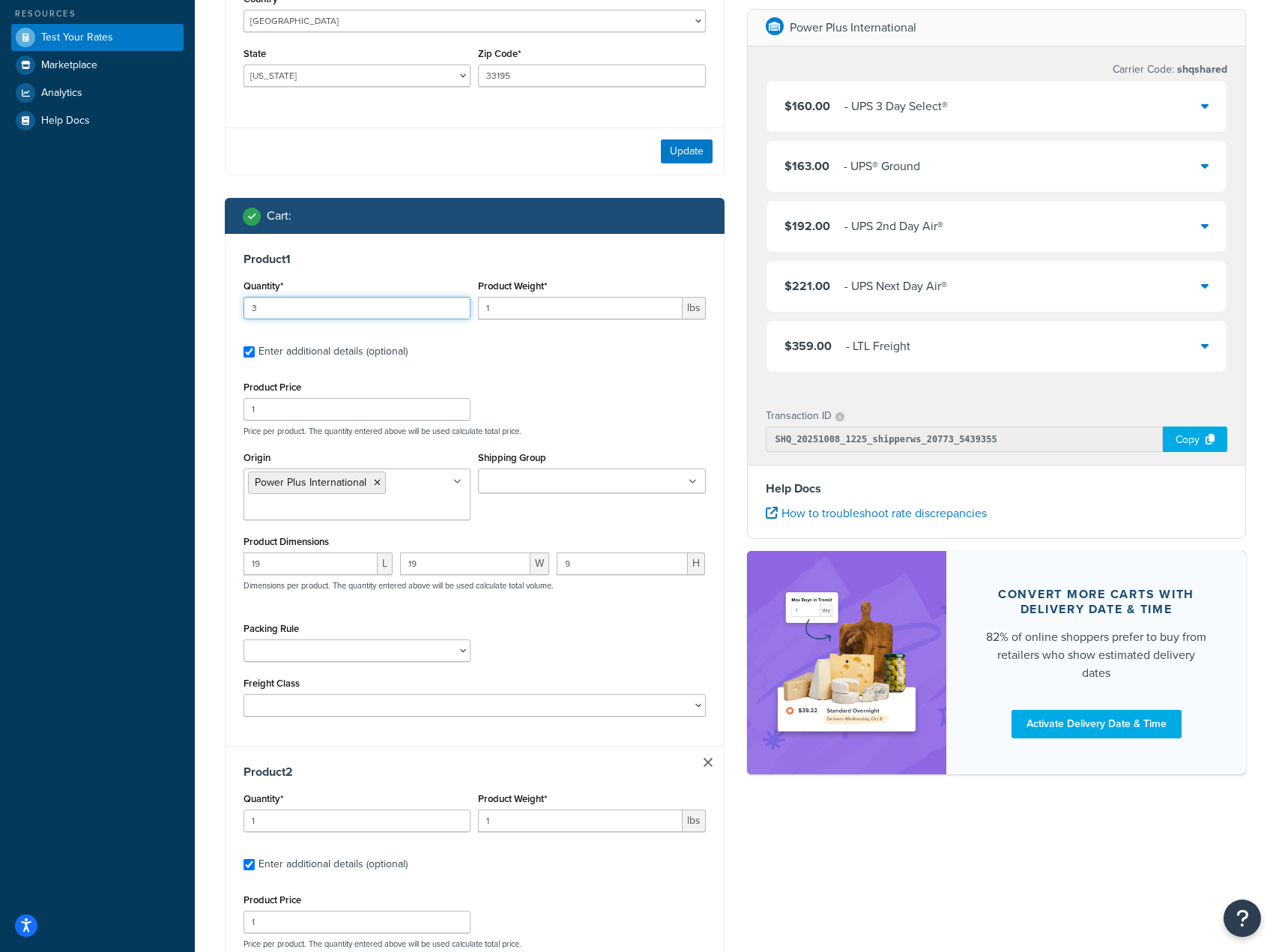
type input "3"
type input "30"
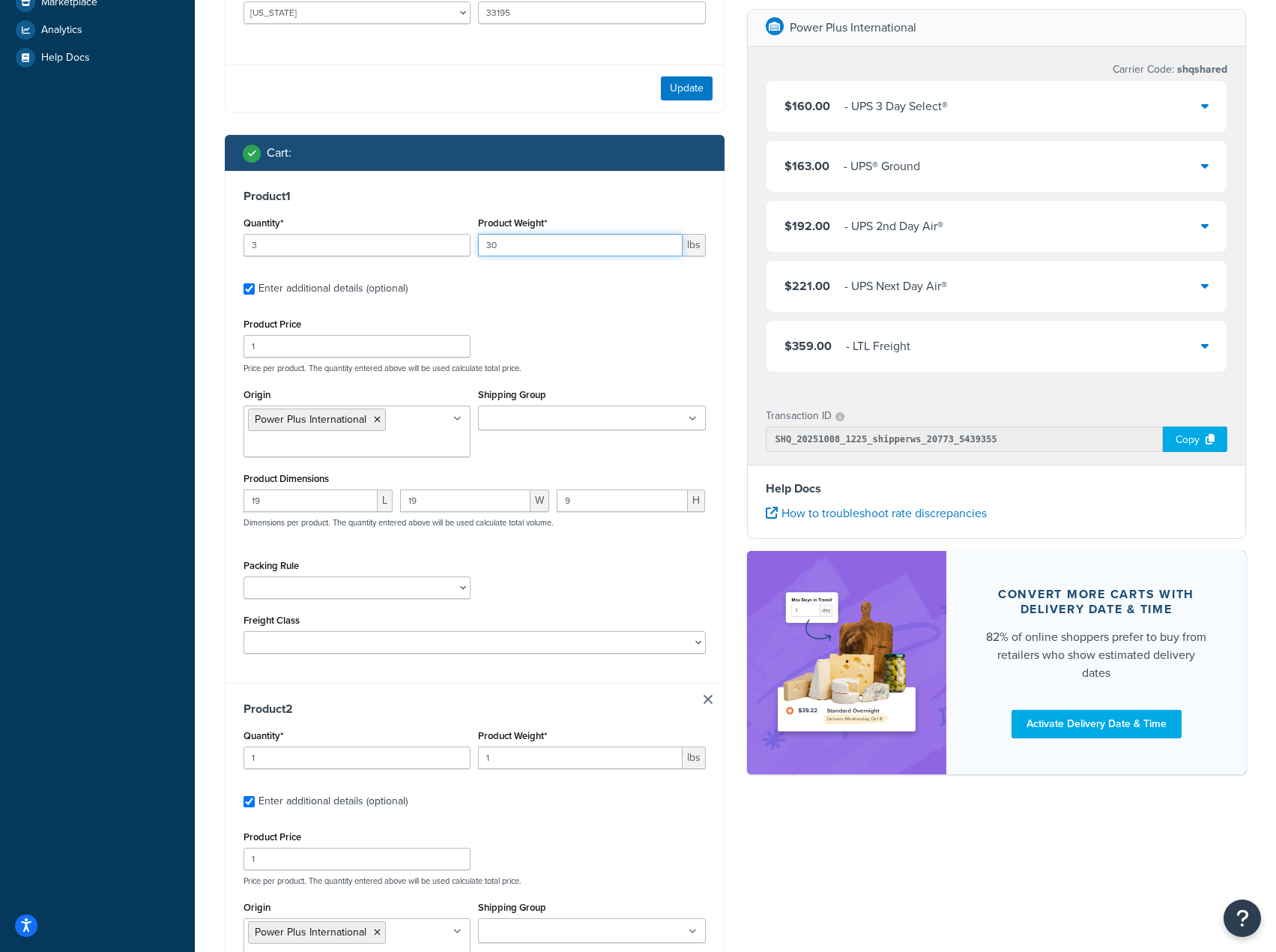
scroll to position [455, 0]
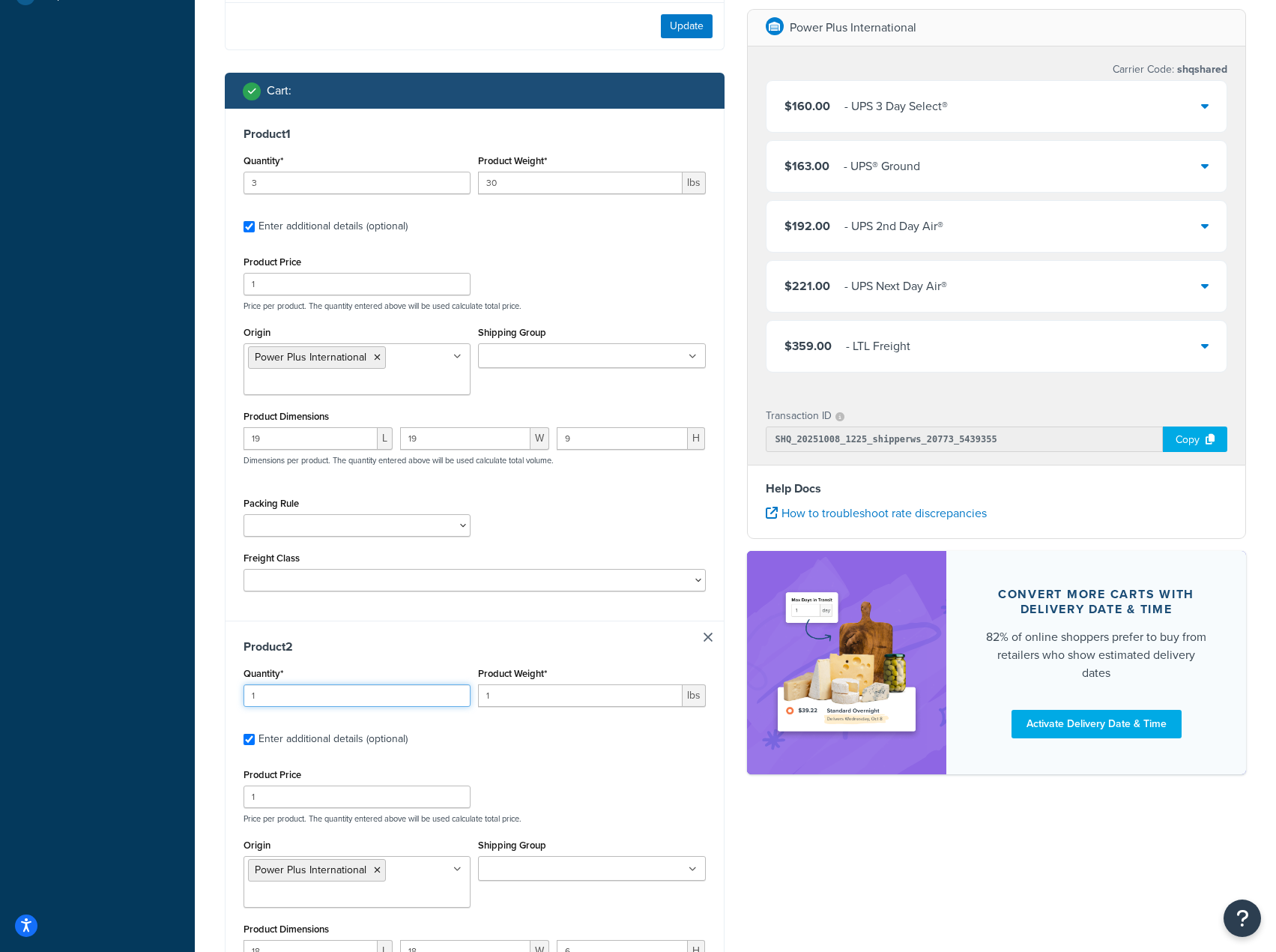
click at [308, 689] on input "1" at bounding box center [357, 695] width 227 height 23
type input "3"
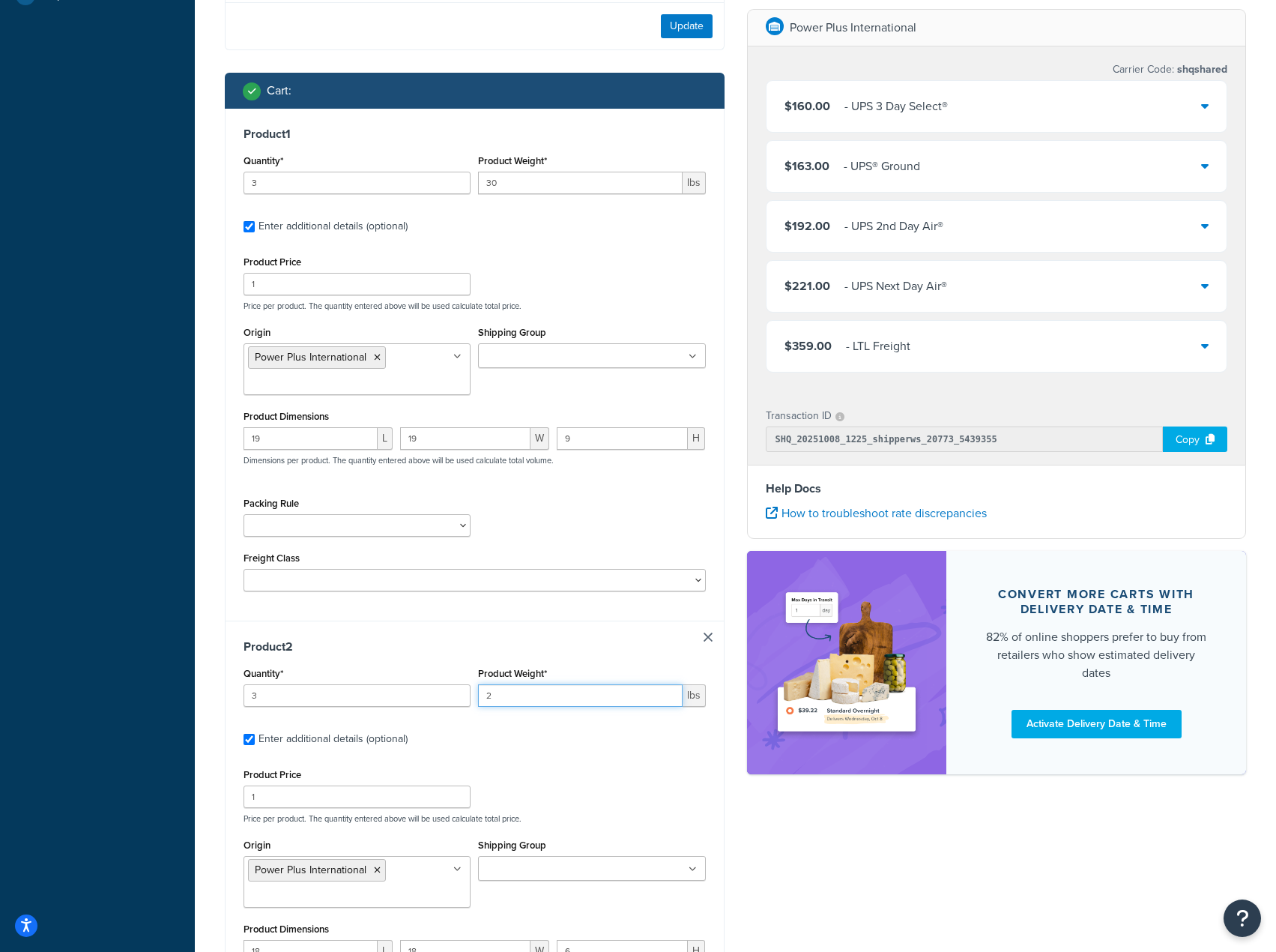
type input "2"
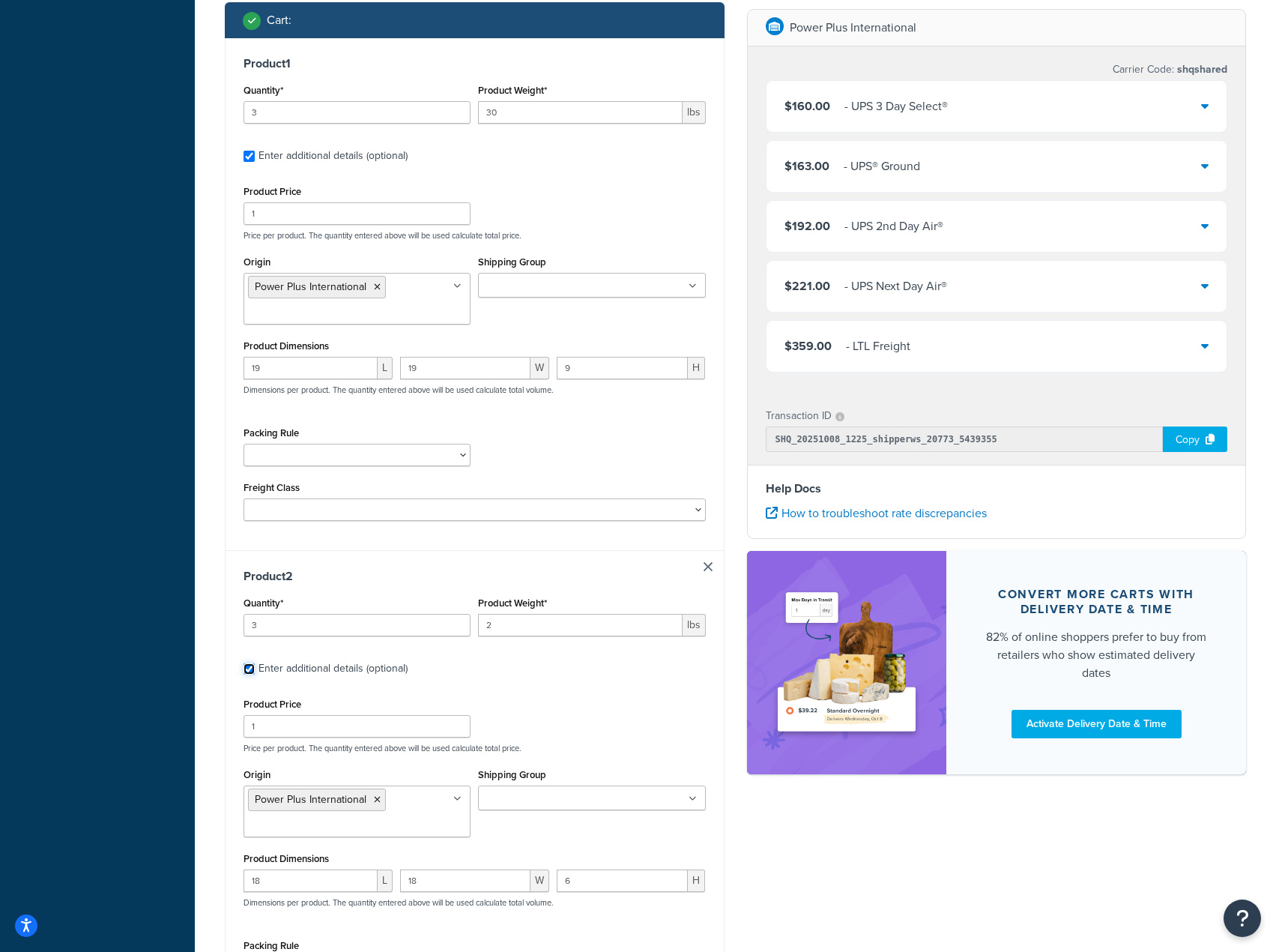
scroll to position [705, 0]
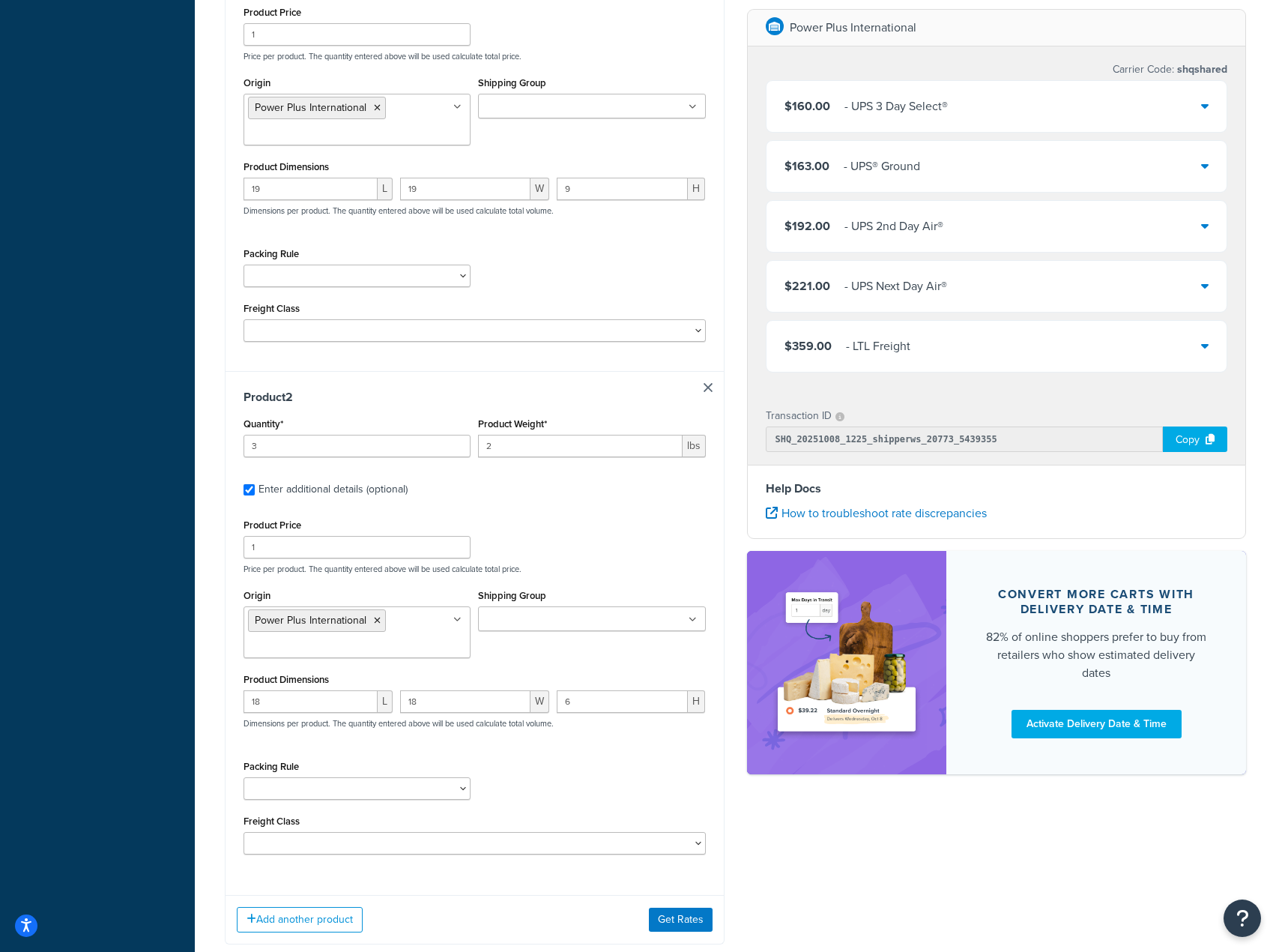
click at [311, 692] on div "Product Dimensions 18 L 18 W 6 H Dimensions per product. The quantity entered a…" at bounding box center [474, 707] width 462 height 76
click at [290, 703] on input "18" at bounding box center [310, 701] width 134 height 23
type input "17"
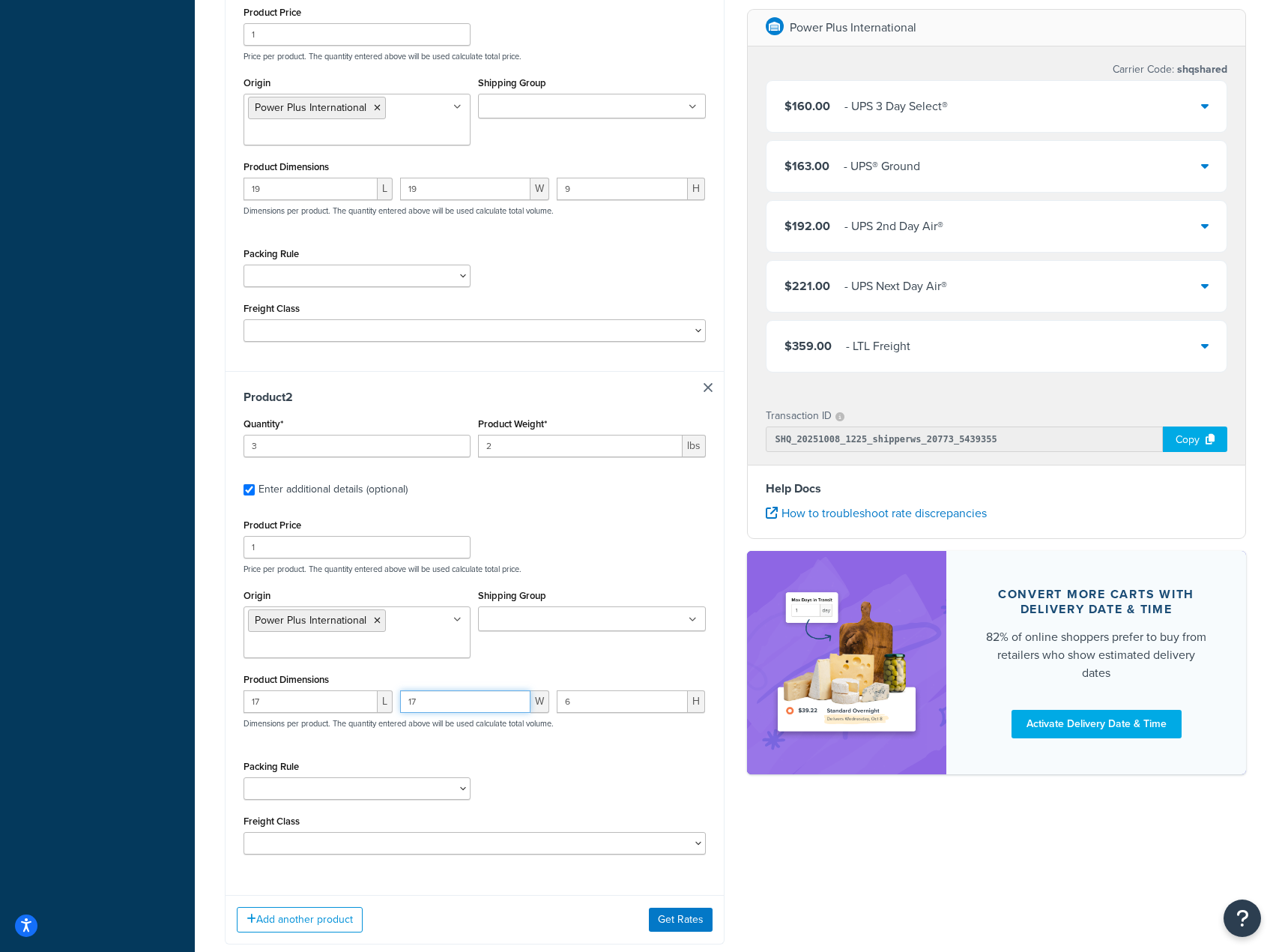
type input "17"
type input "1"
click at [877, 885] on div "Ecommerce store : Edit [DOMAIN_NAME] [URL][DOMAIN_NAME] Shipping destination : …" at bounding box center [736, 178] width 1044 height 1578
click at [688, 907] on div "Add another product Get Rates" at bounding box center [475, 919] width 498 height 49
click at [683, 918] on button "Get Rates" at bounding box center [681, 919] width 64 height 24
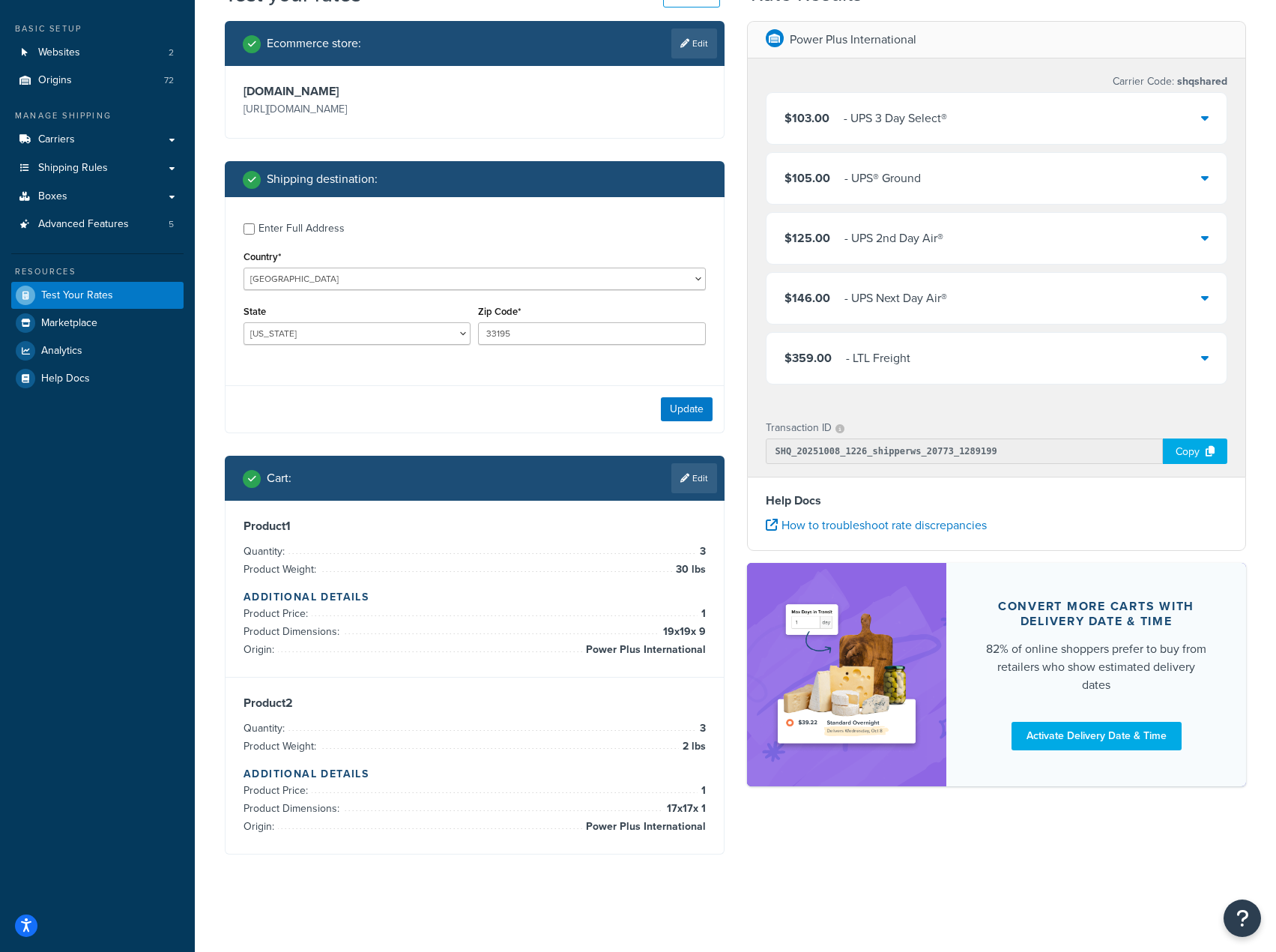
scroll to position [0, 0]
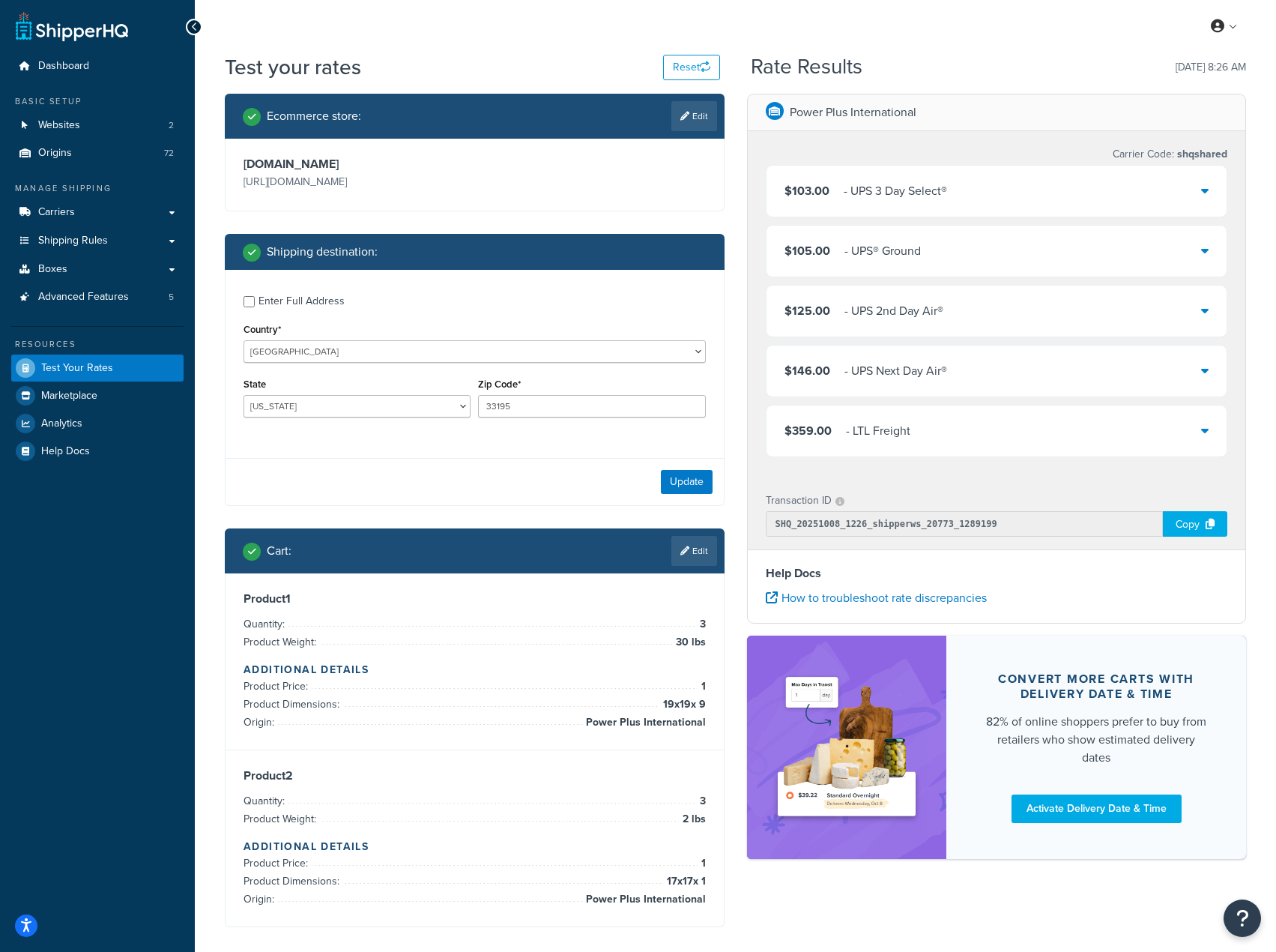
click at [1002, 256] on div "$105.00 - UPS® Ground" at bounding box center [997, 251] width 460 height 51
